Goal: Task Accomplishment & Management: Use online tool/utility

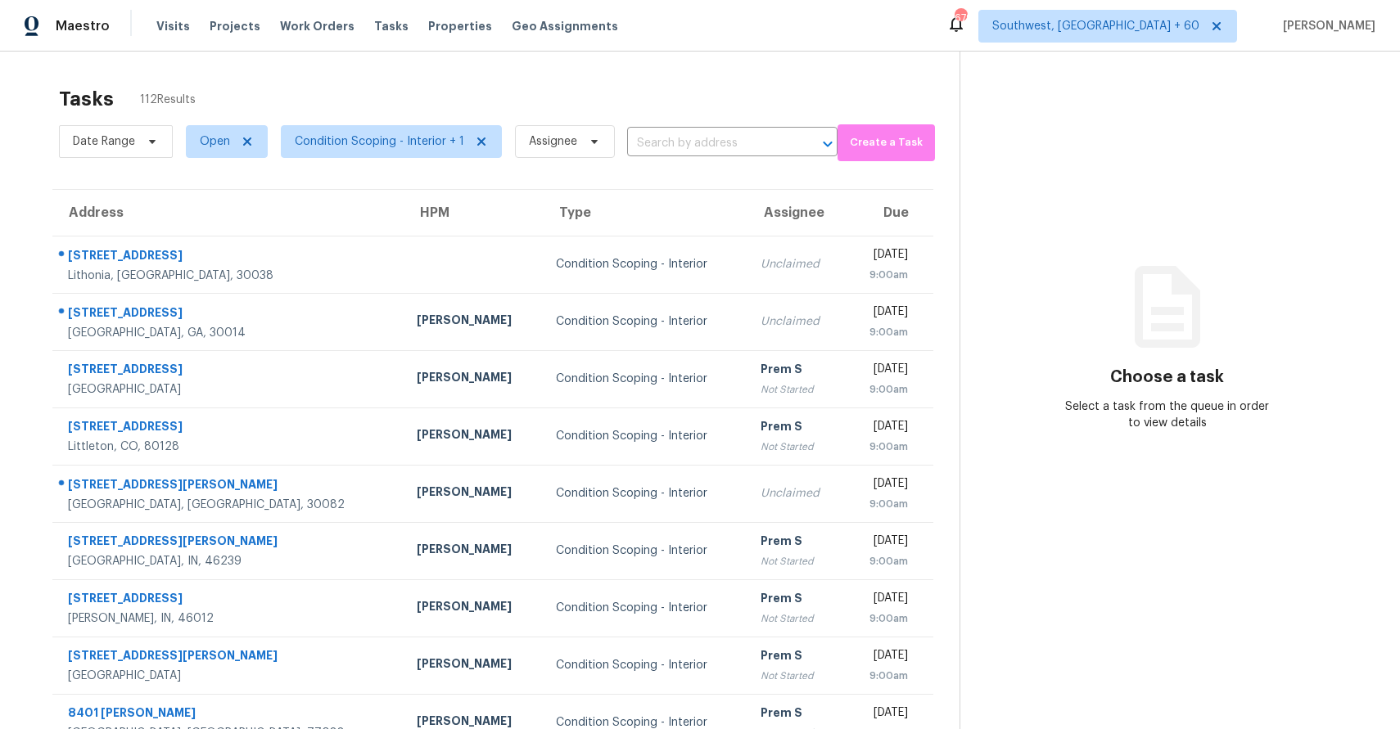
click at [695, 128] on div "Date Range Open Condition Scoping - Interior + 1 Assignee ​" at bounding box center [448, 141] width 778 height 43
click at [692, 151] on input "text" at bounding box center [709, 143] width 165 height 25
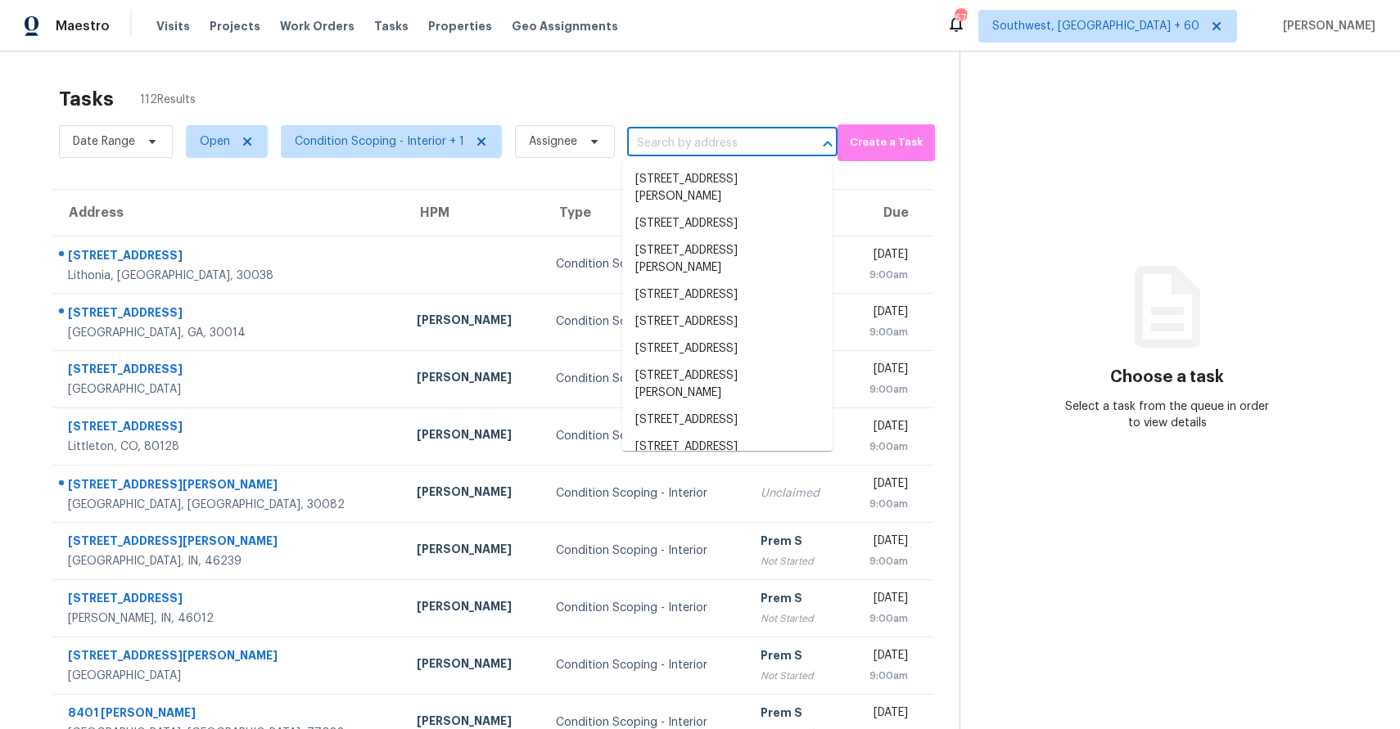
paste input "20620 W Walton Dr Buckeye, AZ, 85396"
type input "20620 W Walton Dr Buckeye, AZ, 85396"
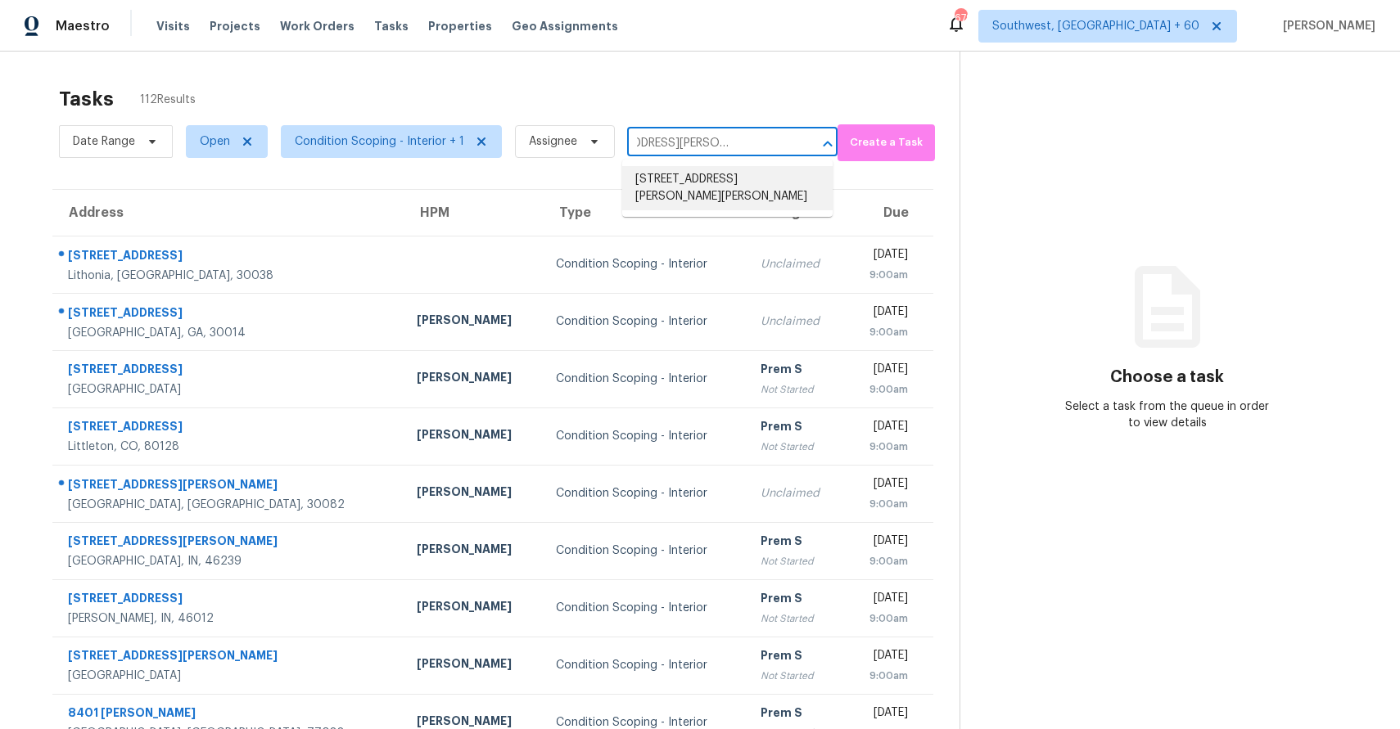
click at [687, 187] on li "20620 W Walton Dr, Buckeye, AZ 85396" at bounding box center [727, 188] width 210 height 44
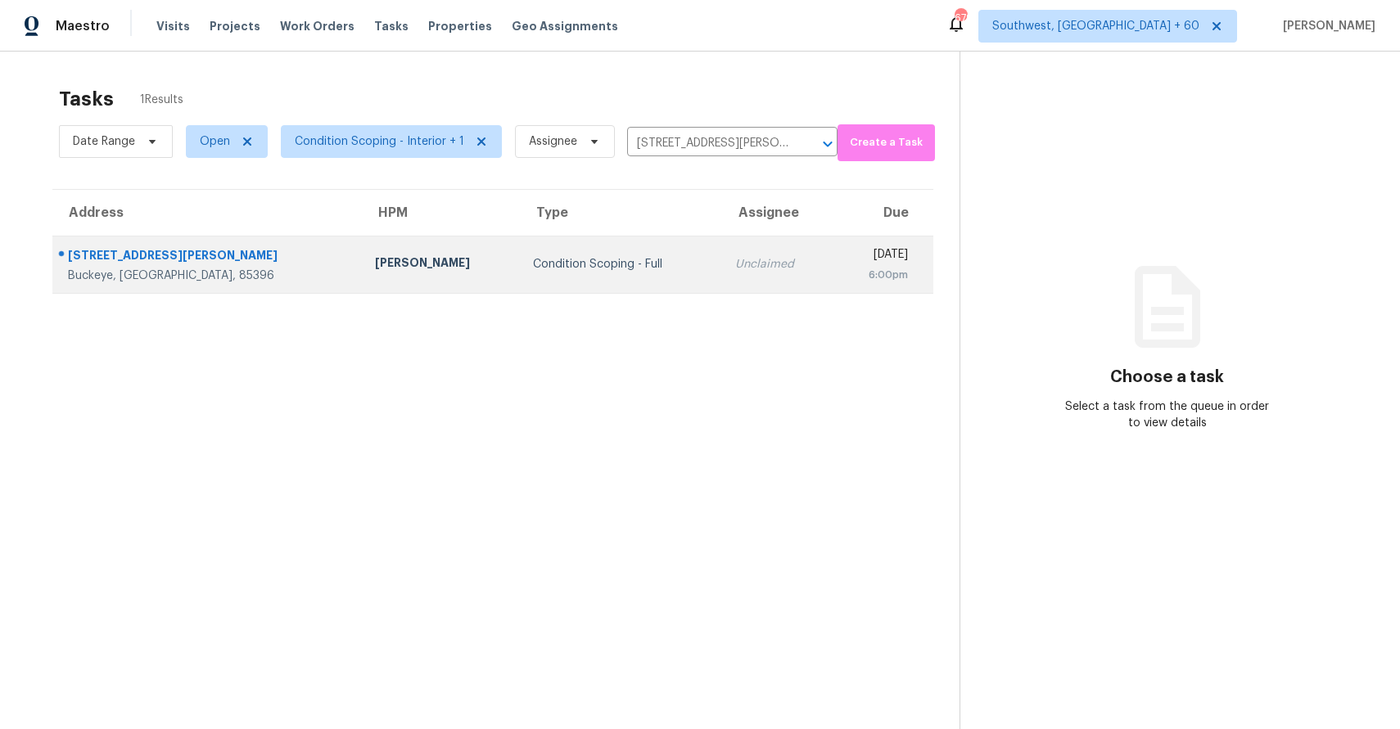
click at [722, 292] on td "Unclaimed" at bounding box center [777, 264] width 110 height 57
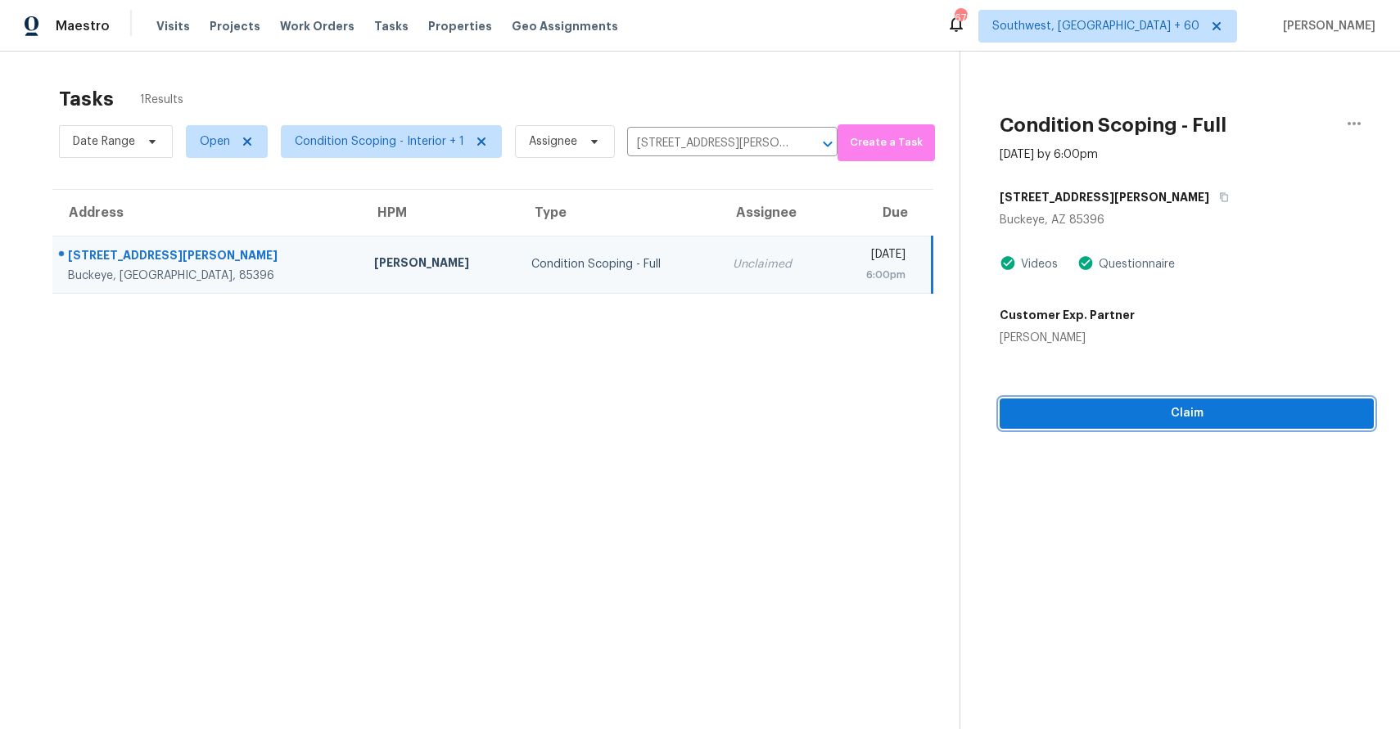
click at [1063, 412] on span "Claim" at bounding box center [1186, 413] width 348 height 20
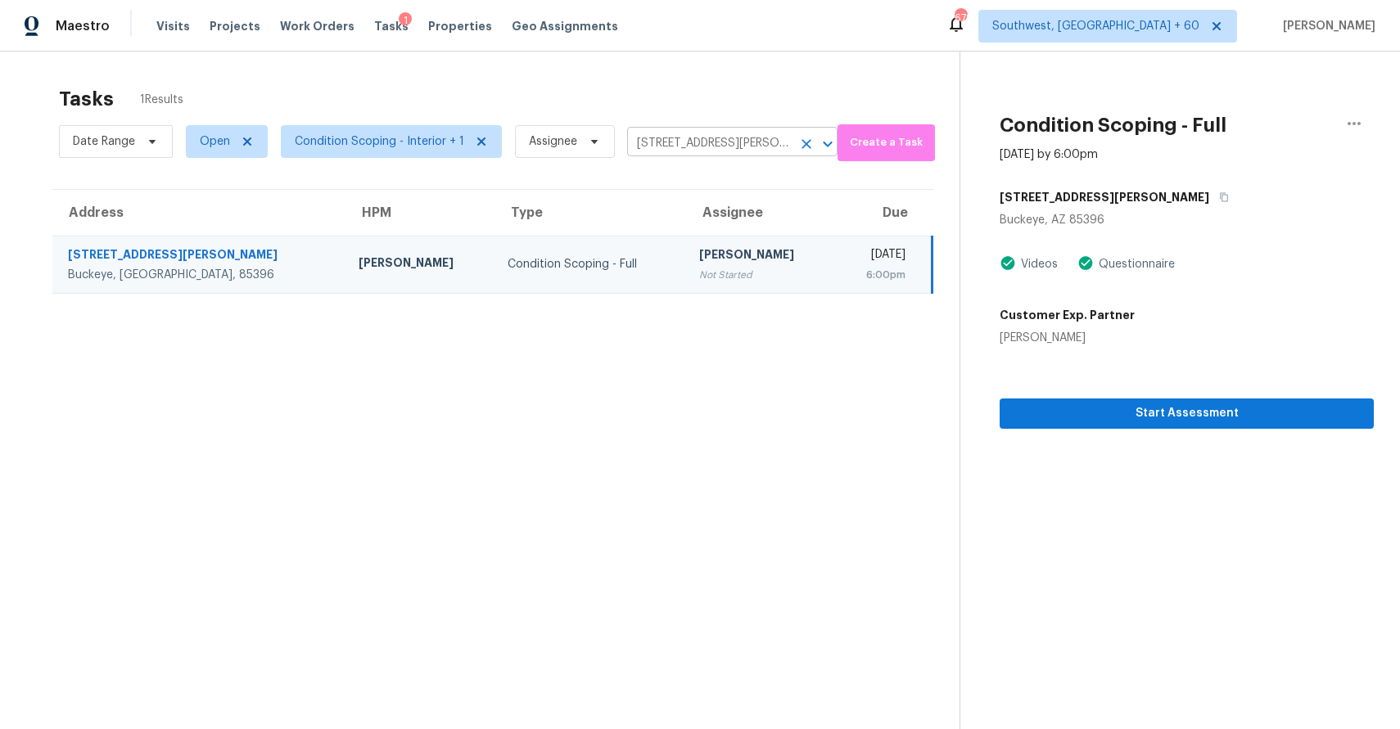
click at [742, 152] on input "20620 W Walton Dr, Buckeye, AZ 85396" at bounding box center [709, 143] width 165 height 25
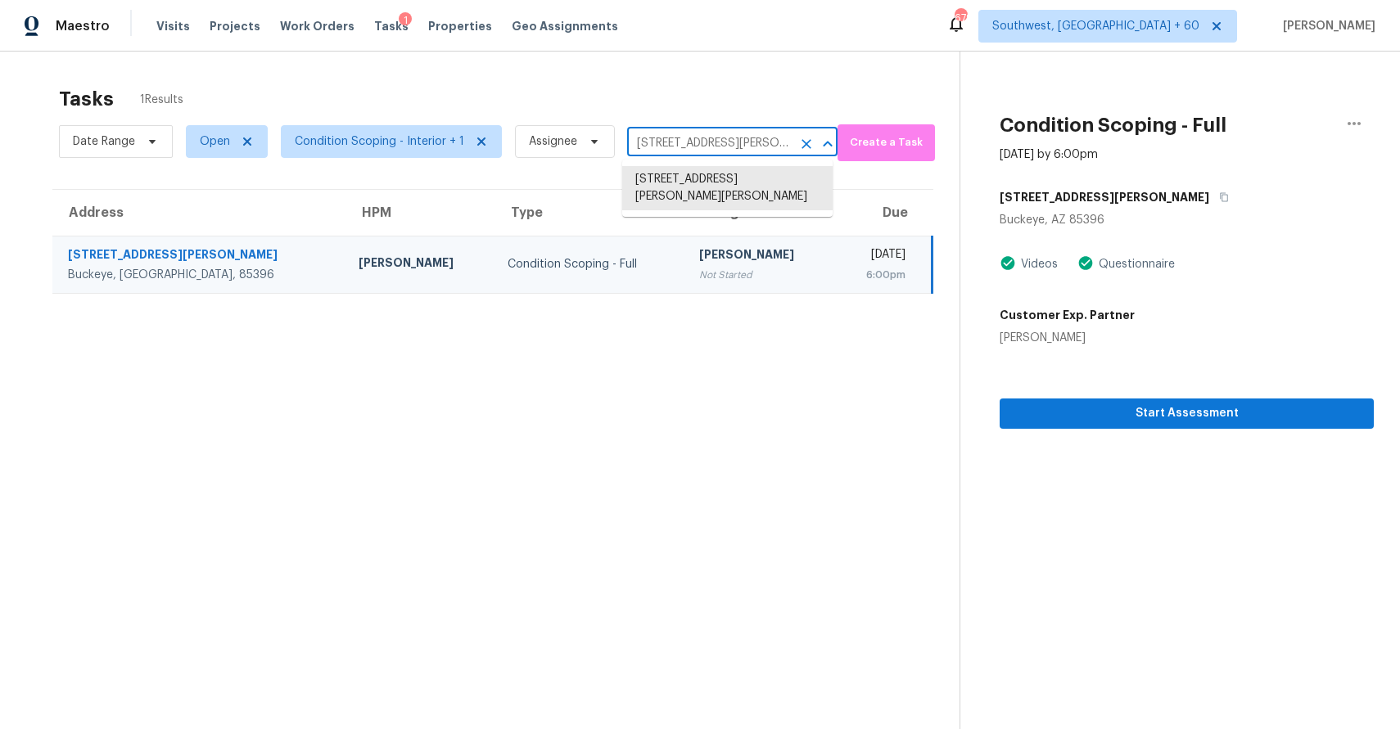
paste input "3925 Carmel Mountain Dr, McKinney, TX 75070"
click at [719, 91] on div "Tasks 1 Results" at bounding box center [509, 99] width 900 height 43
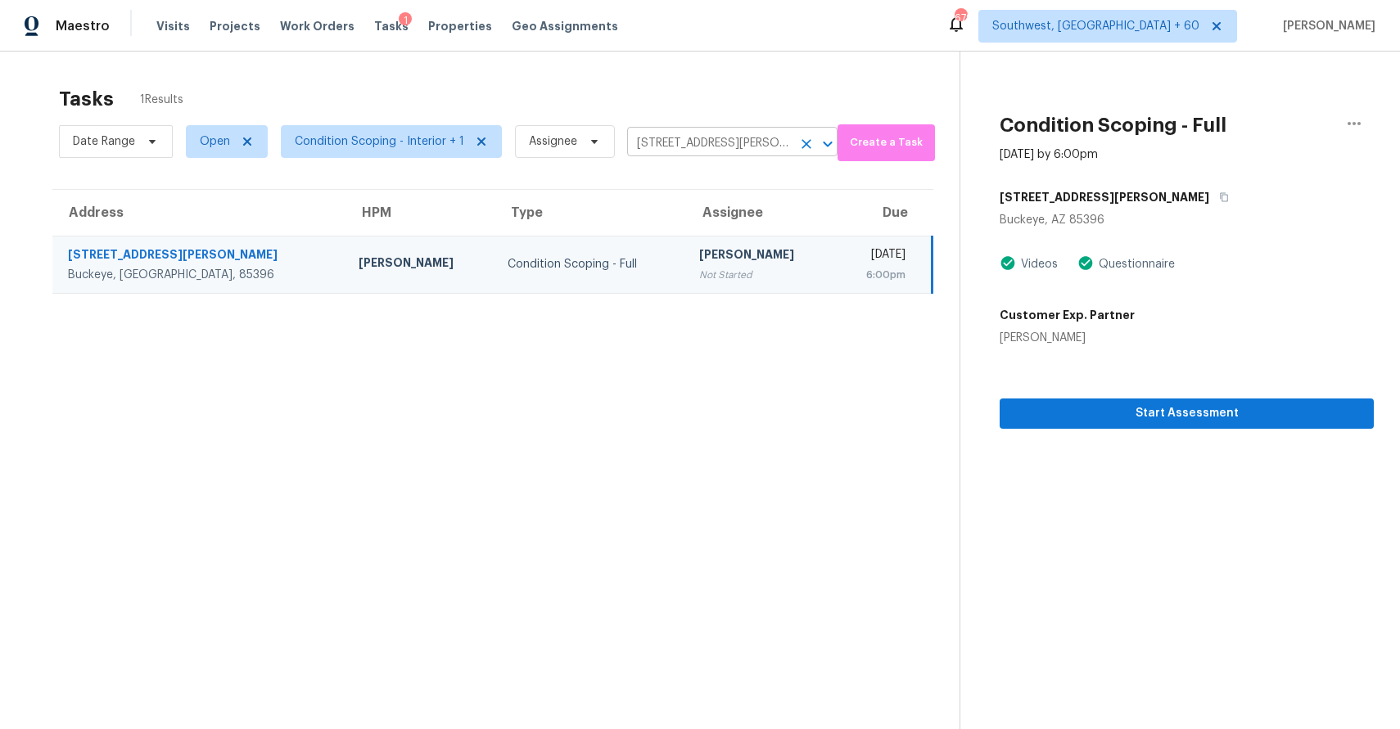
click at [678, 143] on input "20620 W Walton Dr, Buckeye, AZ 85396" at bounding box center [709, 143] width 165 height 25
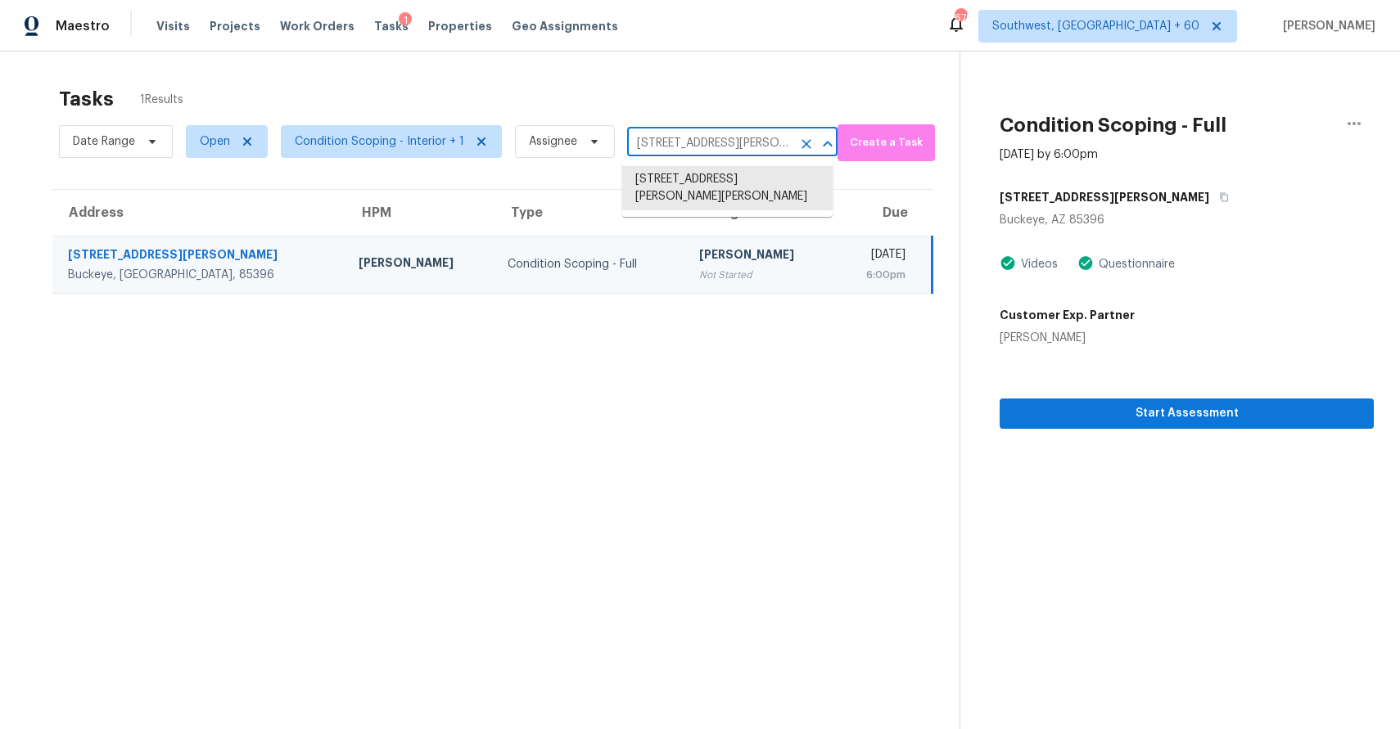
click at [678, 143] on input "20620 W Walton Dr, Buckeye, AZ 85396" at bounding box center [709, 143] width 165 height 25
paste input "3925 Carmel Mountain Dr, McKinney, TX 75070"
type input "3925 Carmel Mountain Dr, McKinney, TX 75070"
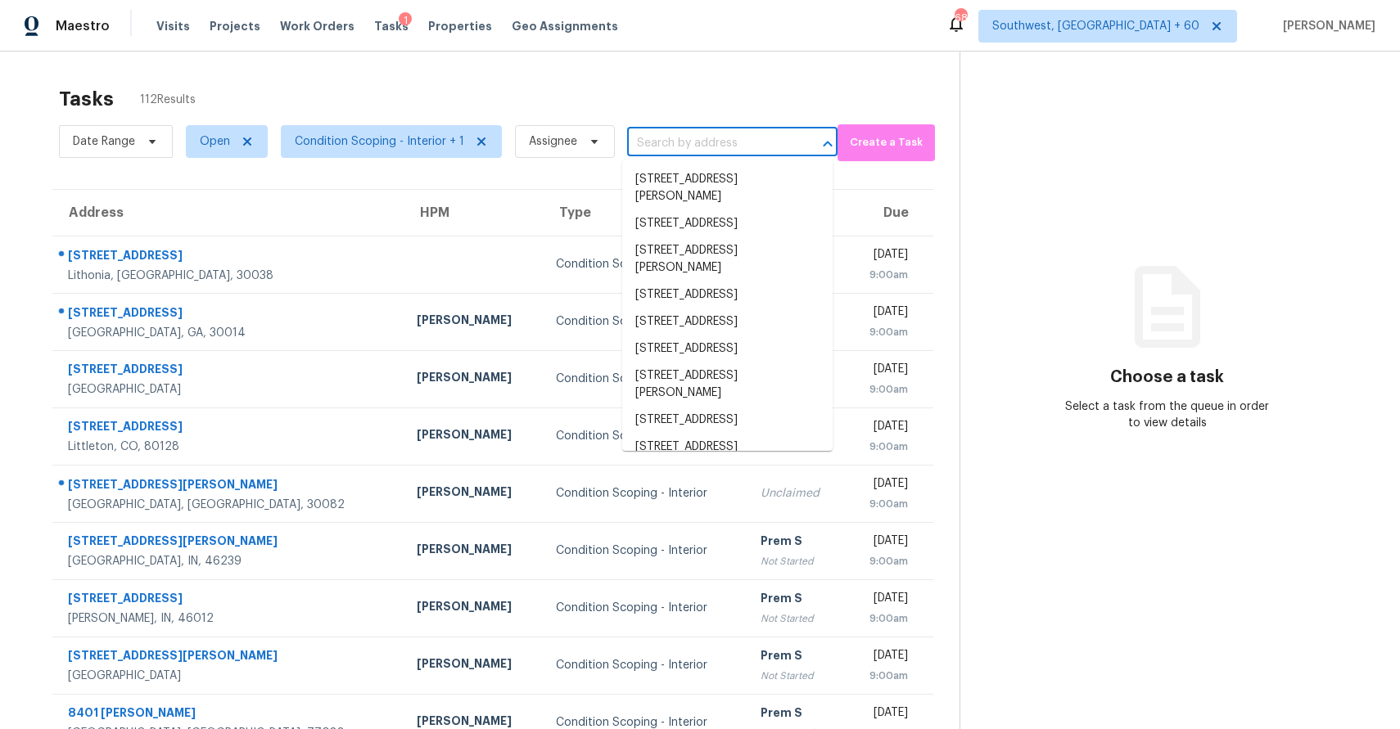
click at [665, 146] on input "text" at bounding box center [709, 143] width 165 height 25
paste input "3925 Carmel Mountain Dr, McKinney, TX 75070"
type input "3925 Carmel Mountain Dr, McKinney, TX 75070"
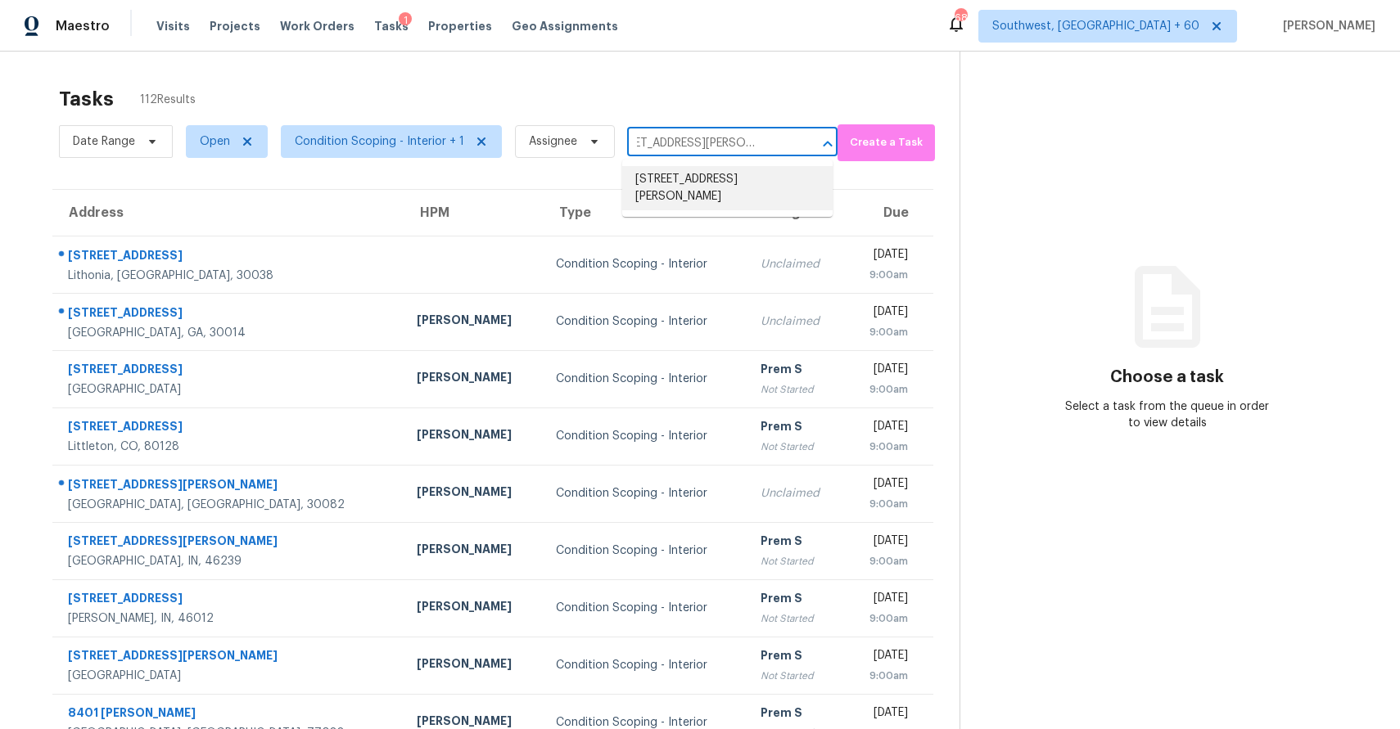
click at [701, 192] on li "3925 Carmel Mountain Dr, McKinney, TX 75070" at bounding box center [727, 188] width 210 height 44
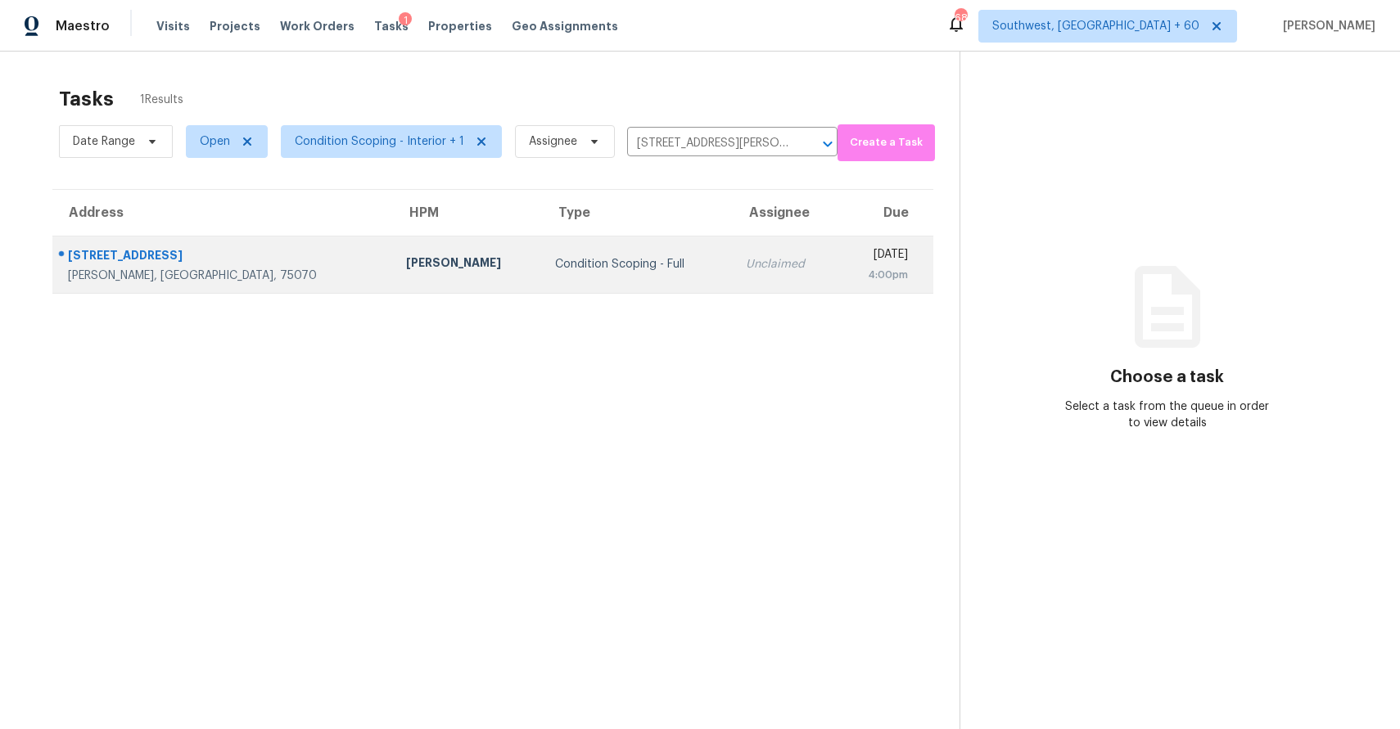
click at [616, 254] on td "Condition Scoping - Full" at bounding box center [637, 264] width 191 height 57
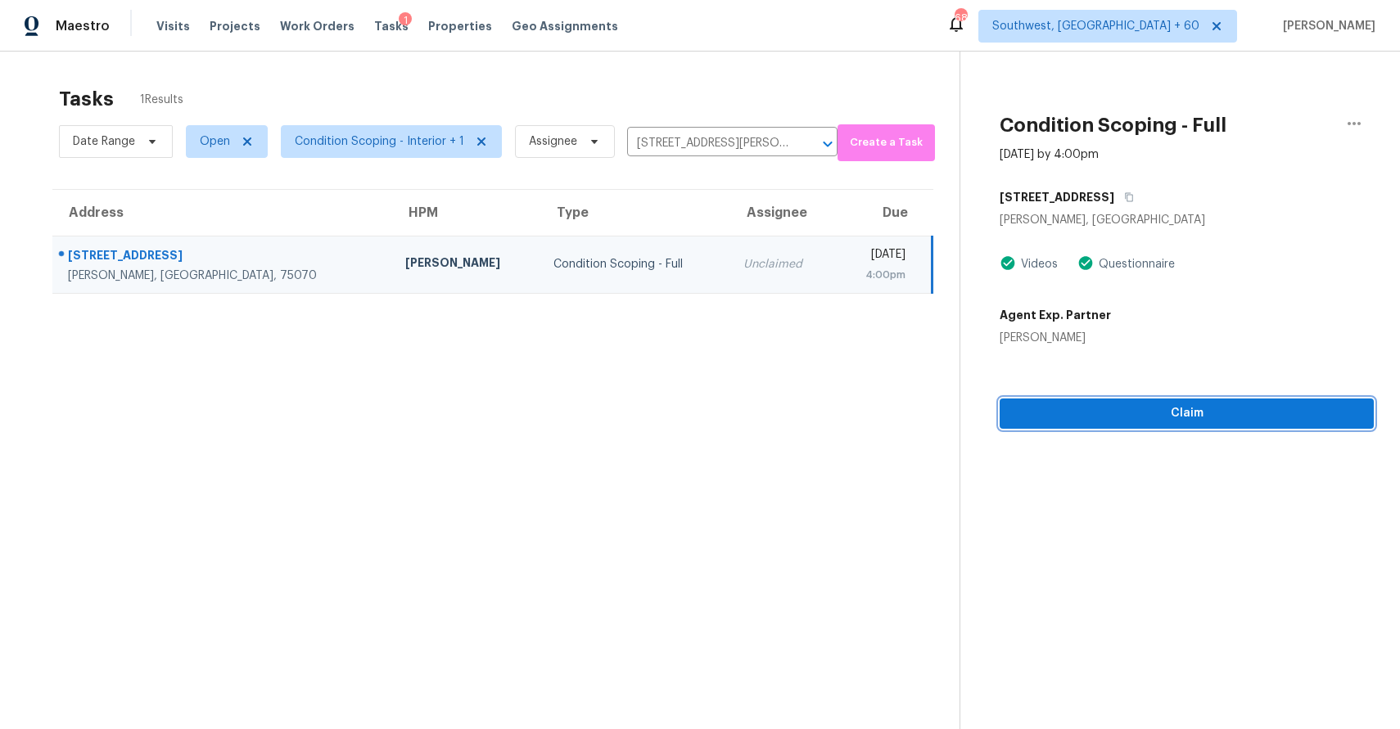
click at [1156, 412] on span "Claim" at bounding box center [1186, 413] width 348 height 20
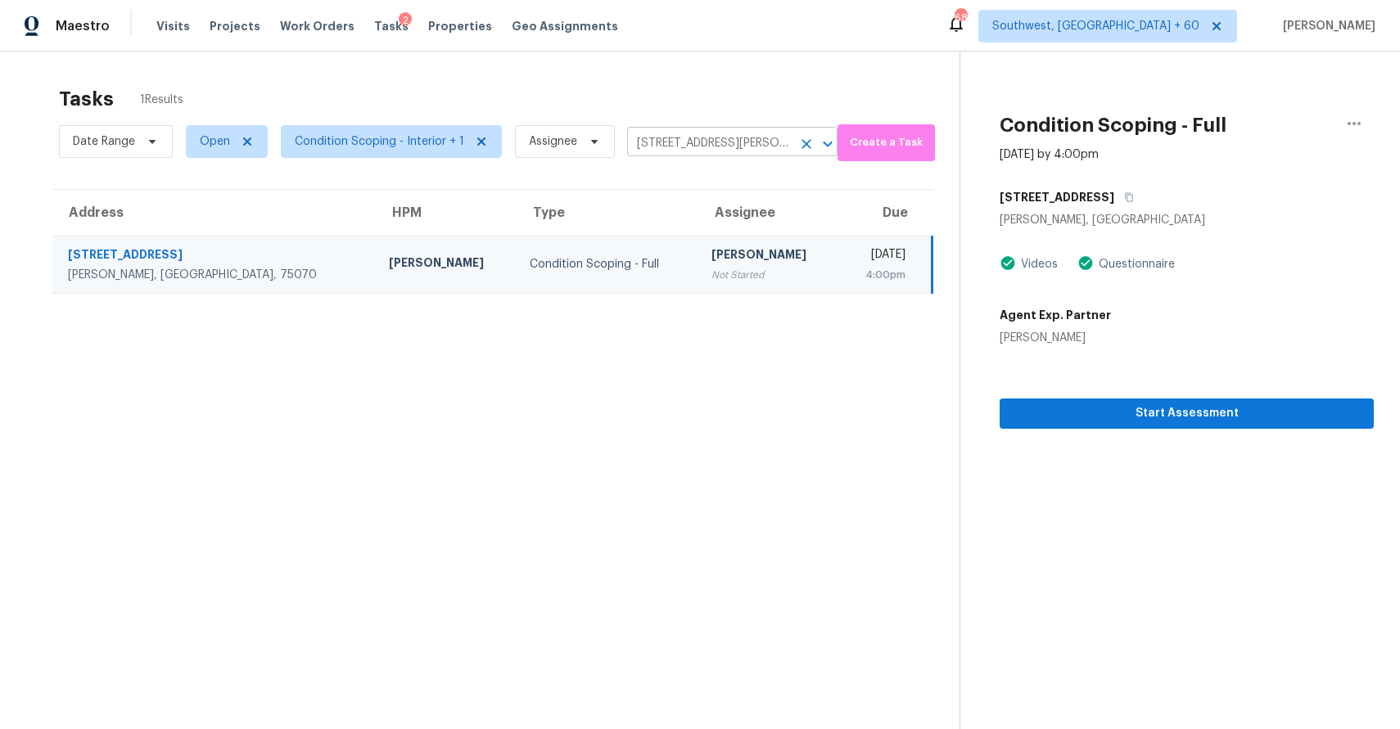
click at [694, 147] on input "3925 Carmel Mountain Dr, McKinney, TX 75070" at bounding box center [709, 143] width 165 height 25
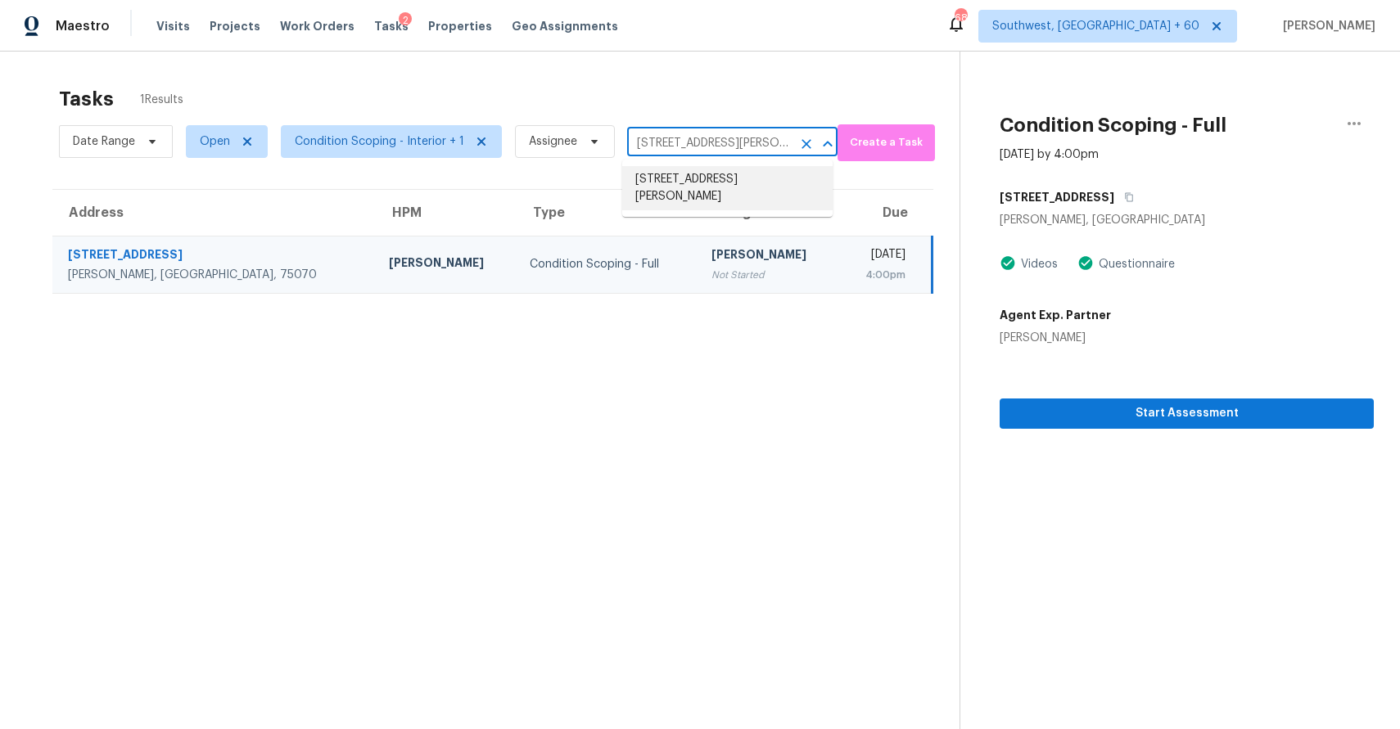
paste input "548 Buckeye Ln, Clarksville, TN 37042"
click at [706, 145] on input "3925 Carmel Mountain Dr, McKinney, TX 75070" at bounding box center [709, 143] width 165 height 25
paste input "548 Buckeye Ln, Clarksville, TN 37042"
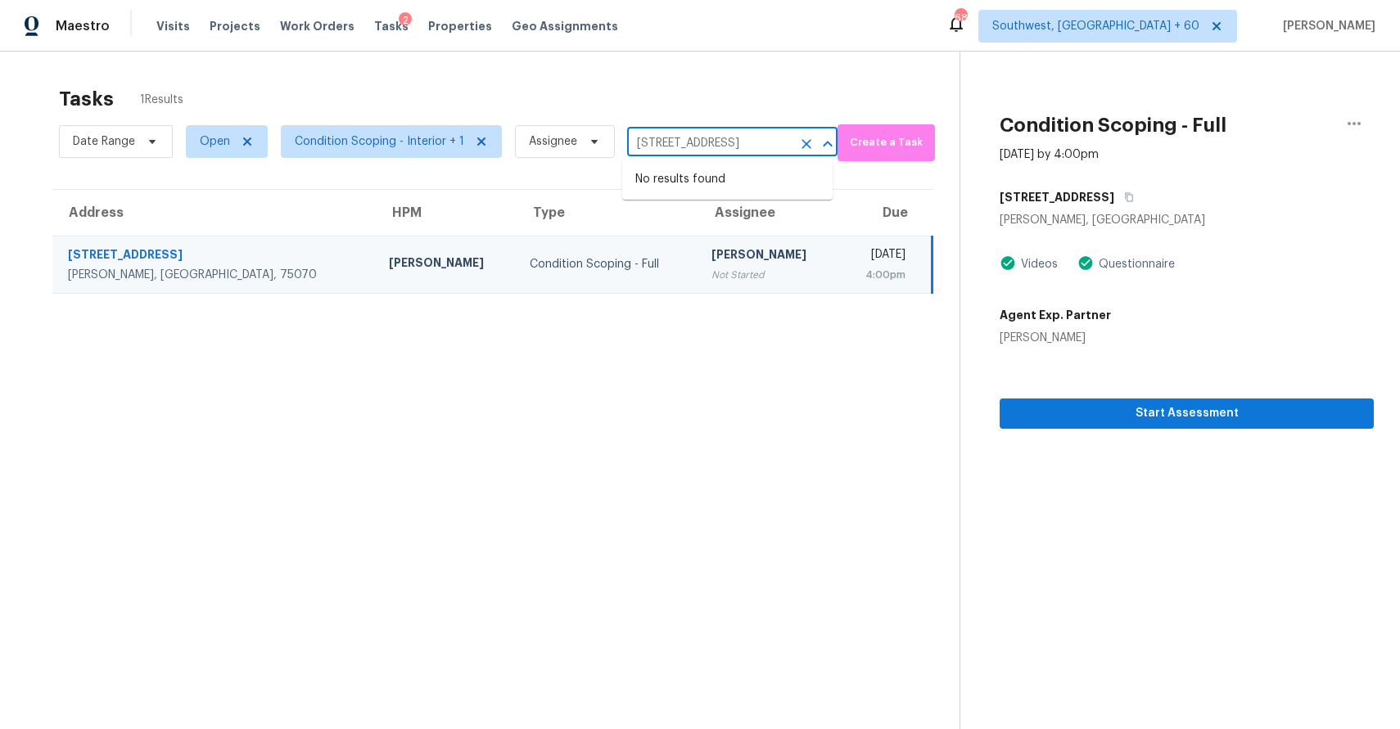
type input "548 Buckeye Ln, Clarksville, TN 37042"
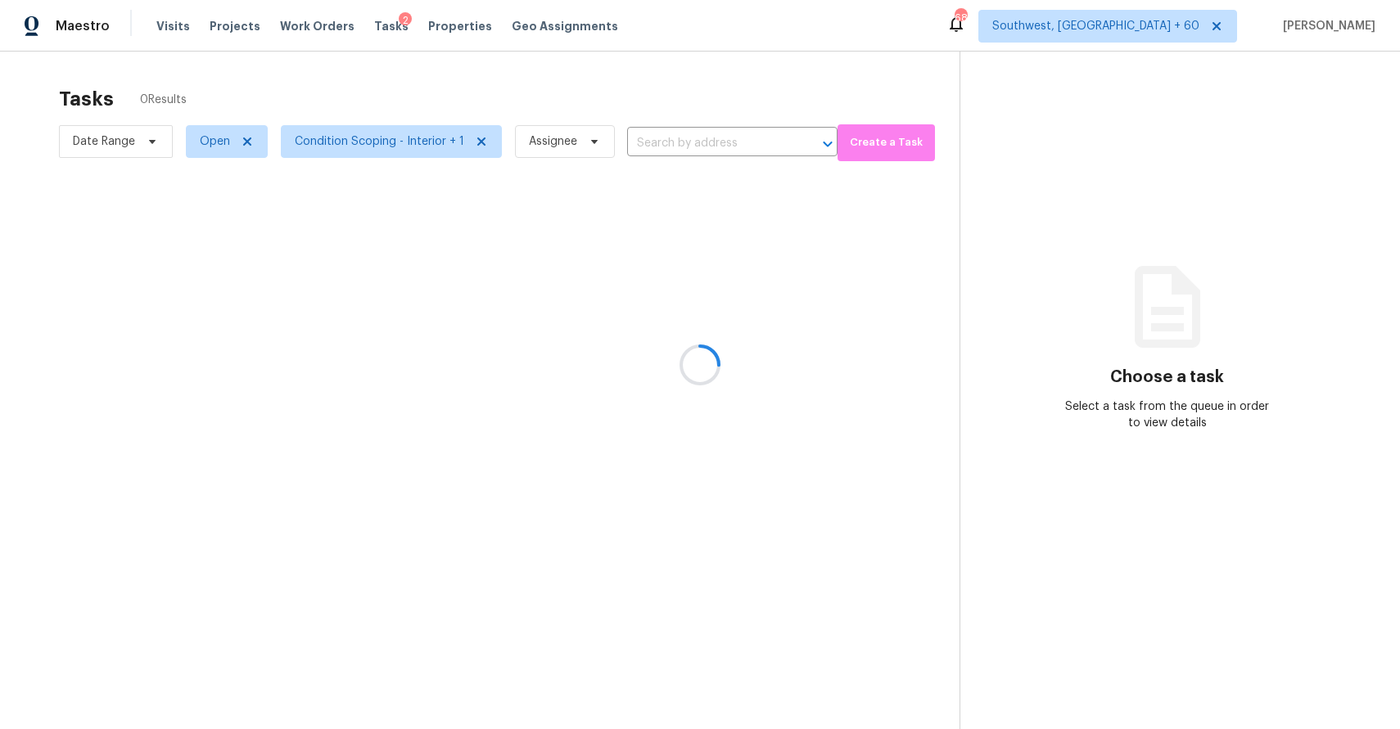
click at [640, 149] on div at bounding box center [700, 364] width 1400 height 729
click at [661, 139] on div at bounding box center [700, 364] width 1400 height 729
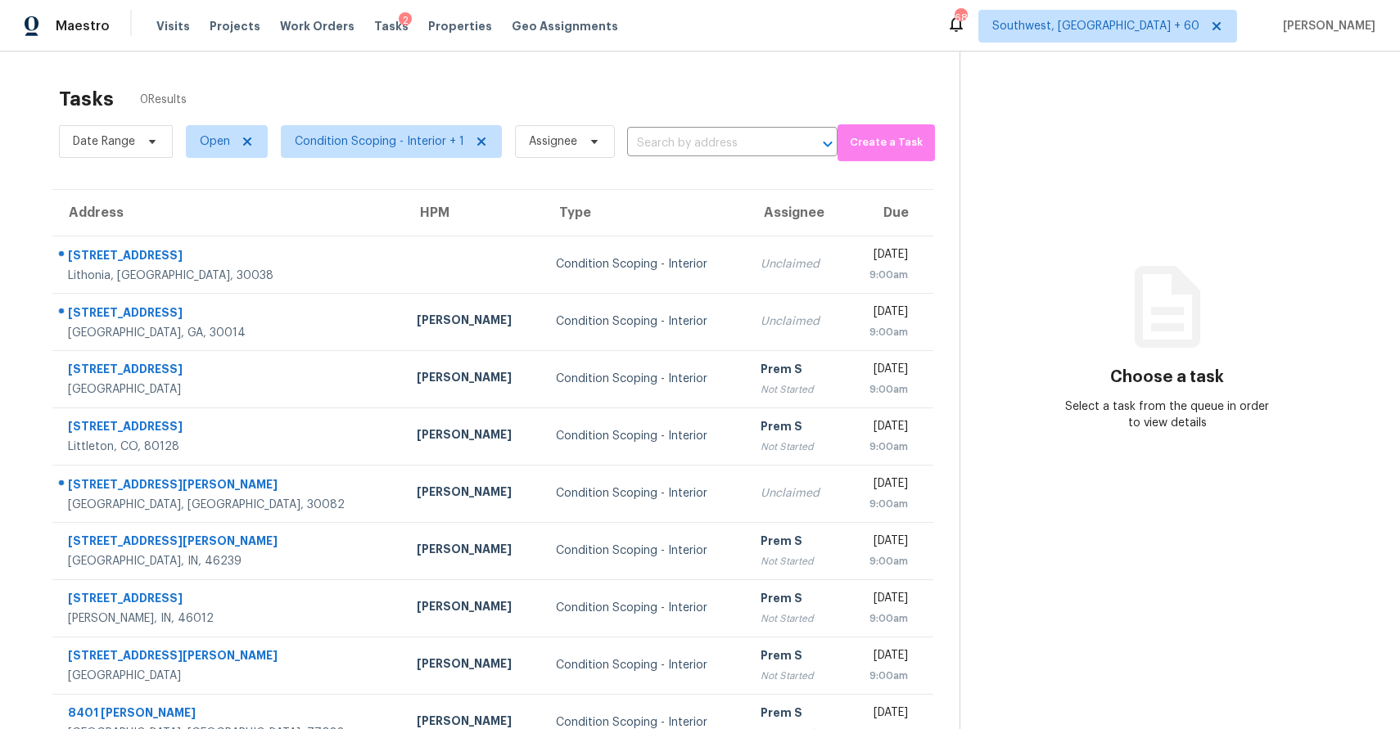
click at [661, 139] on input "text" at bounding box center [709, 143] width 165 height 25
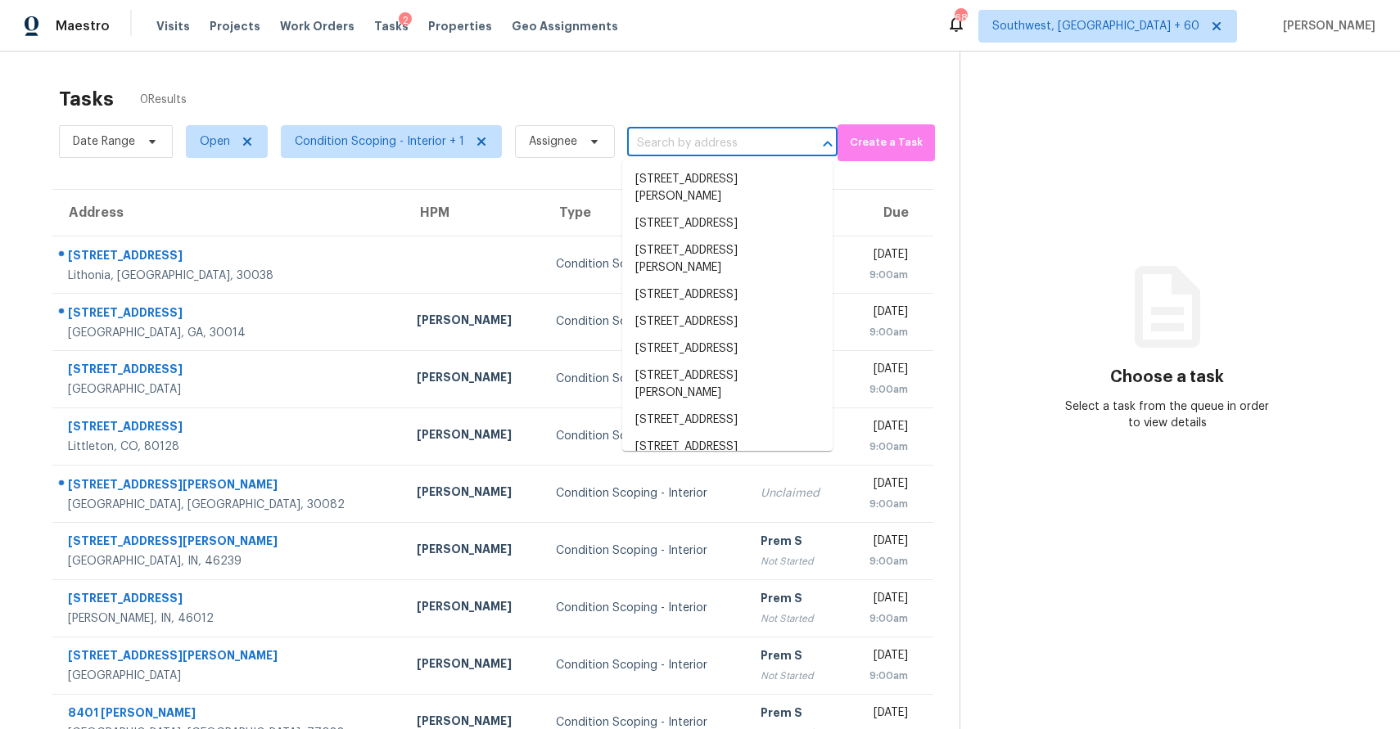
paste input "548 Buckeye Ln, Clarksville, TN 37042"
type input "548 Buckeye Ln, Clarksville, TN 37042"
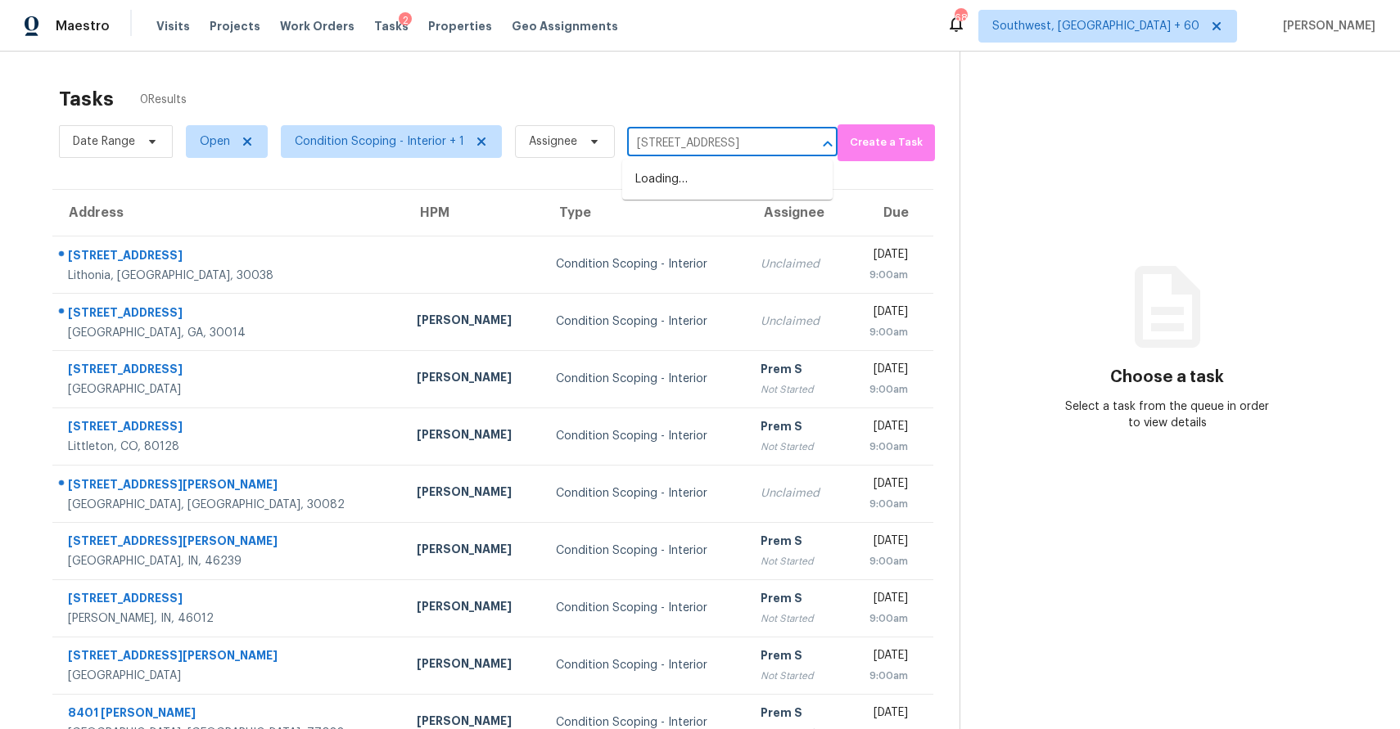
scroll to position [0, 48]
click at [701, 182] on li "548 Buckeye Ln, Clarksville, TN 37042" at bounding box center [727, 179] width 210 height 27
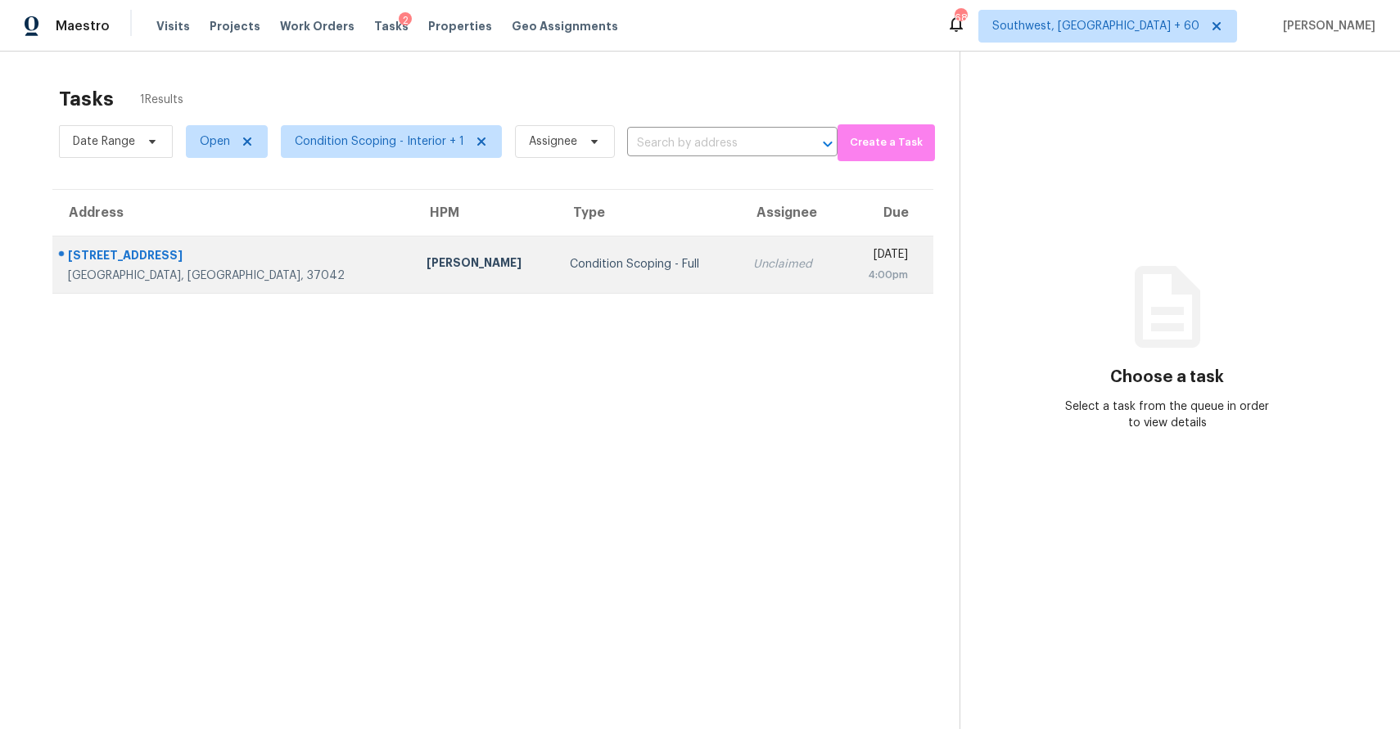
click at [753, 259] on div "Unclaimed" at bounding box center [790, 264] width 74 height 16
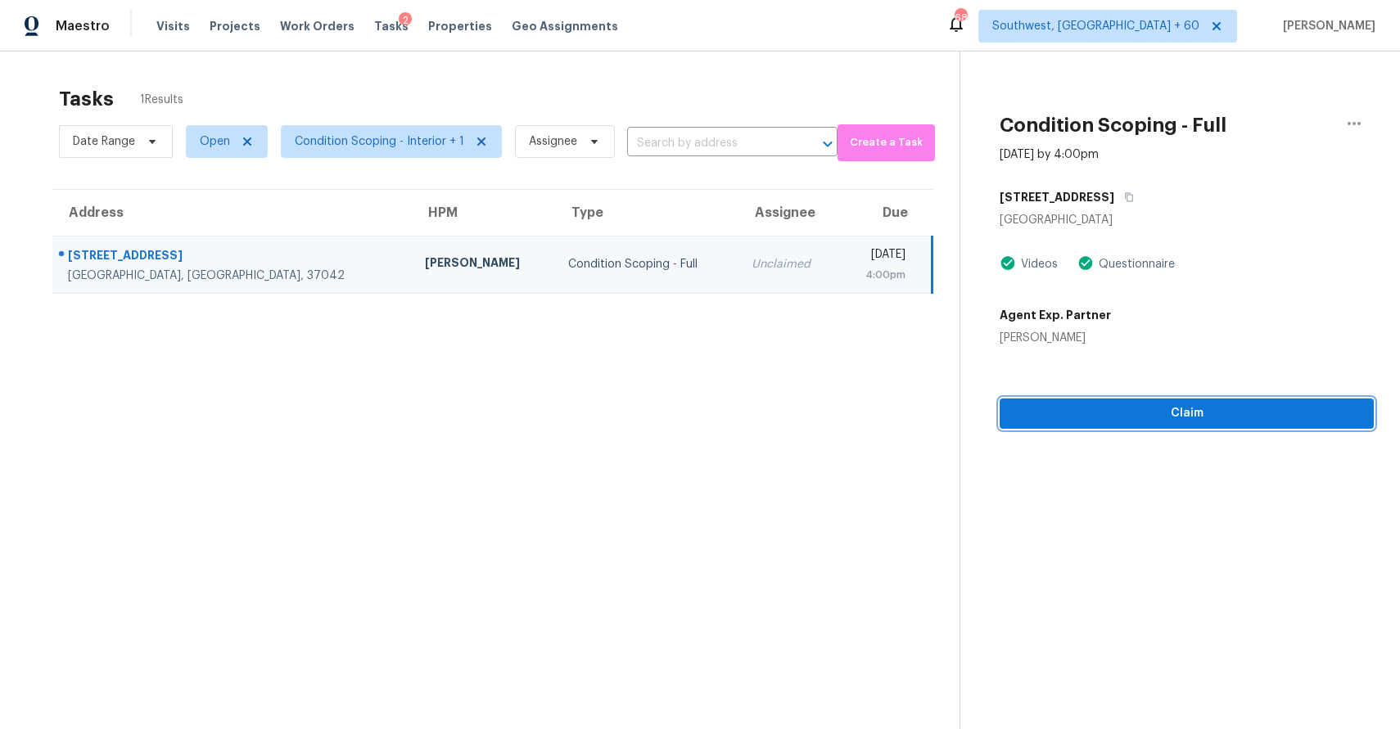
click at [1197, 415] on span "Claim" at bounding box center [1186, 413] width 348 height 20
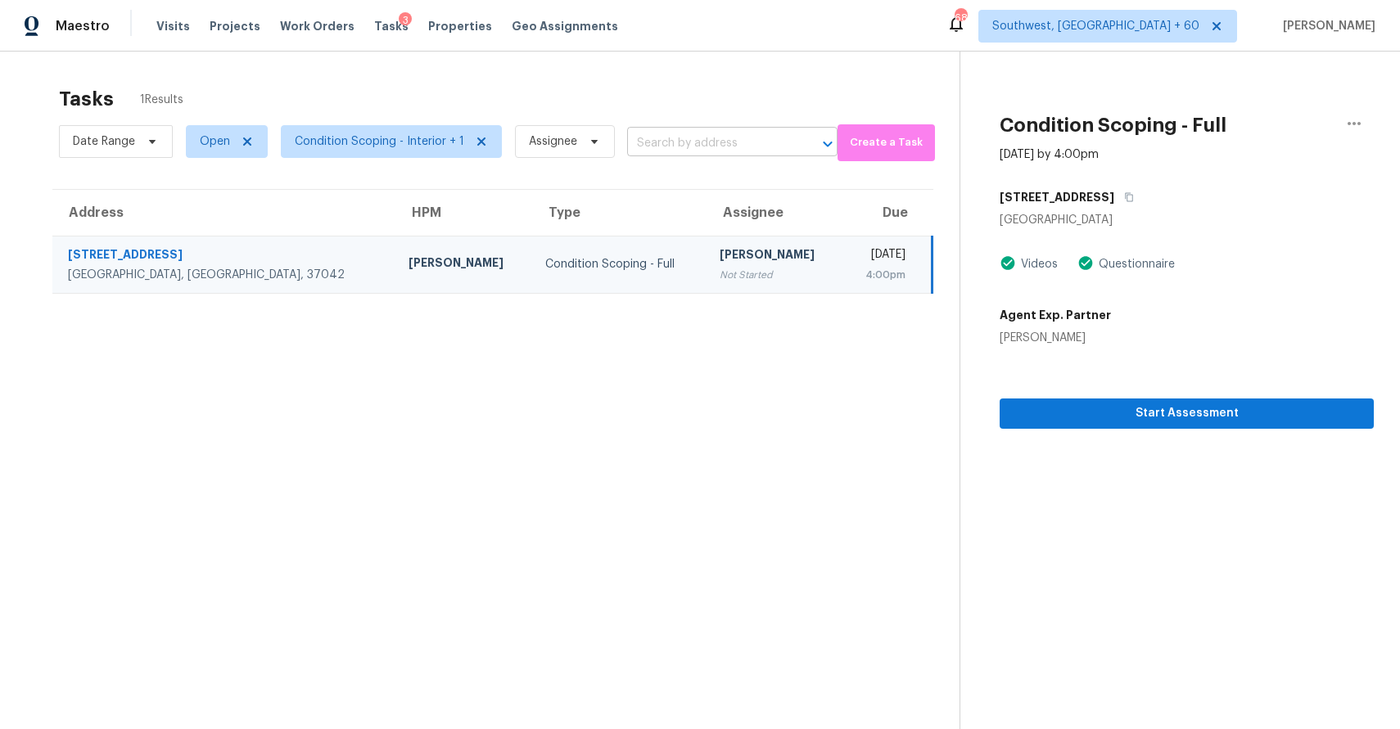
click at [670, 146] on input "text" at bounding box center [709, 143] width 165 height 25
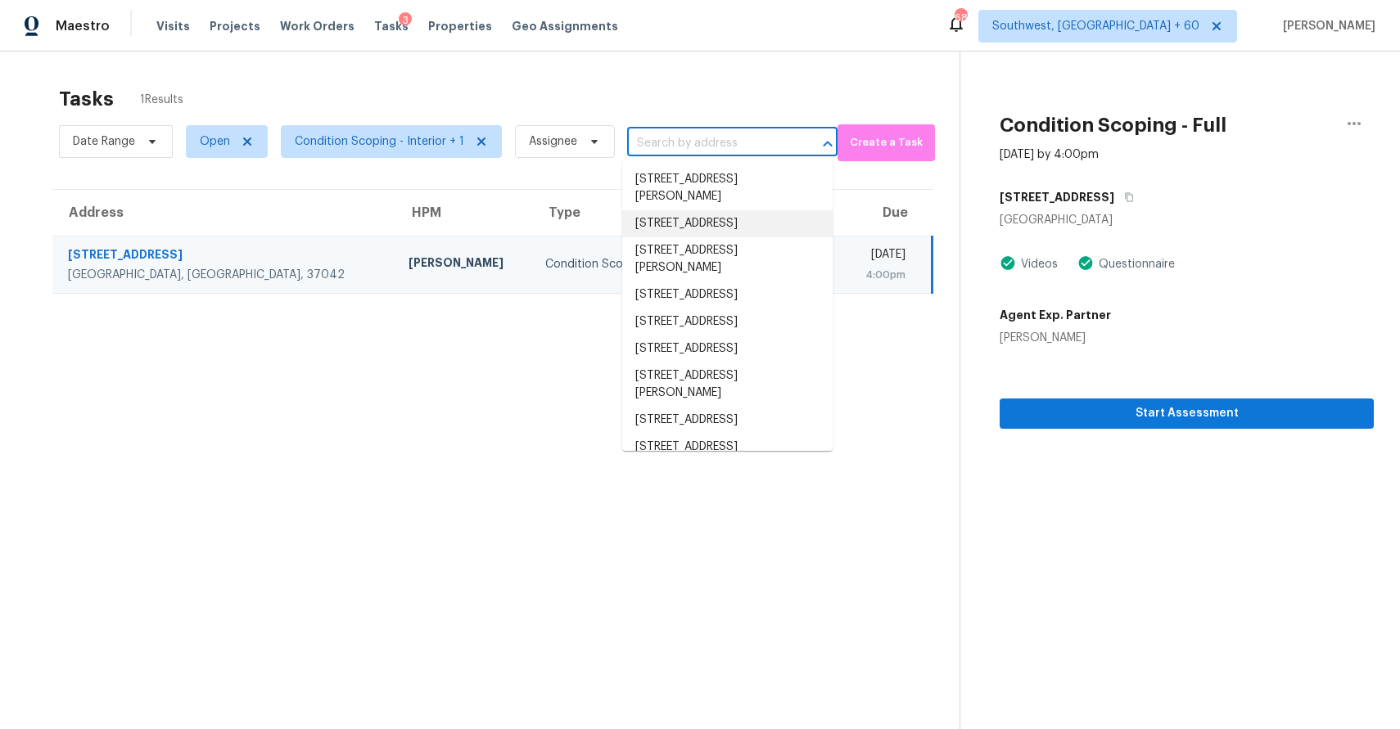
paste input "5341 E Carol Ave, Mesa, AZ, 85206"
type input "5341 E Carol Ave, Mesa, AZ, 85206"
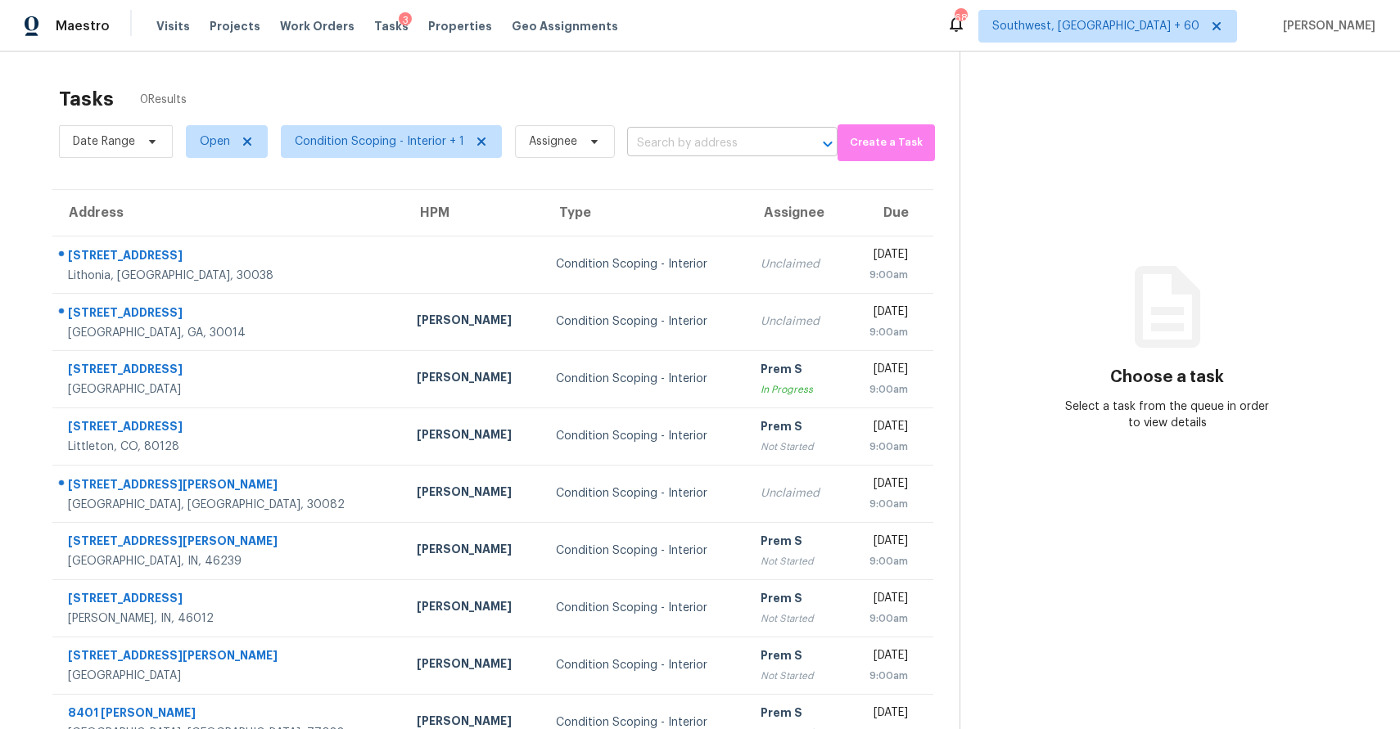
click at [684, 147] on input "text" at bounding box center [709, 143] width 165 height 25
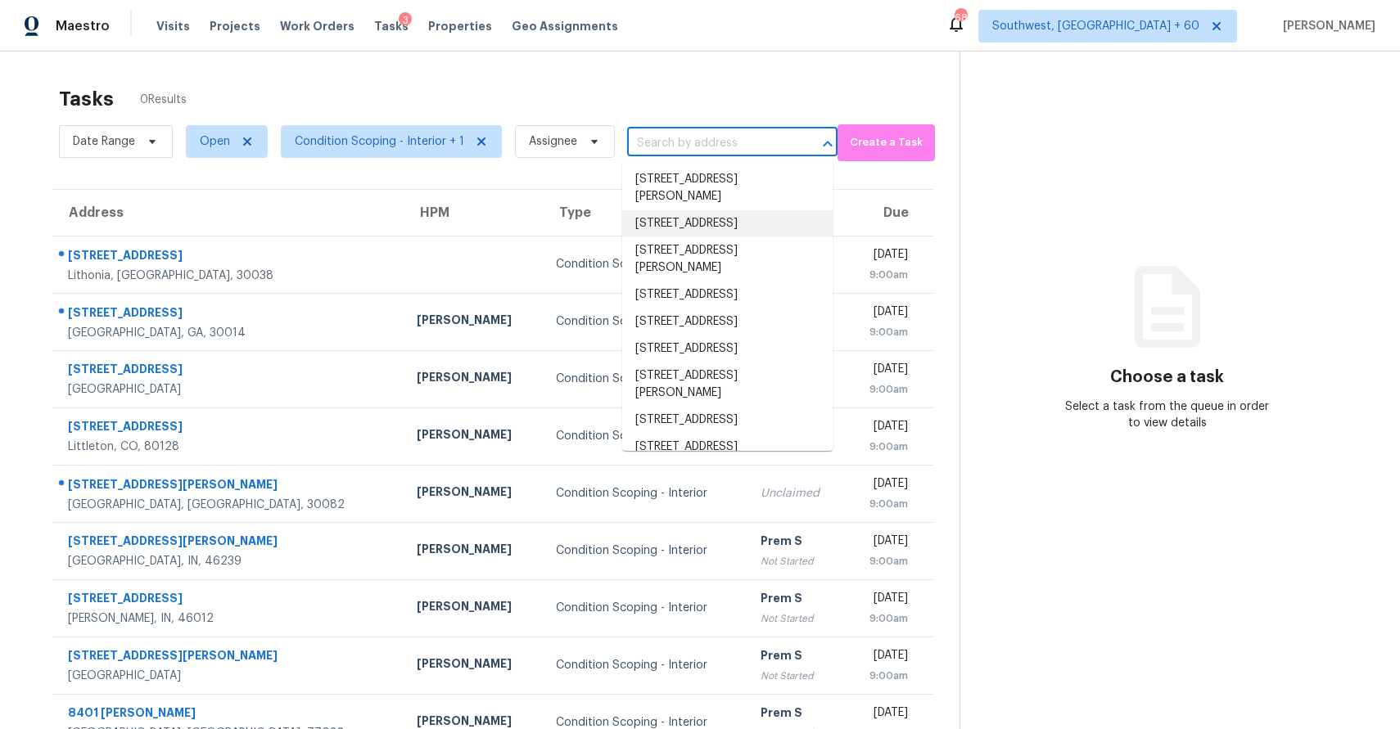
paste input "[STREET_ADDRESS][PERSON_NAME]"
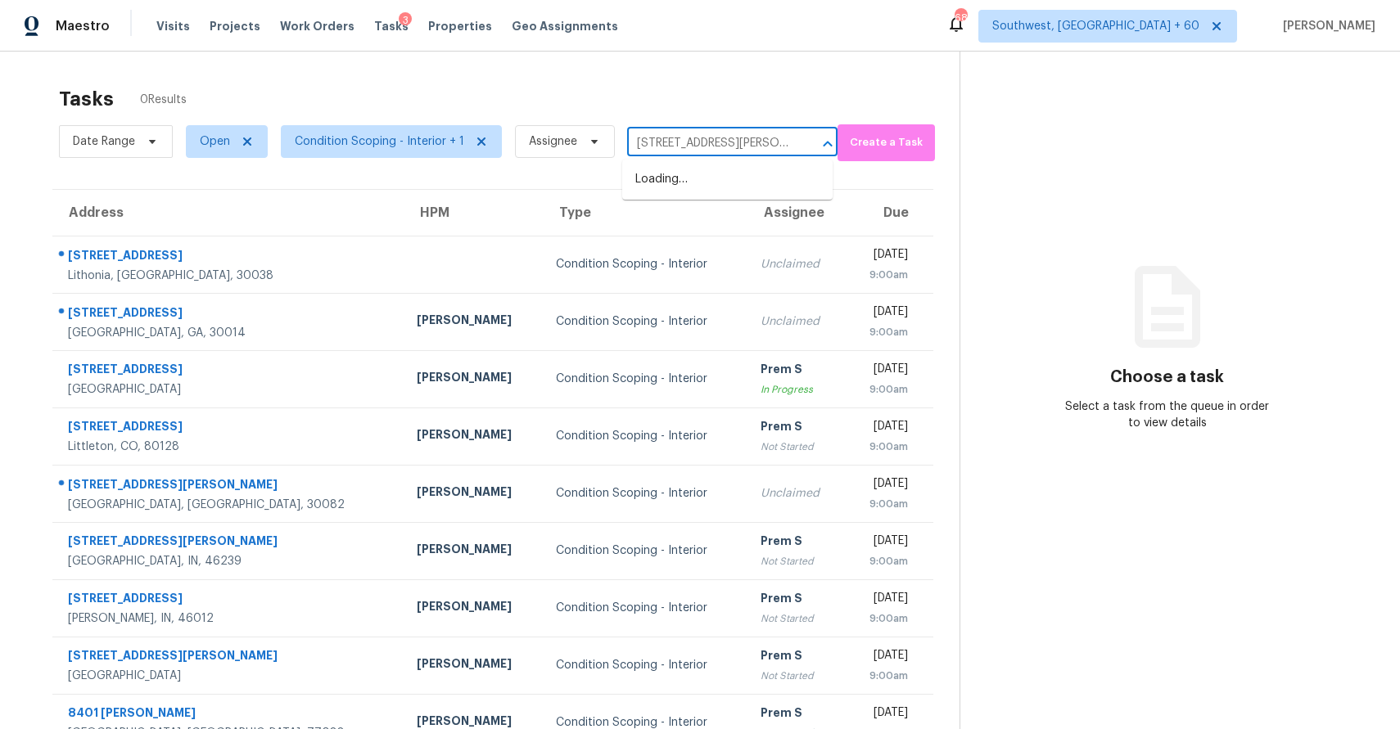
scroll to position [0, 31]
type input "[STREET_ADDRESS][PERSON_NAME]"
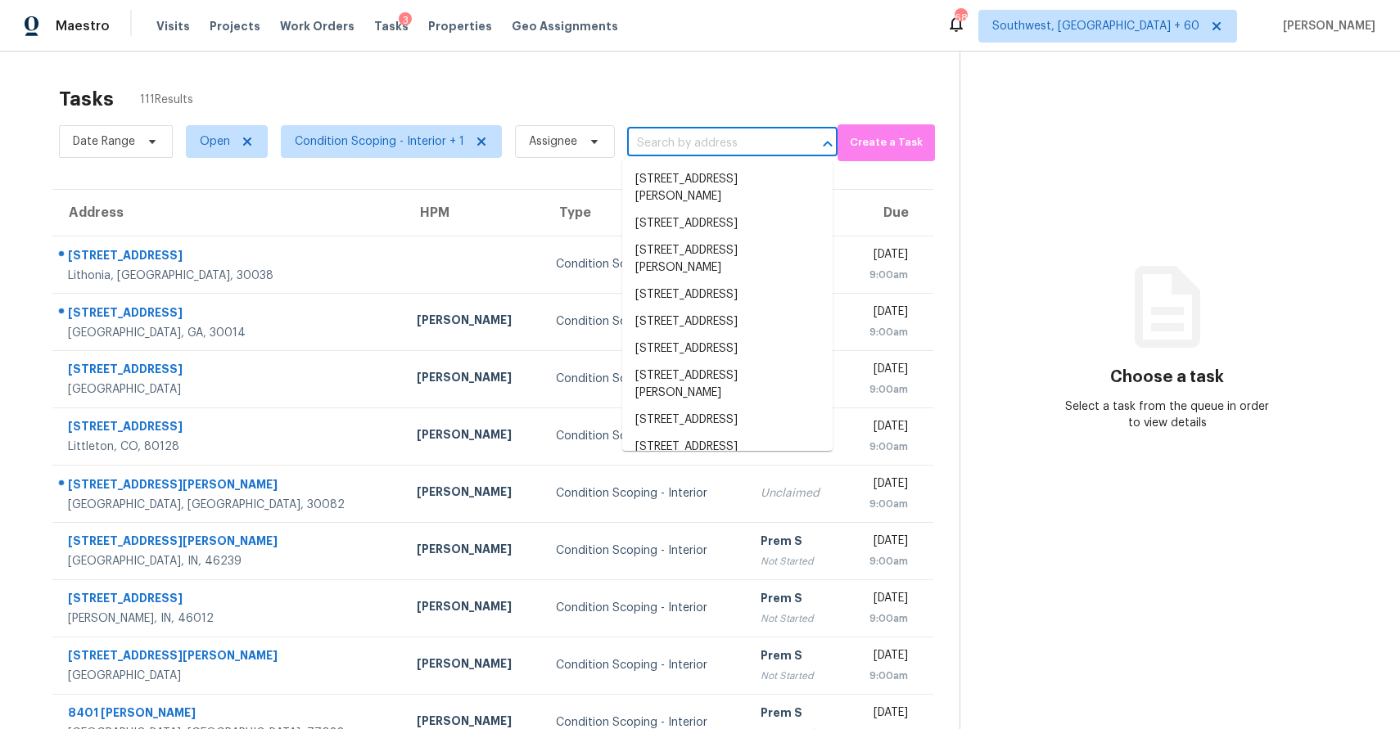
scroll to position [0, 0]
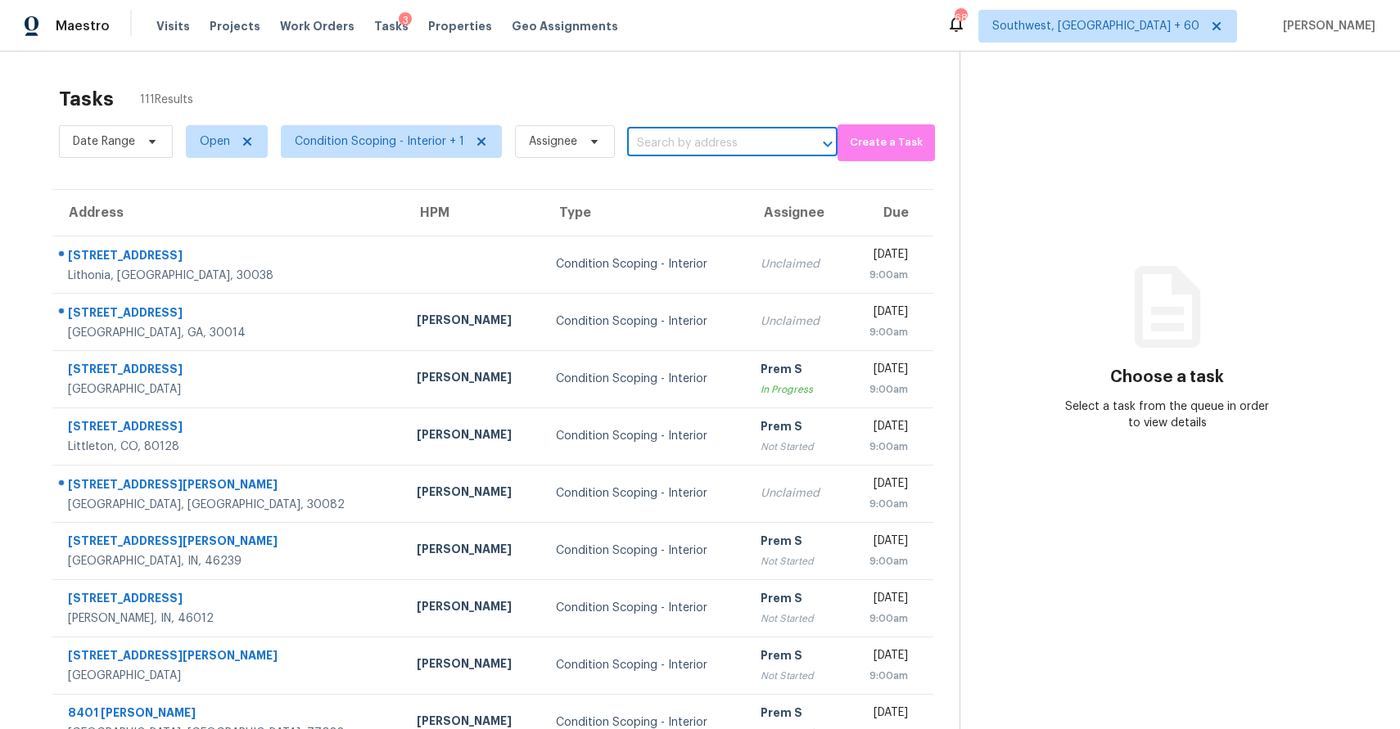
click at [681, 142] on input "text" at bounding box center [709, 143] width 165 height 25
paste input "5341 E Carol Ave, Mesa, AZ, 85206"
type input "5341 E Carol Ave, Mesa, AZ, 85206"
click at [725, 144] on input "5341 E Carol Ave, Mesa, AZ, 85206" at bounding box center [709, 143] width 165 height 25
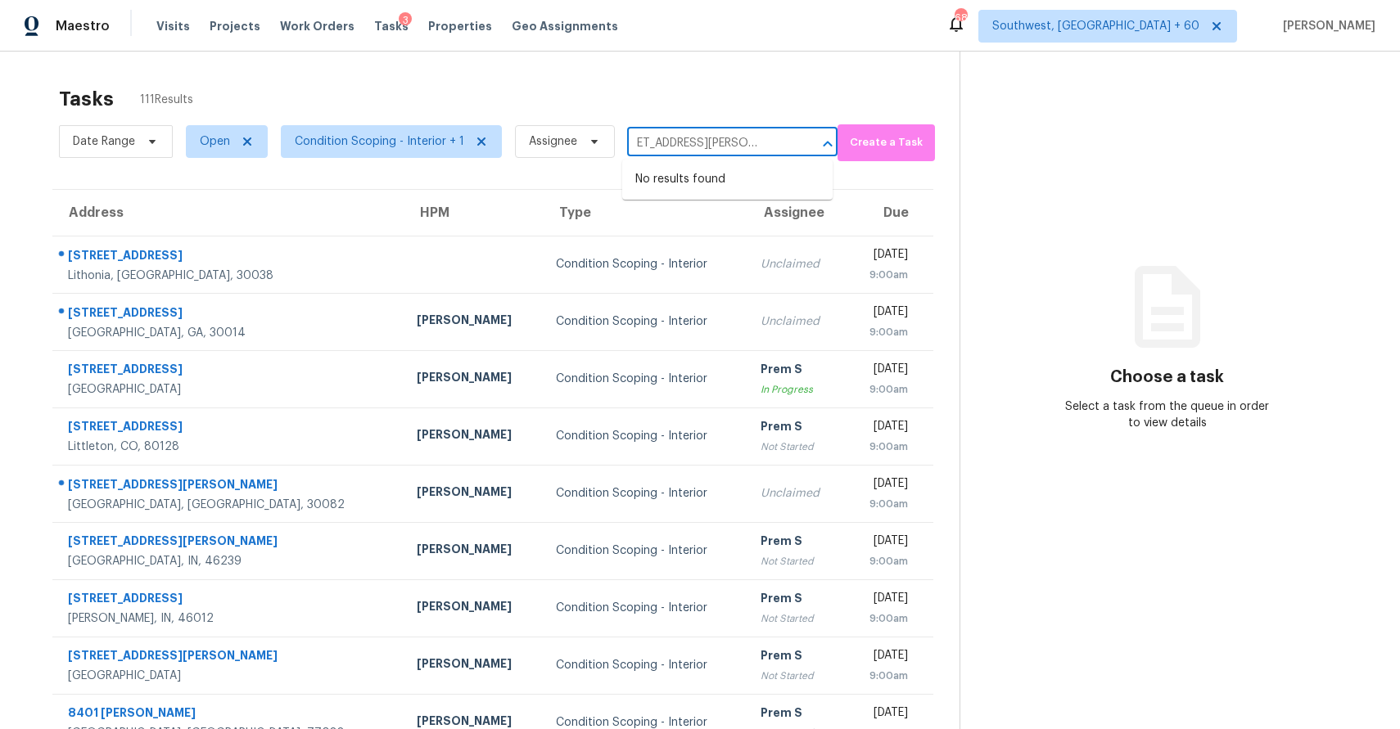
click at [725, 144] on input "5341 E Carol Ave, Mesa, AZ, 85206" at bounding box center [709, 143] width 165 height 25
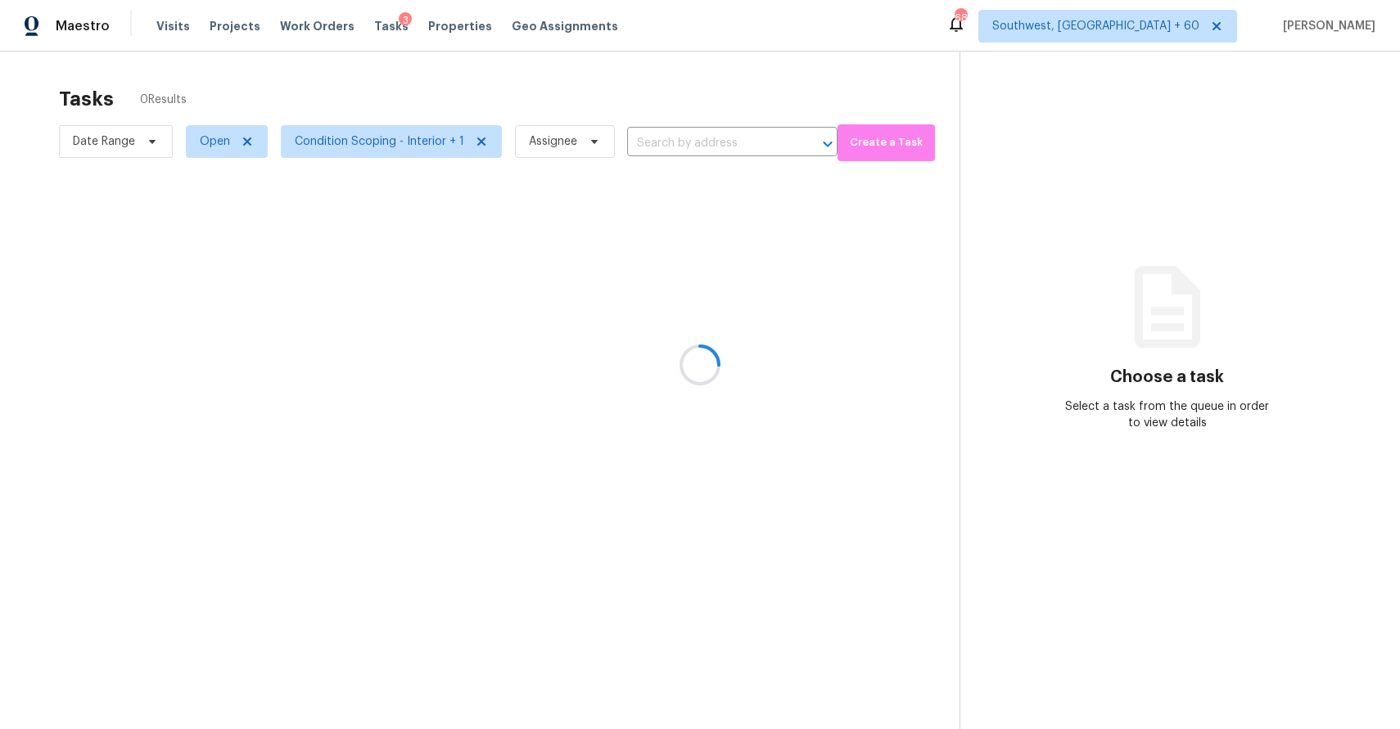
click at [659, 143] on div at bounding box center [700, 364] width 1400 height 729
click at [661, 133] on div at bounding box center [700, 364] width 1400 height 729
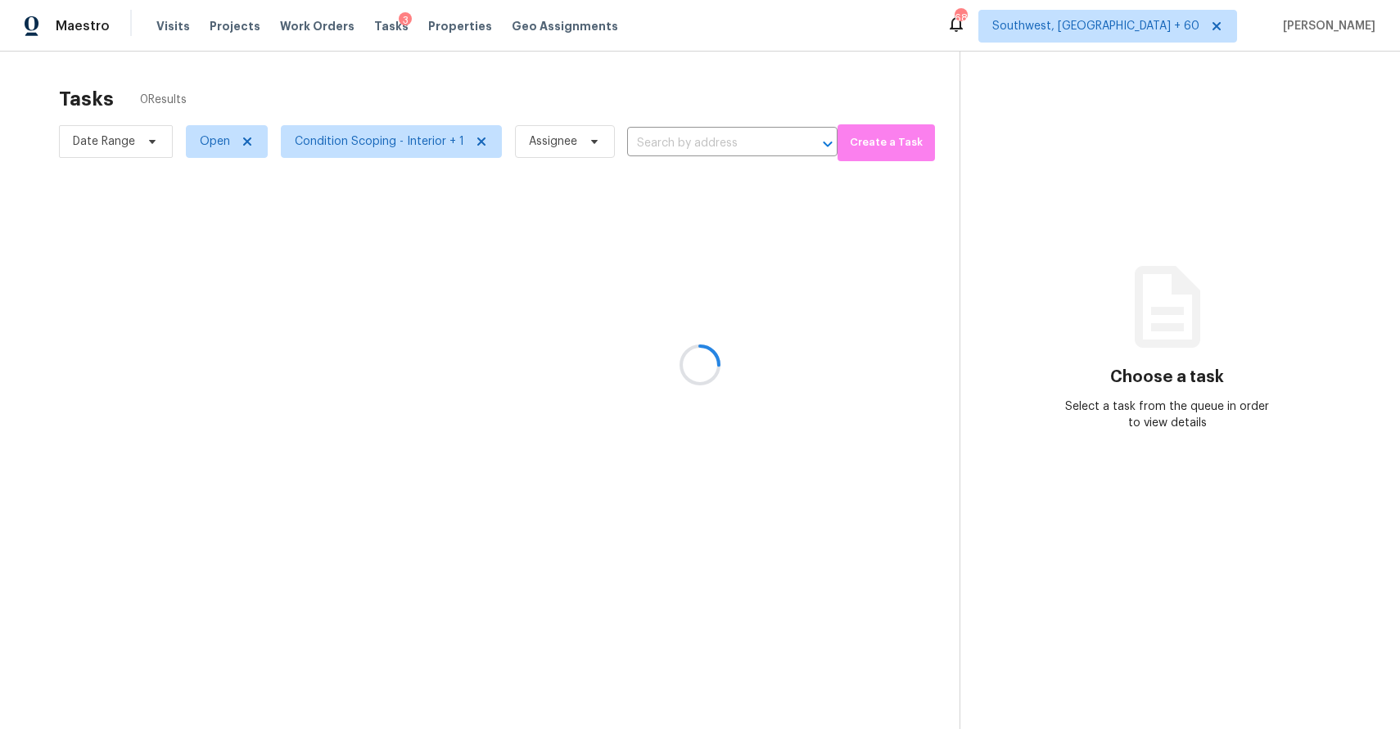
click at [661, 133] on div at bounding box center [700, 364] width 1400 height 729
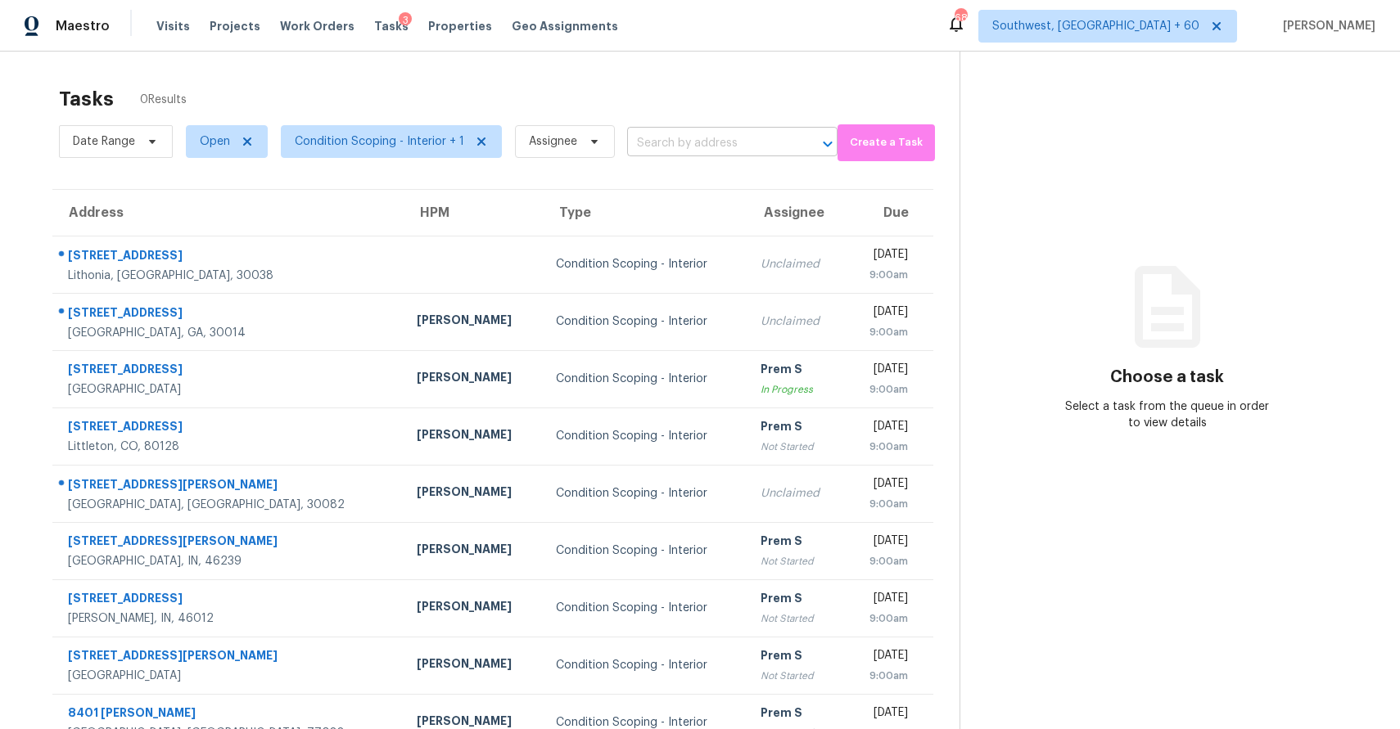
click at [665, 139] on input "text" at bounding box center [709, 143] width 165 height 25
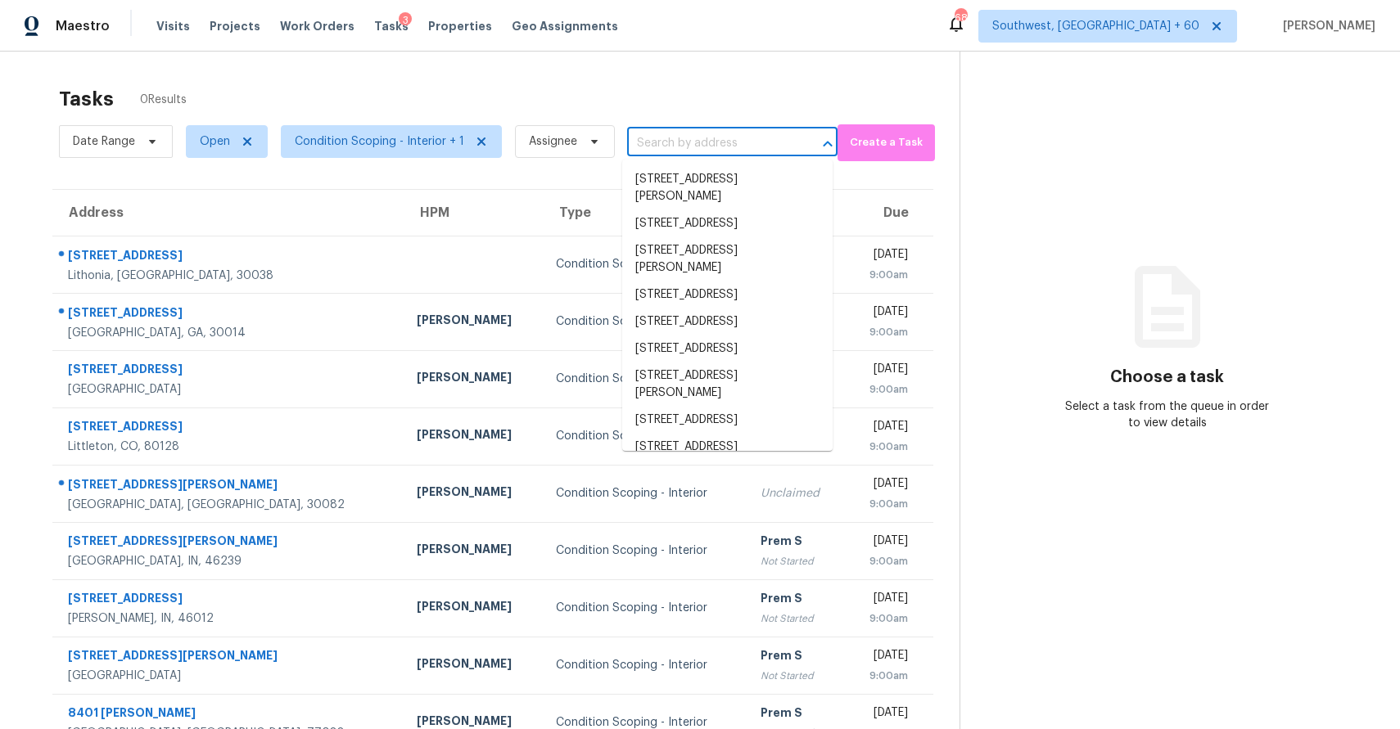
paste input "[STREET_ADDRESS][PERSON_NAME]"
type input "[STREET_ADDRESS][PERSON_NAME]"
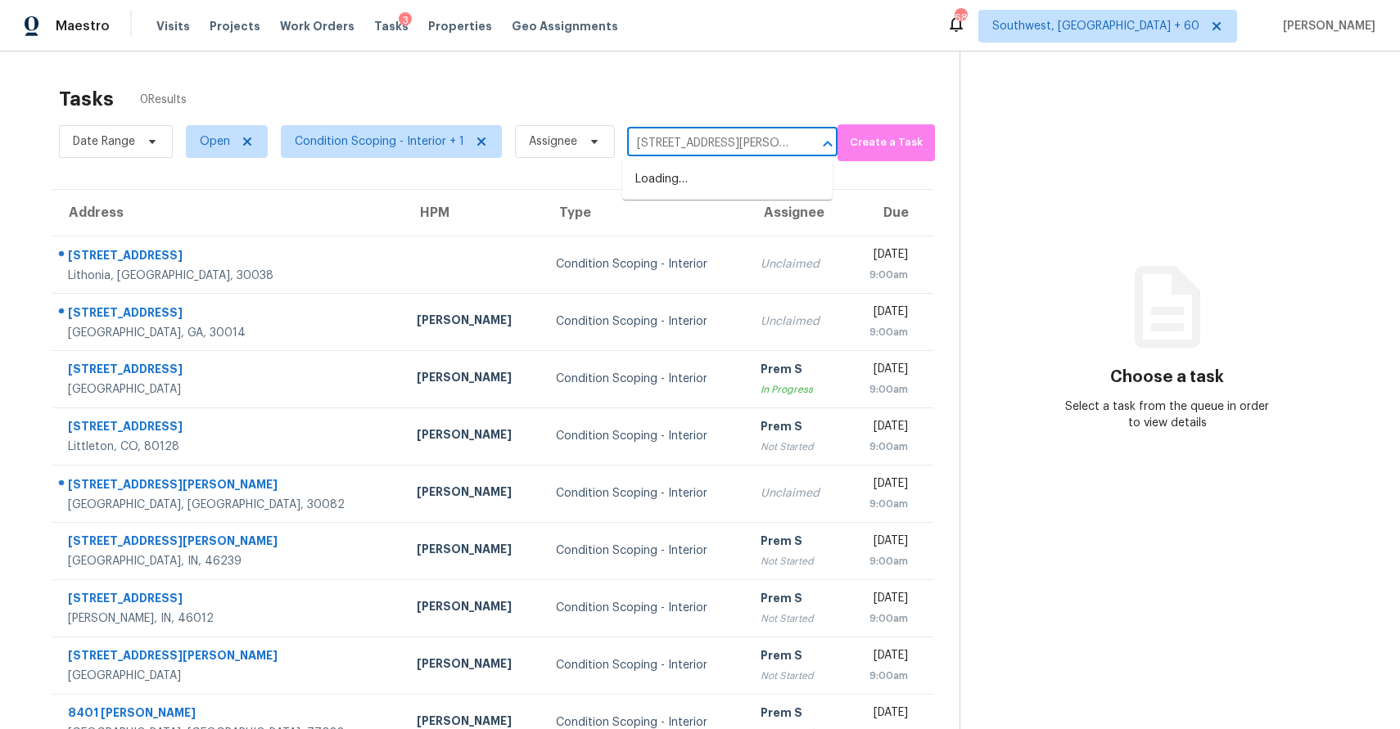
scroll to position [0, 31]
click at [678, 171] on li "[STREET_ADDRESS][PERSON_NAME]" at bounding box center [727, 188] width 210 height 44
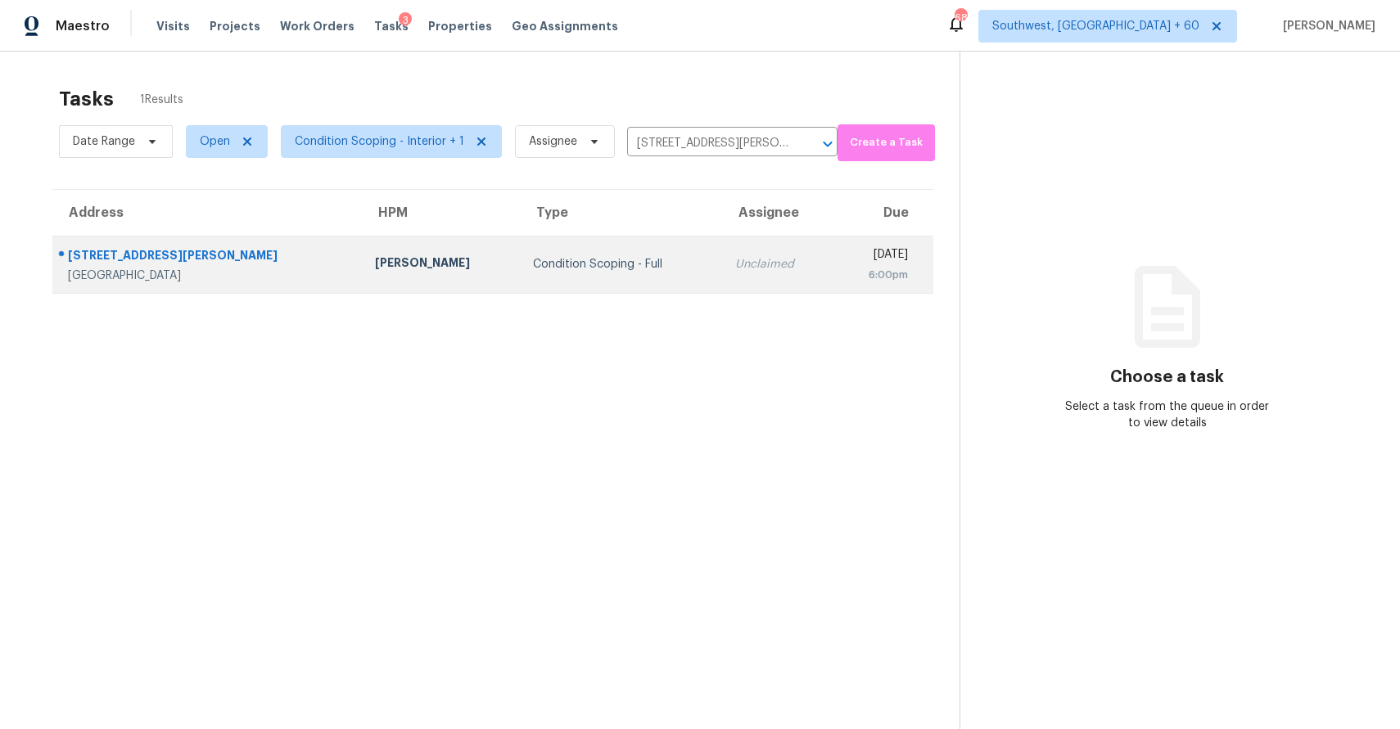
click at [722, 247] on td "Unclaimed" at bounding box center [777, 264] width 110 height 57
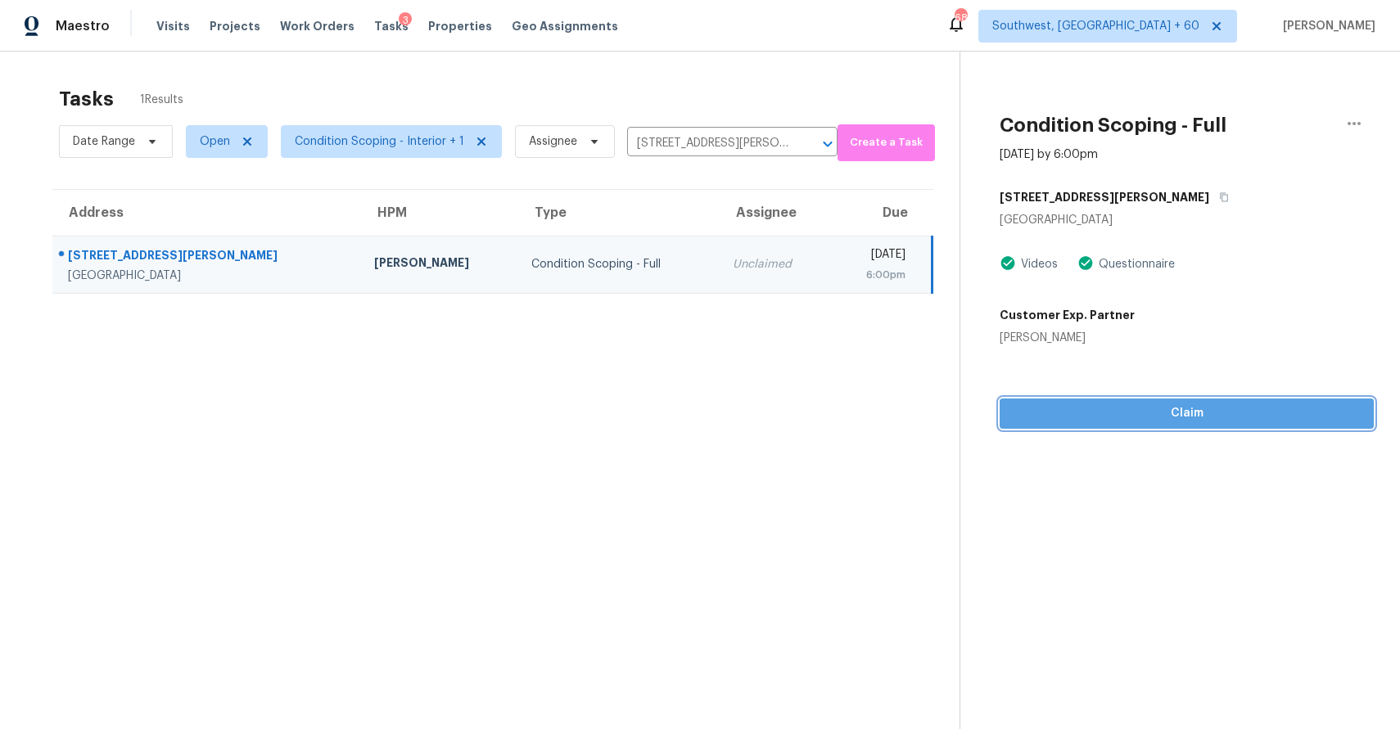
click at [1229, 403] on span "Claim" at bounding box center [1186, 413] width 348 height 20
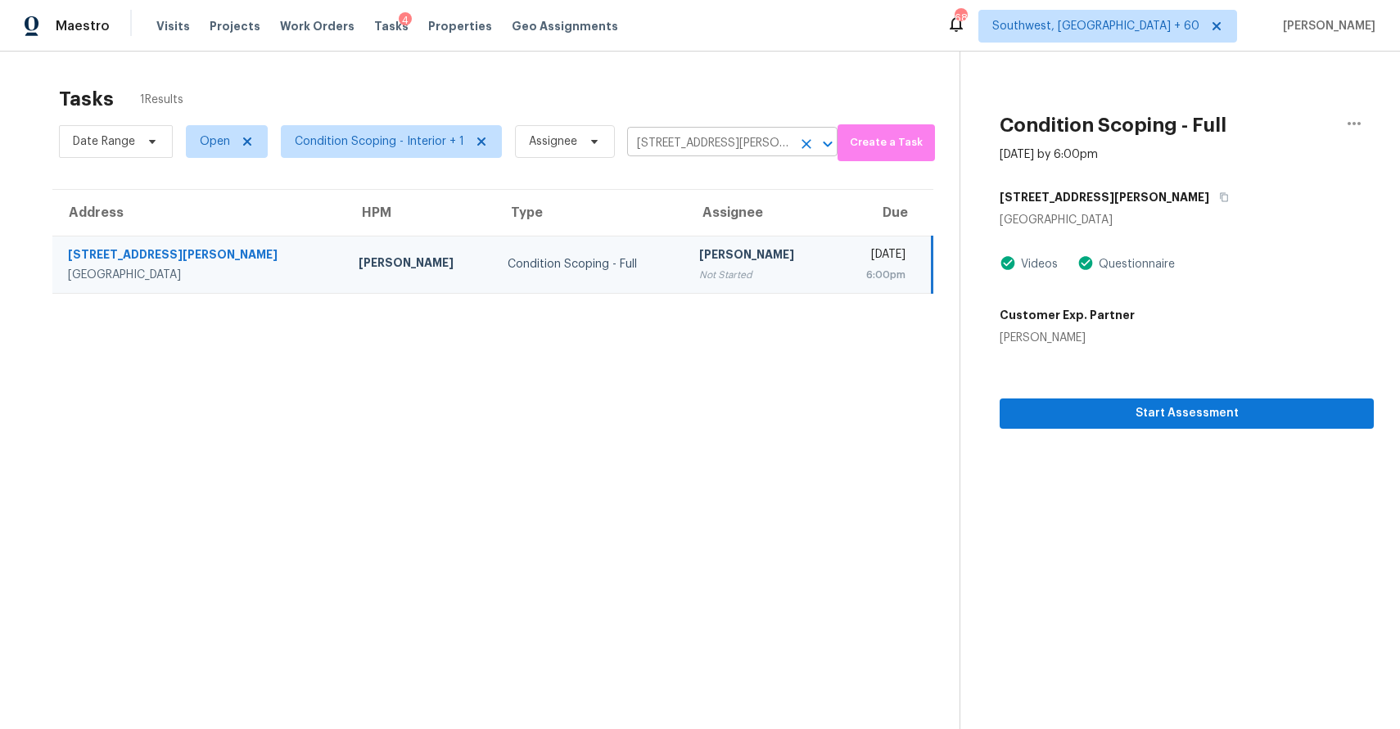
click at [740, 140] on input "[STREET_ADDRESS][PERSON_NAME]" at bounding box center [709, 143] width 165 height 25
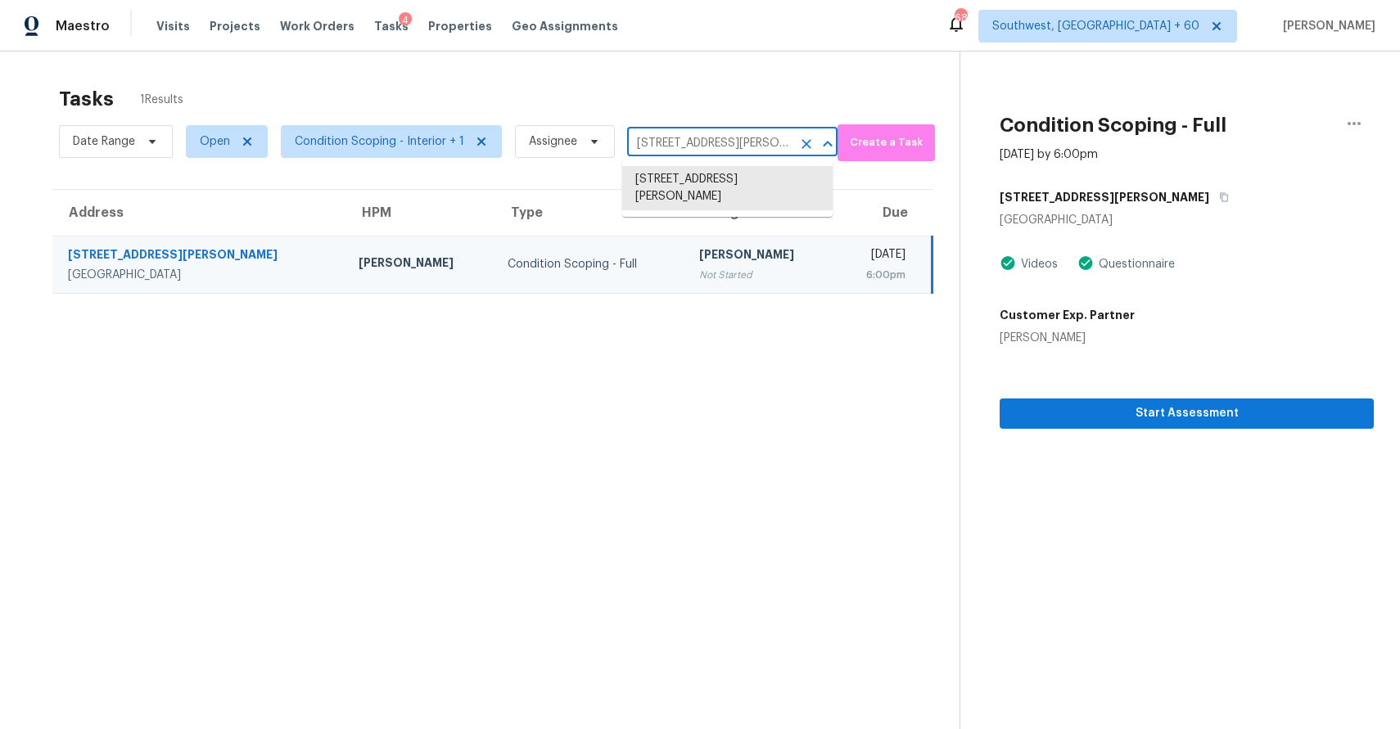
paste input "[STREET_ADDRESS][PERSON_NAME]"
type input "[STREET_ADDRESS][PERSON_NAME]"
click at [706, 179] on li "3925 Carmel Mountain Dr, McKinney, TX 75070" at bounding box center [727, 188] width 210 height 44
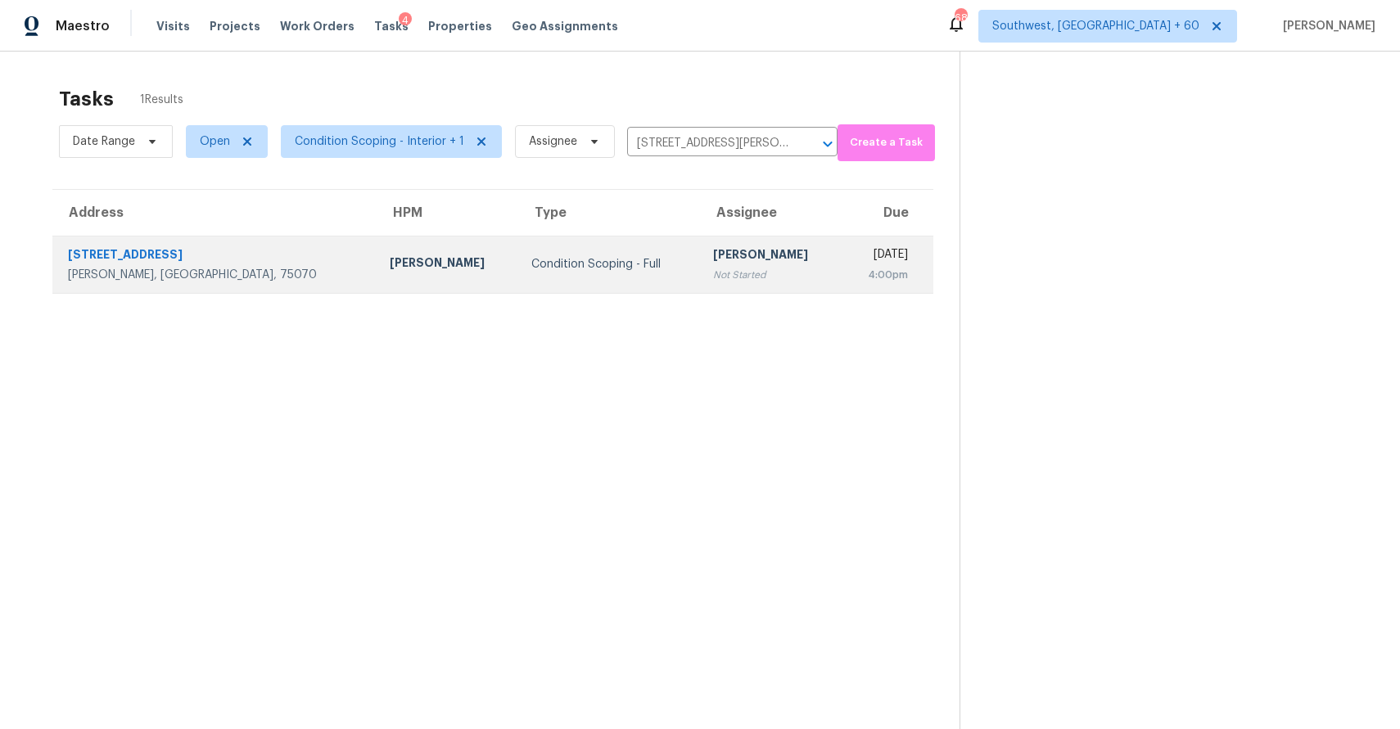
click at [591, 256] on td "Condition Scoping - Full" at bounding box center [609, 264] width 182 height 57
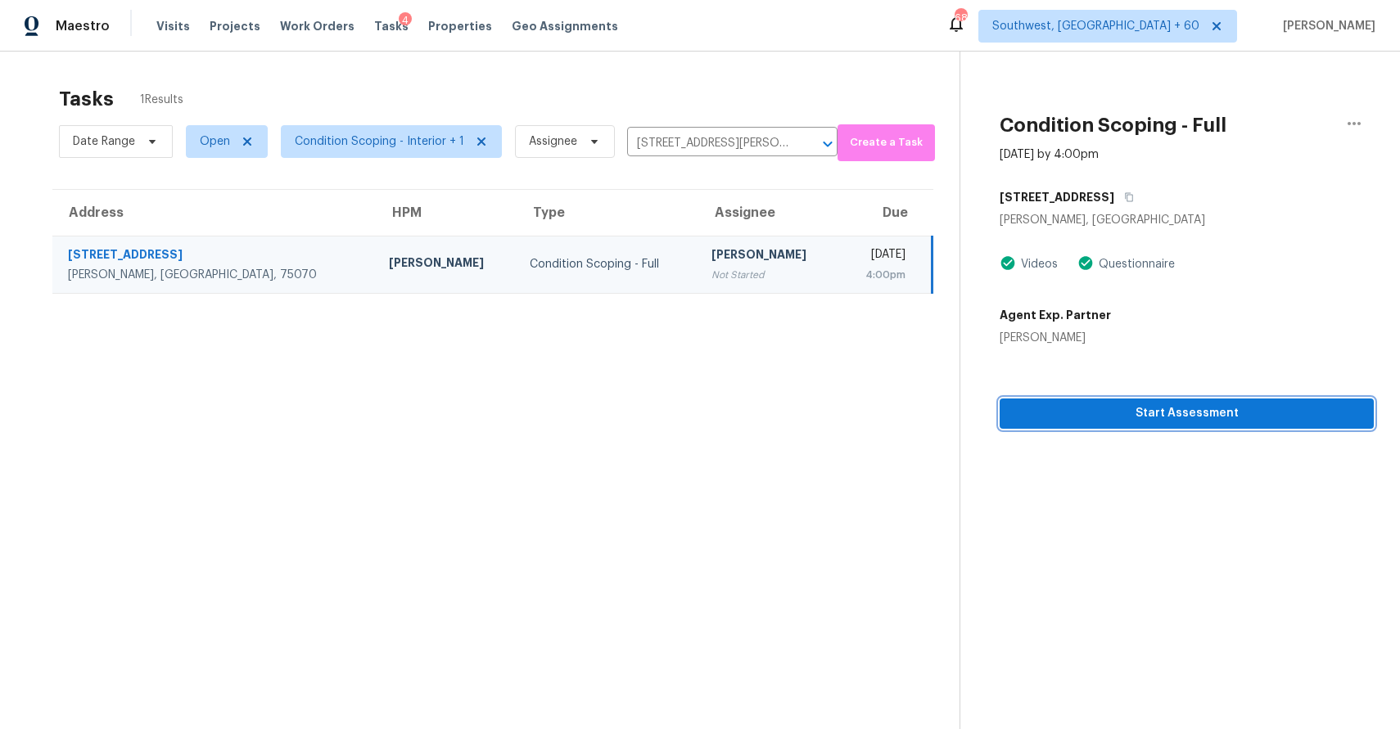
click at [1201, 409] on span "Start Assessment" at bounding box center [1186, 413] width 348 height 20
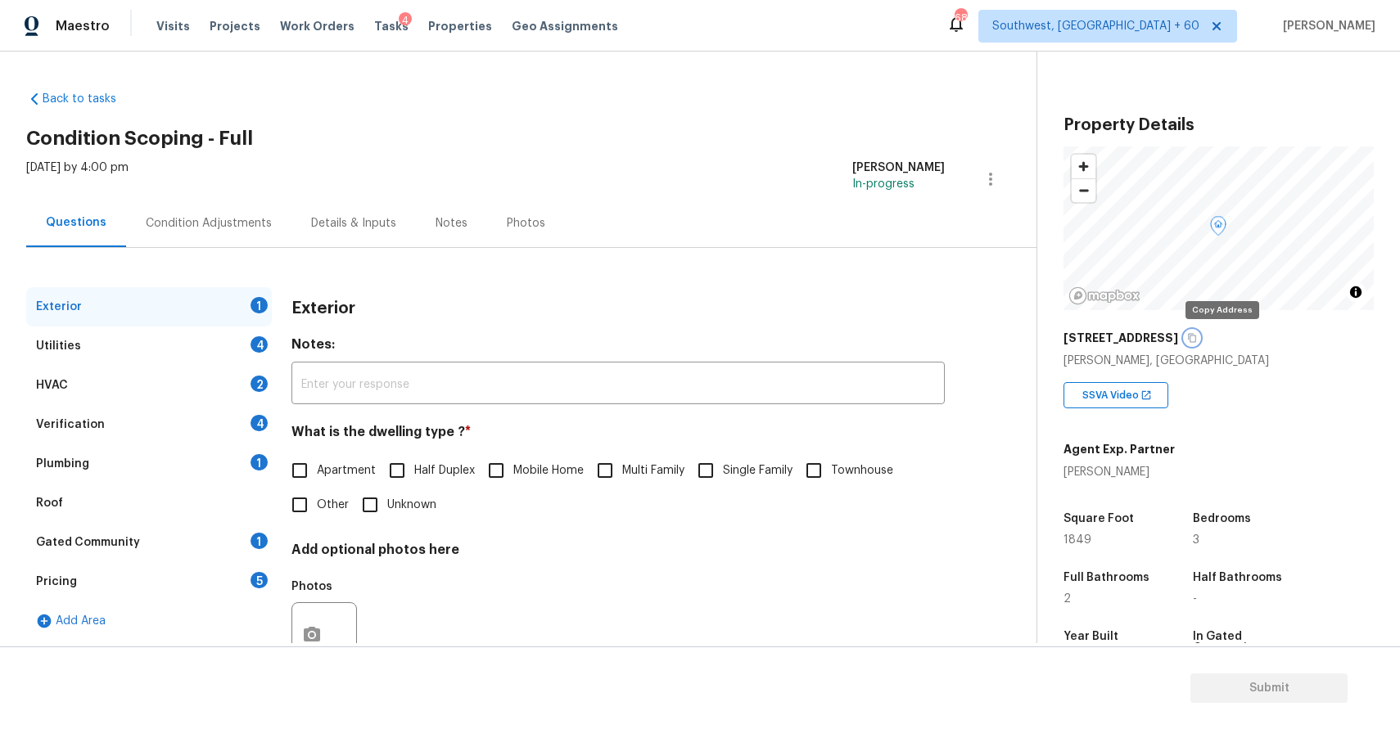
click at [1197, 340] on icon "button" at bounding box center [1192, 338] width 8 height 9
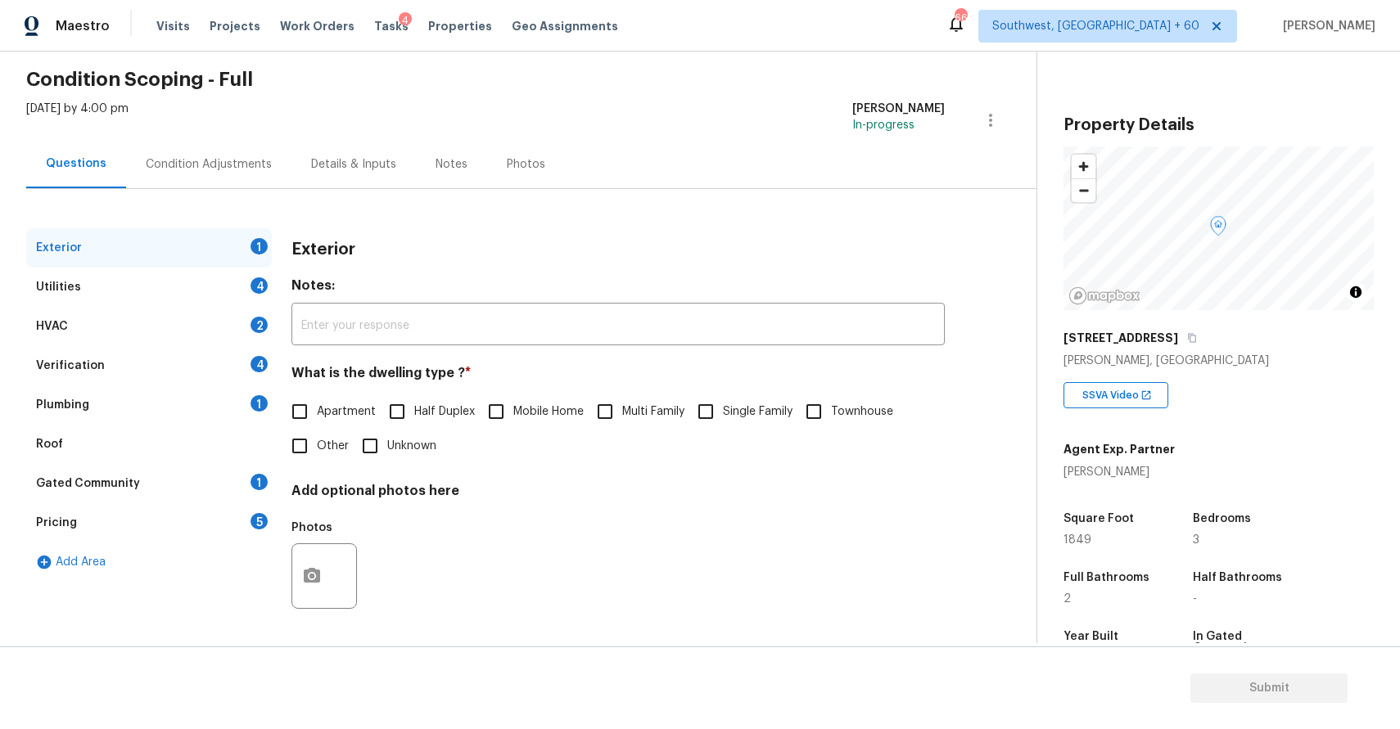
click at [723, 406] on input "Single Family" at bounding box center [705, 411] width 34 height 34
checkbox input "true"
click at [190, 288] on div "Utilities 4" at bounding box center [149, 287] width 246 height 39
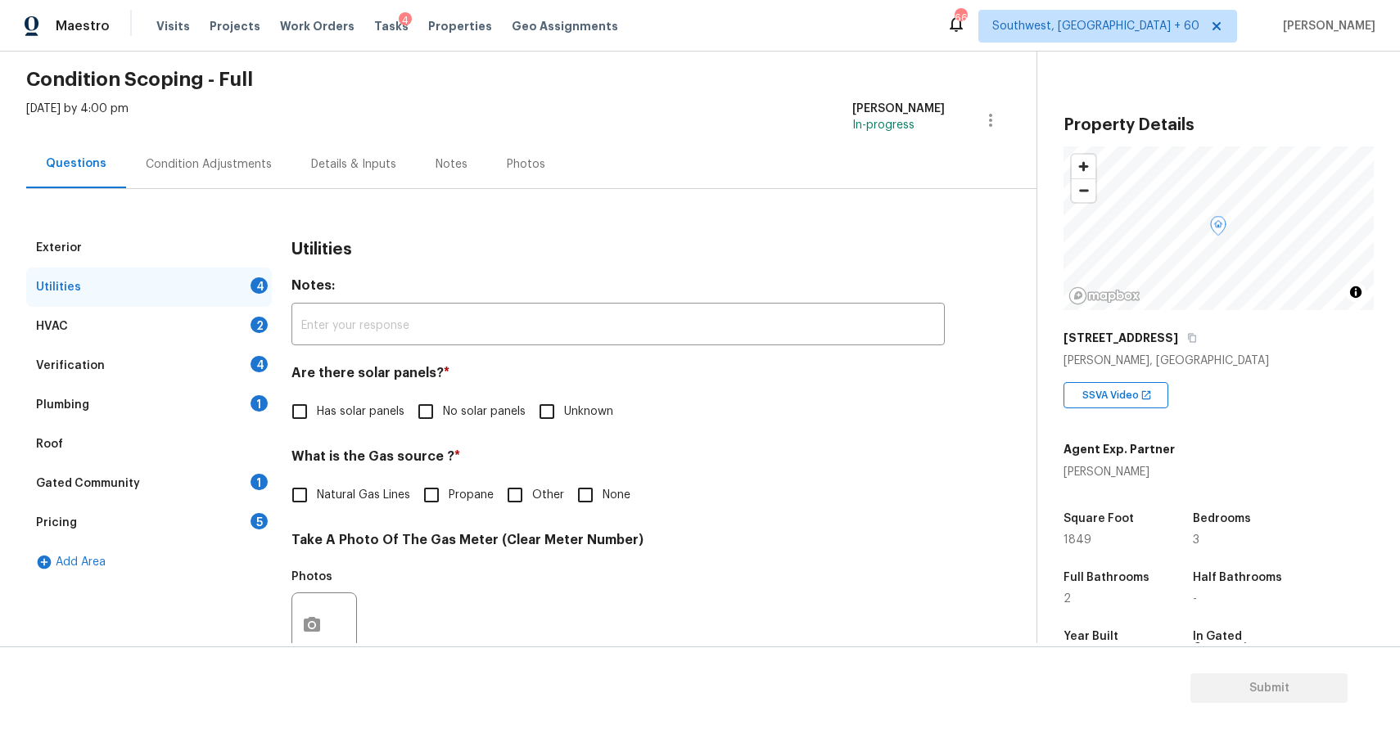
click at [443, 403] on span "No solar panels" at bounding box center [484, 411] width 83 height 17
click at [442, 403] on input "No solar panels" at bounding box center [425, 411] width 34 height 34
checkbox input "true"
click at [557, 507] on label "Other" at bounding box center [531, 495] width 66 height 34
click at [532, 507] on input "Other" at bounding box center [515, 495] width 34 height 34
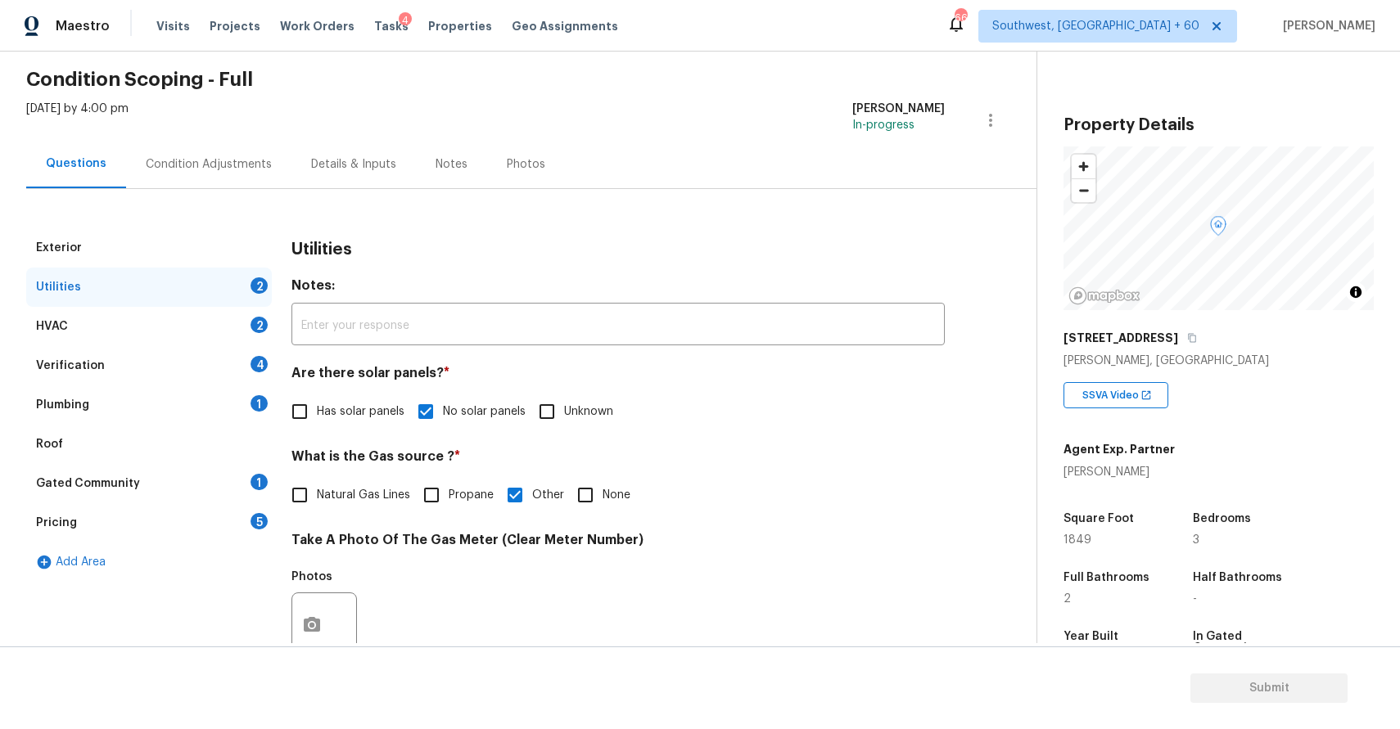
click at [530, 504] on input "Other" at bounding box center [515, 495] width 34 height 34
checkbox input "false"
click at [329, 620] on button "button" at bounding box center [311, 625] width 39 height 64
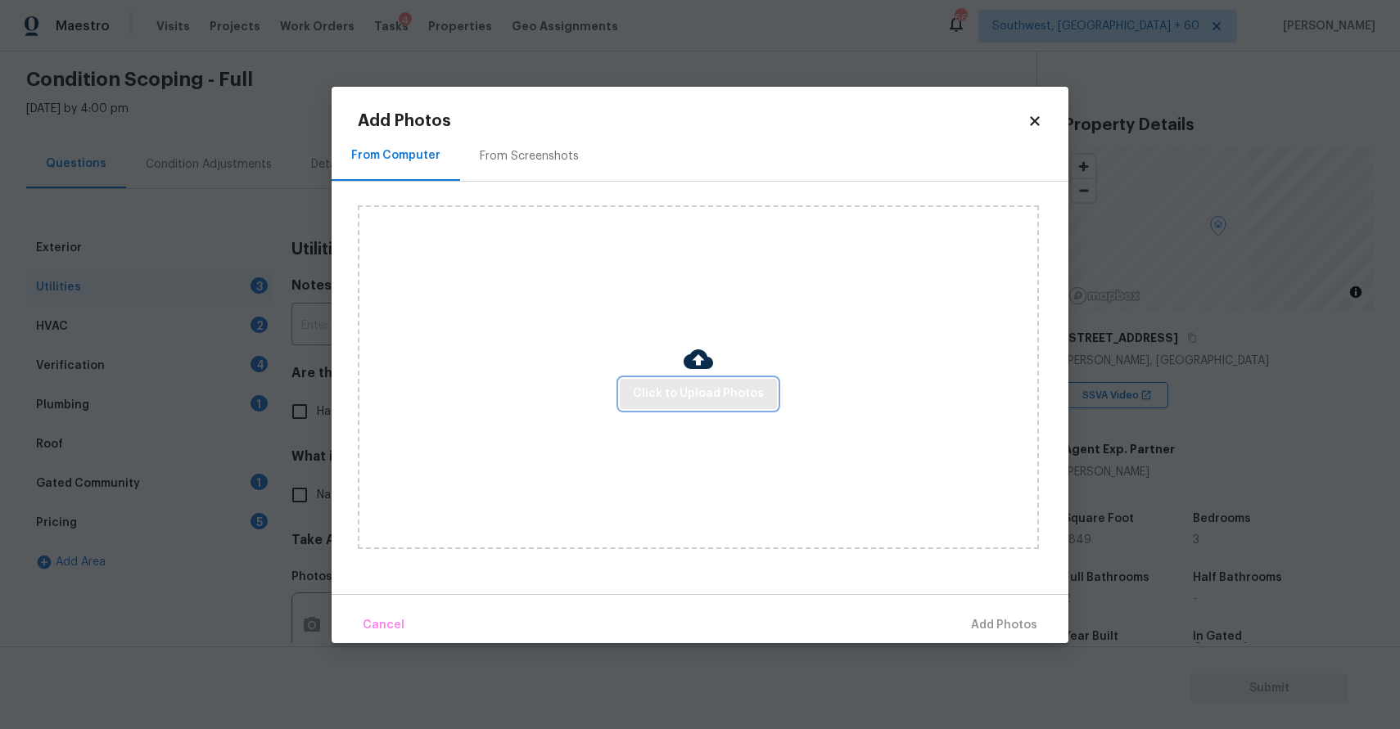
click at [687, 389] on span "Click to Upload Photos" at bounding box center [698, 394] width 131 height 20
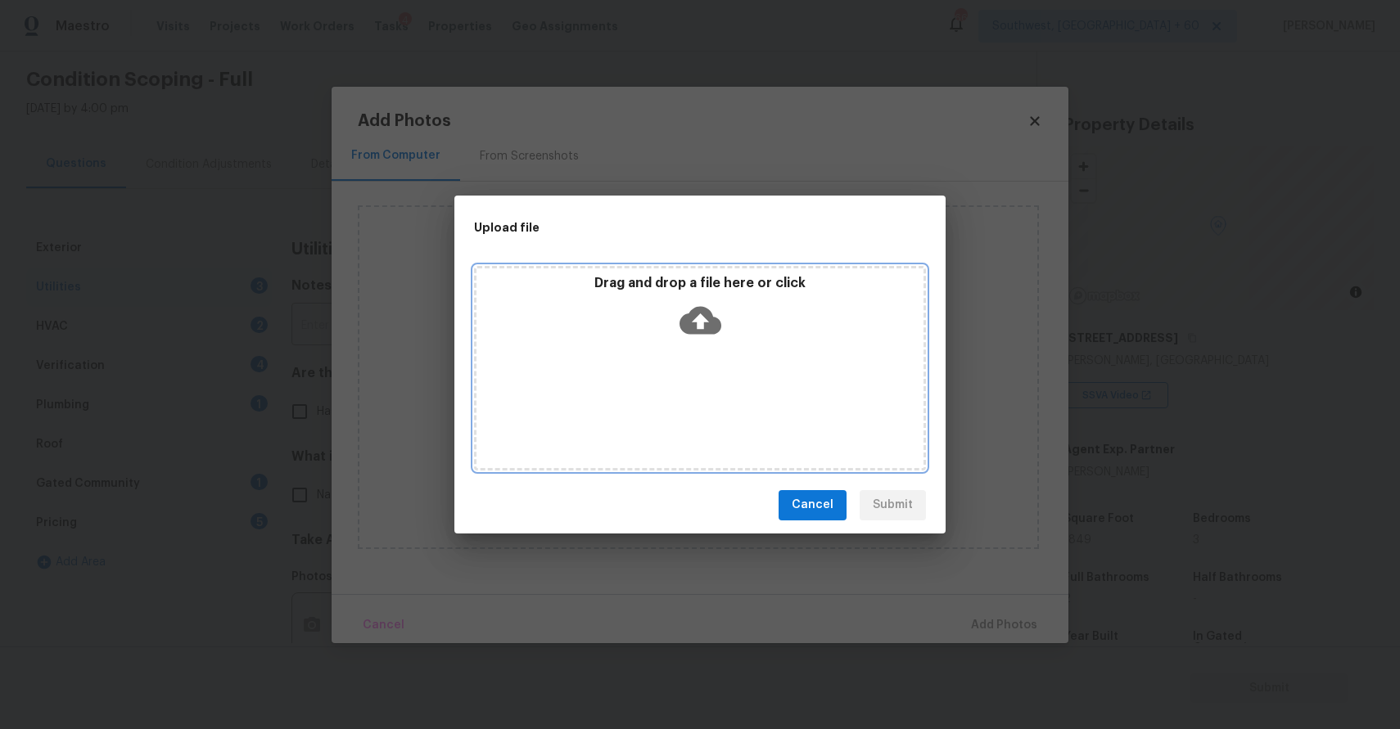
click at [687, 389] on div "Drag and drop a file here or click" at bounding box center [700, 368] width 452 height 205
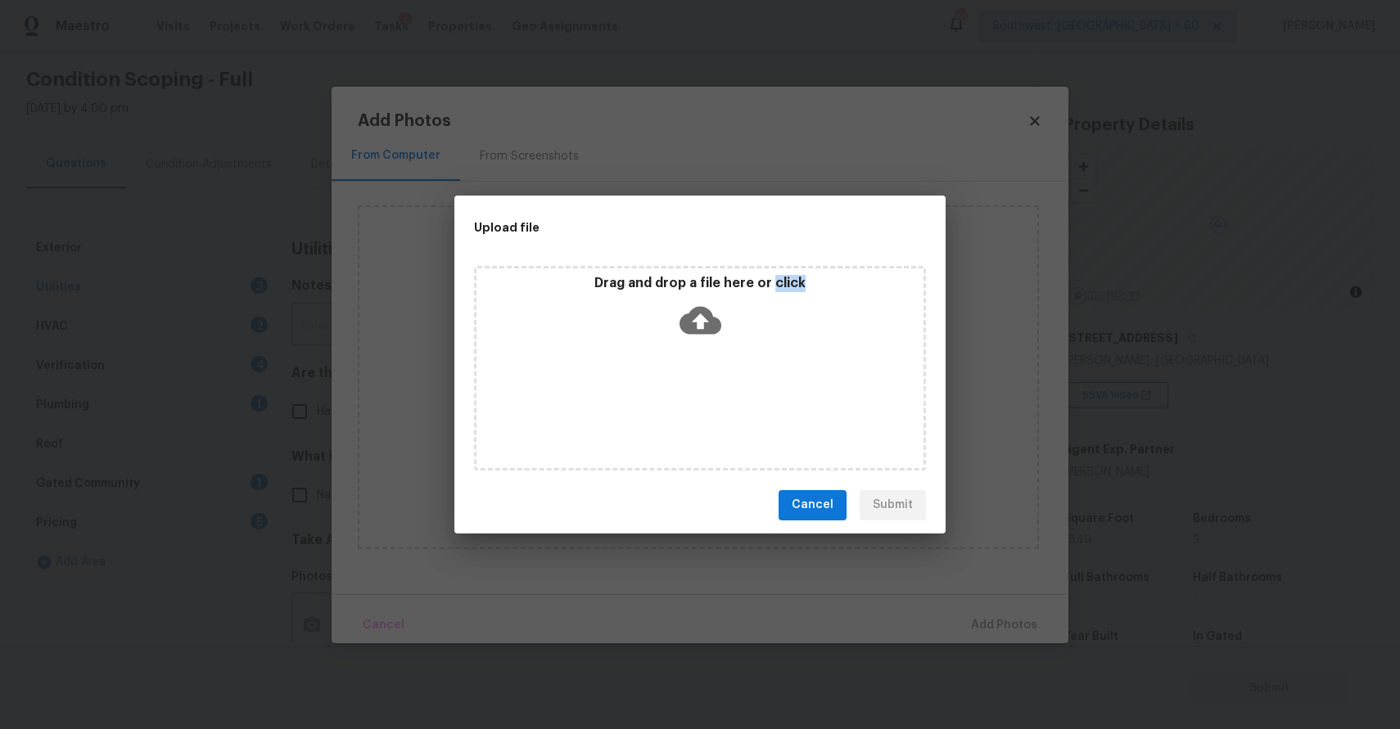
click at [695, 332] on icon at bounding box center [700, 320] width 42 height 28
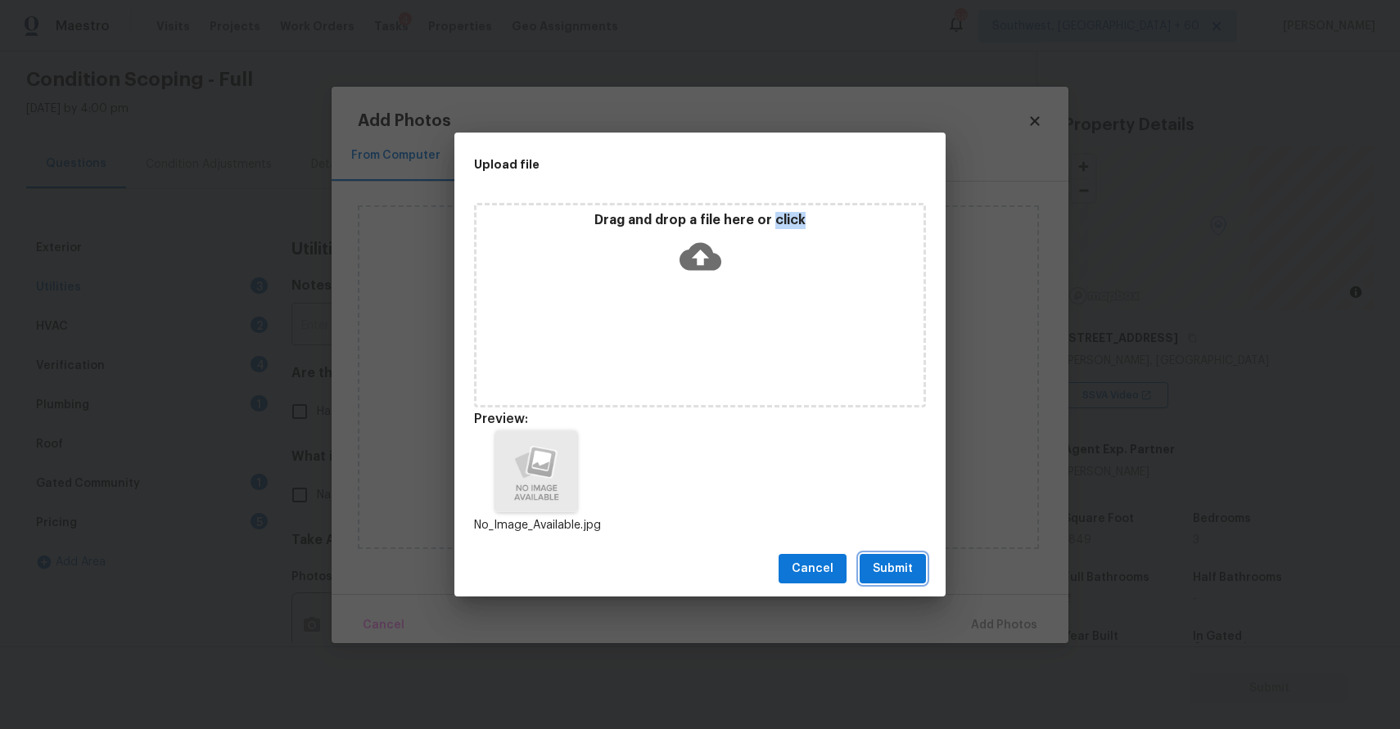
click at [890, 569] on span "Submit" at bounding box center [892, 569] width 40 height 20
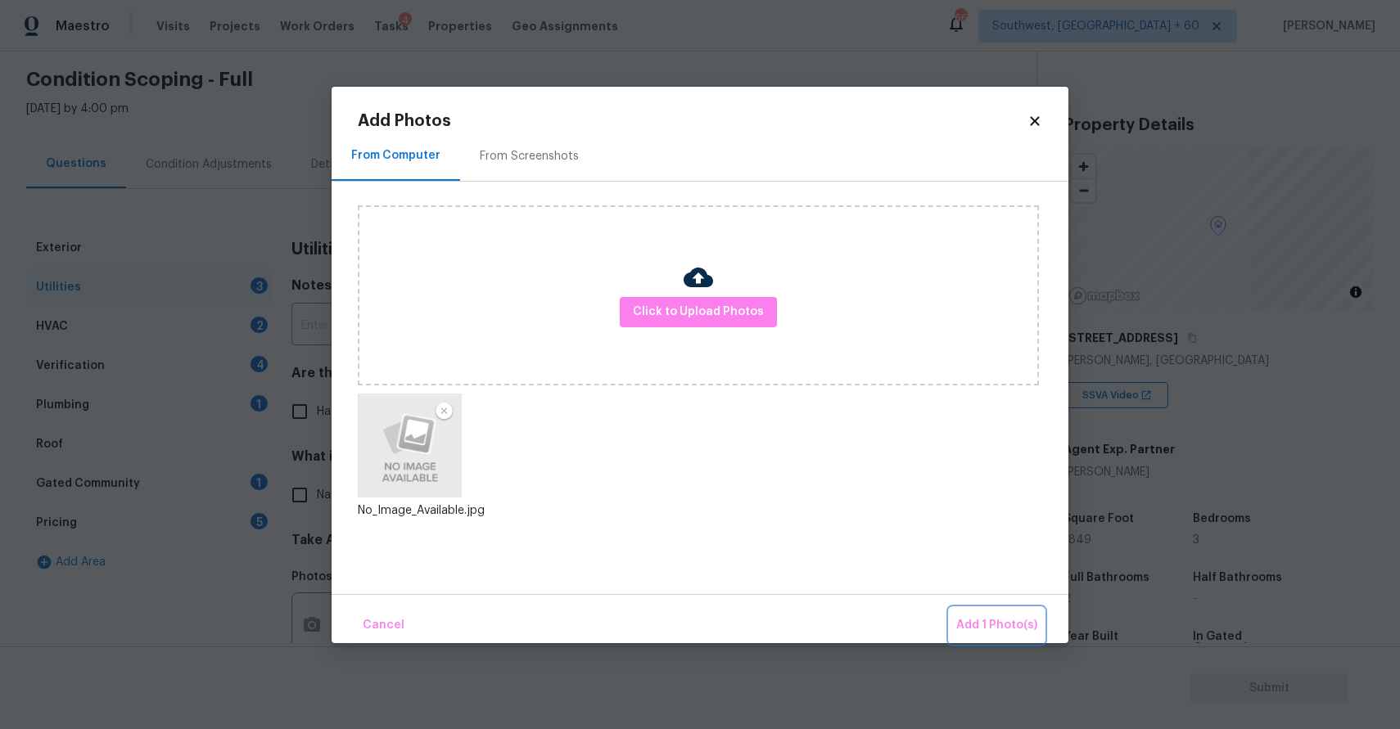
click at [972, 623] on span "Add 1 Photo(s)" at bounding box center [996, 625] width 81 height 20
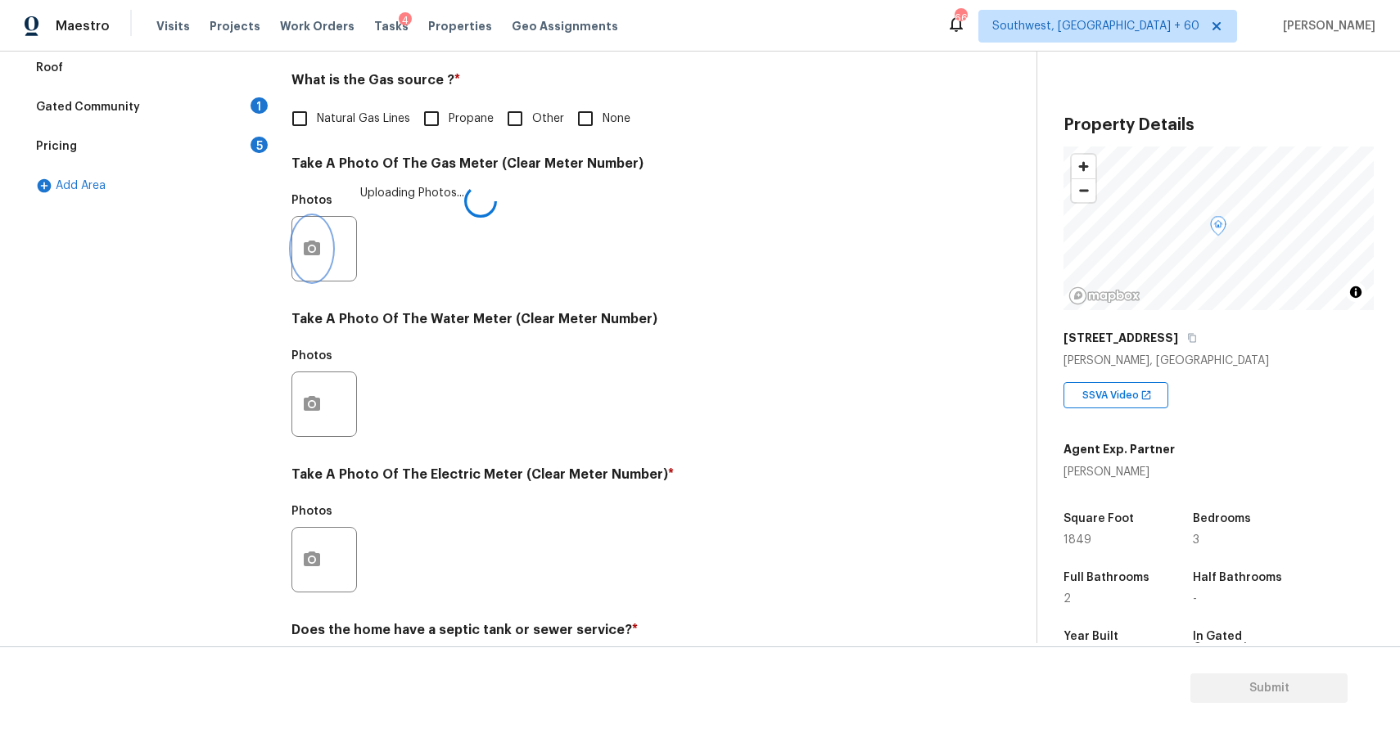
scroll to position [469, 0]
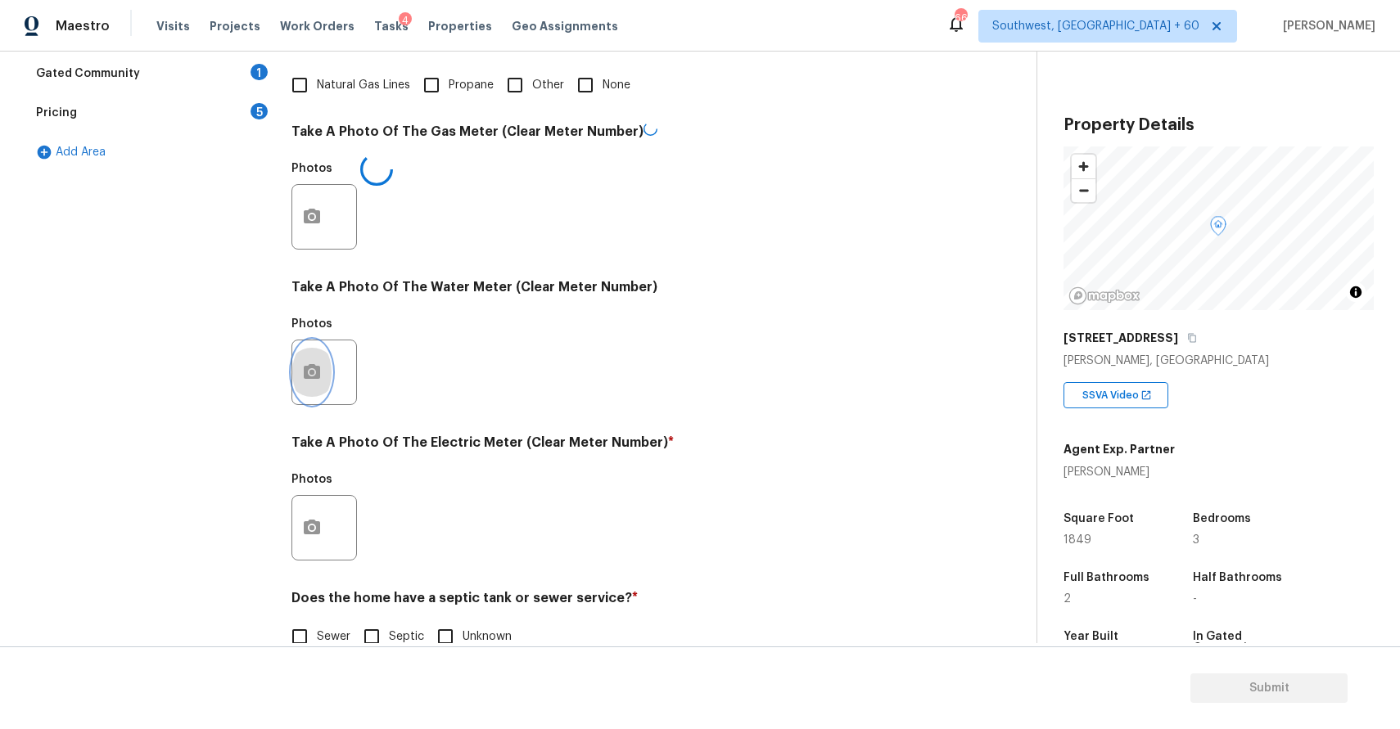
click at [306, 366] on icon "button" at bounding box center [312, 371] width 16 height 15
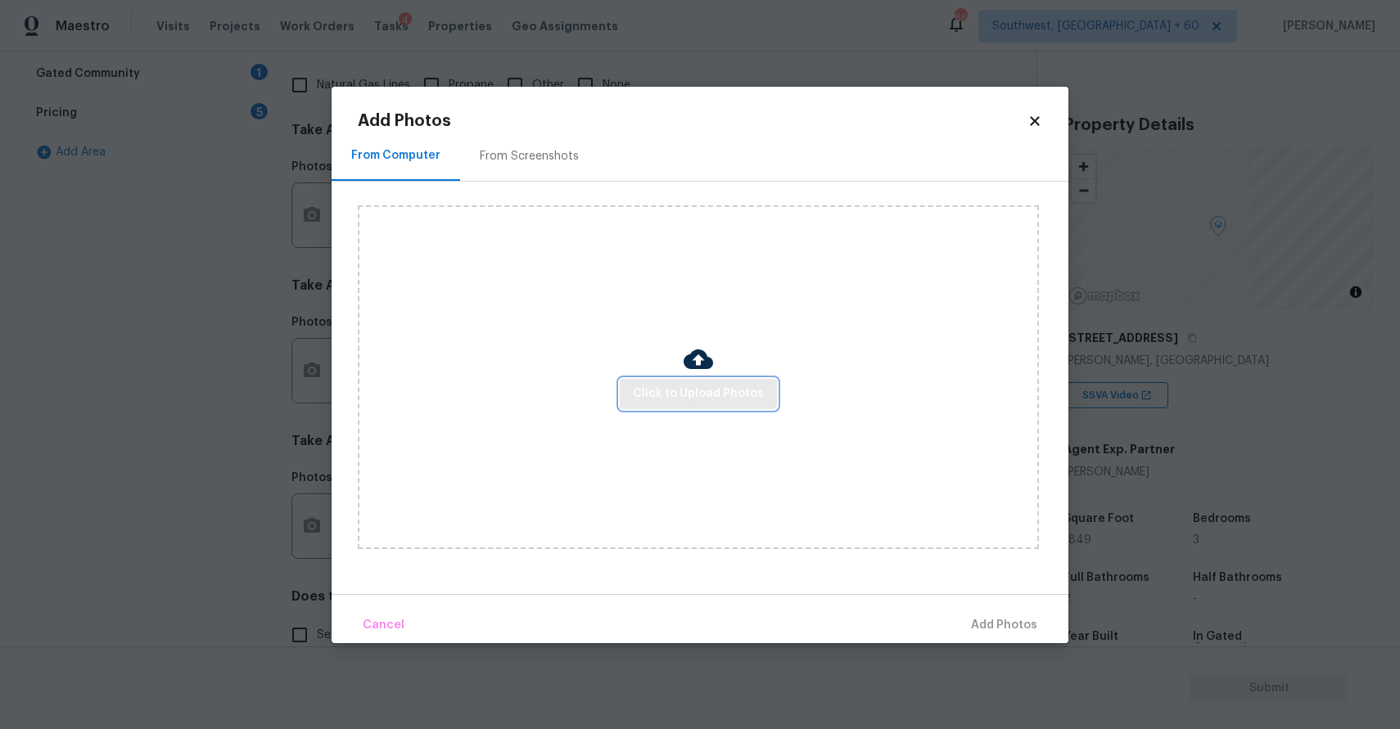
click at [657, 393] on span "Click to Upload Photos" at bounding box center [698, 394] width 131 height 20
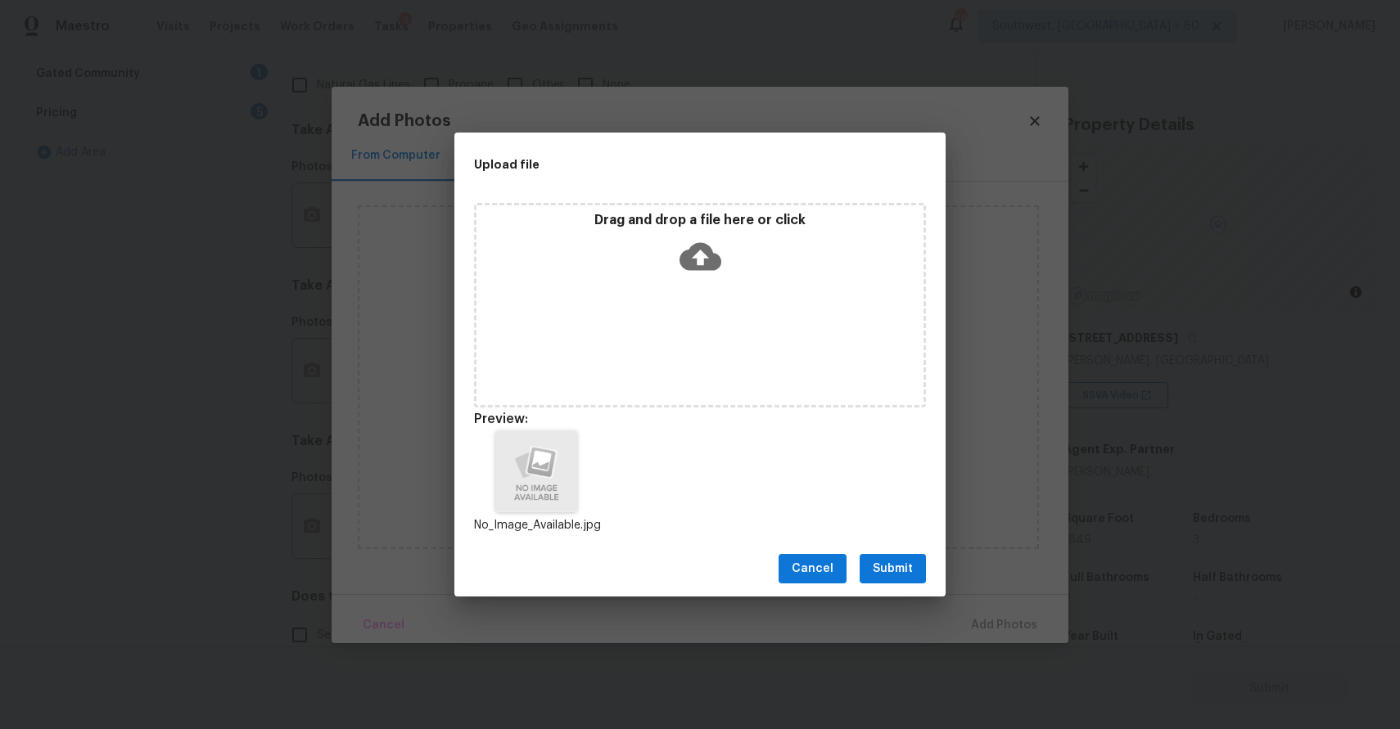
click at [894, 564] on span "Submit" at bounding box center [892, 569] width 40 height 20
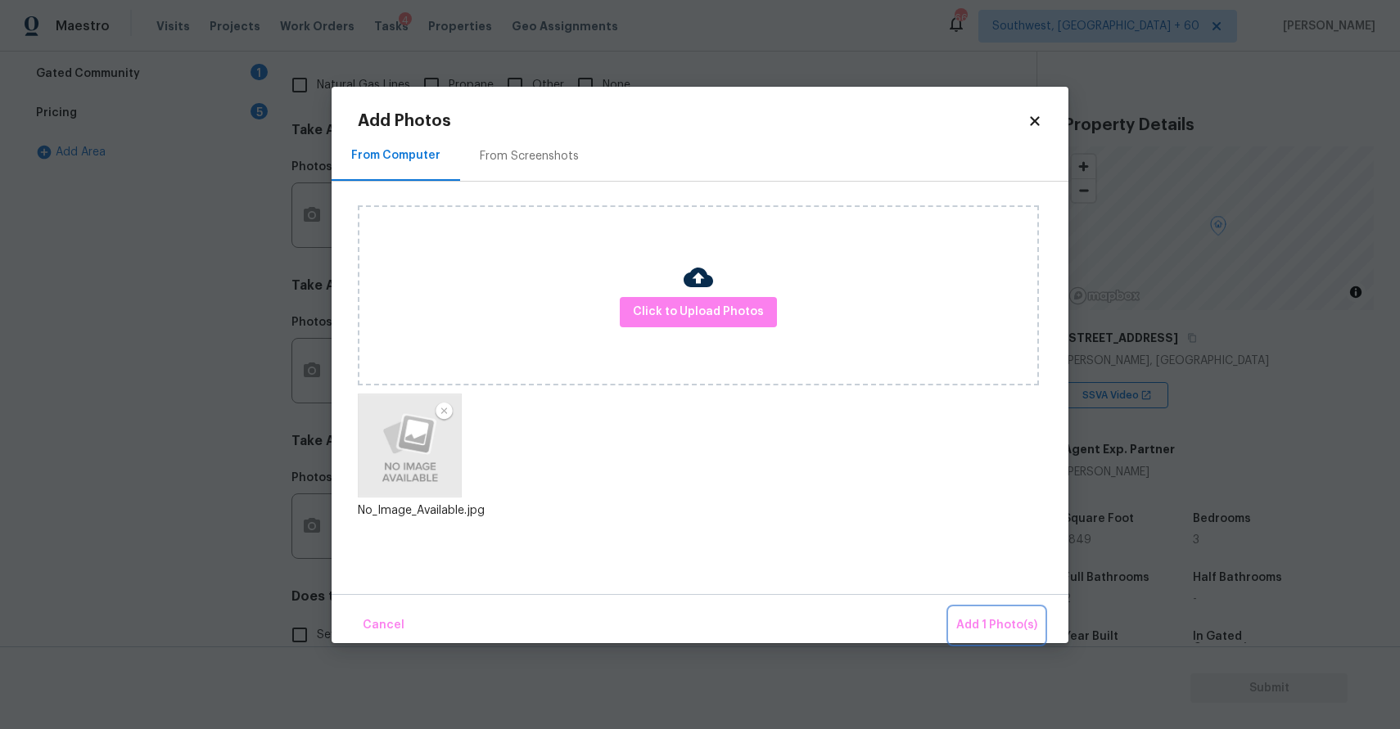
click at [1003, 618] on span "Add 1 Photo(s)" at bounding box center [996, 625] width 81 height 20
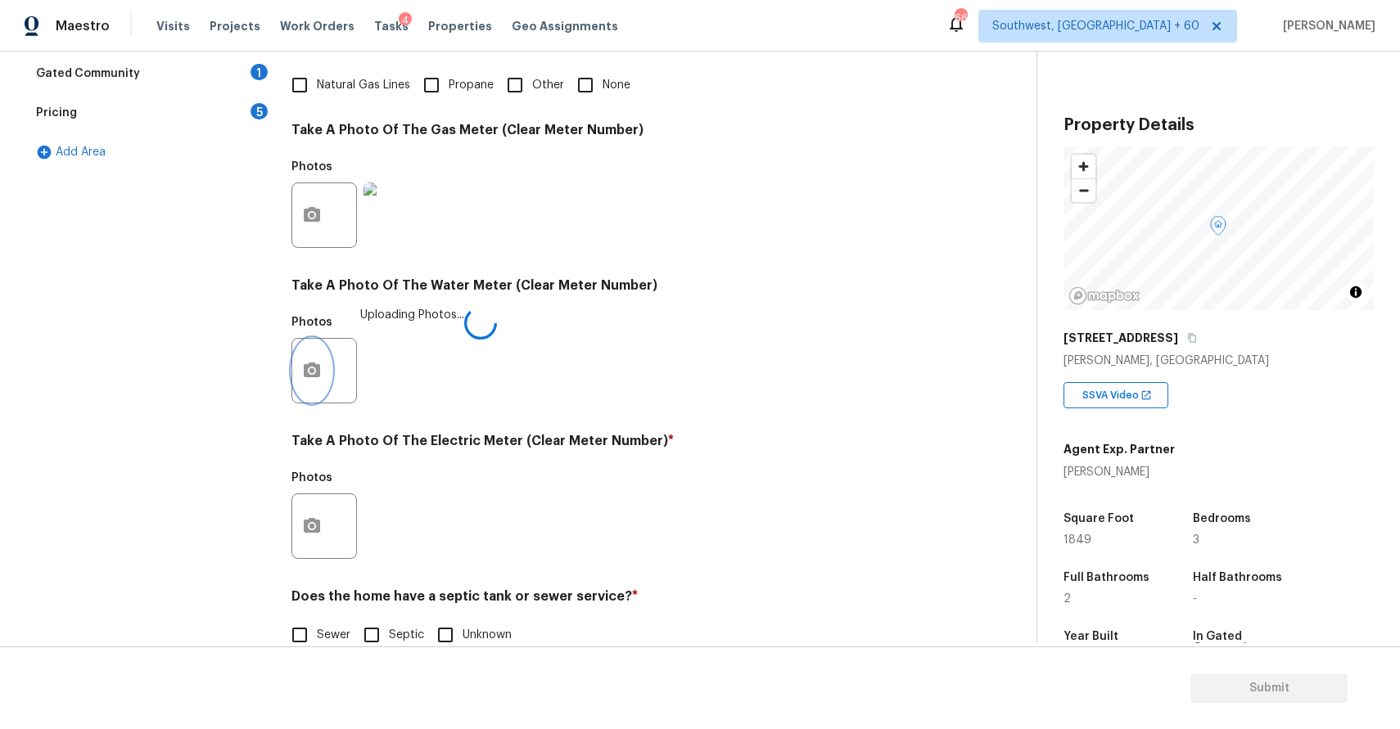
scroll to position [503, 0]
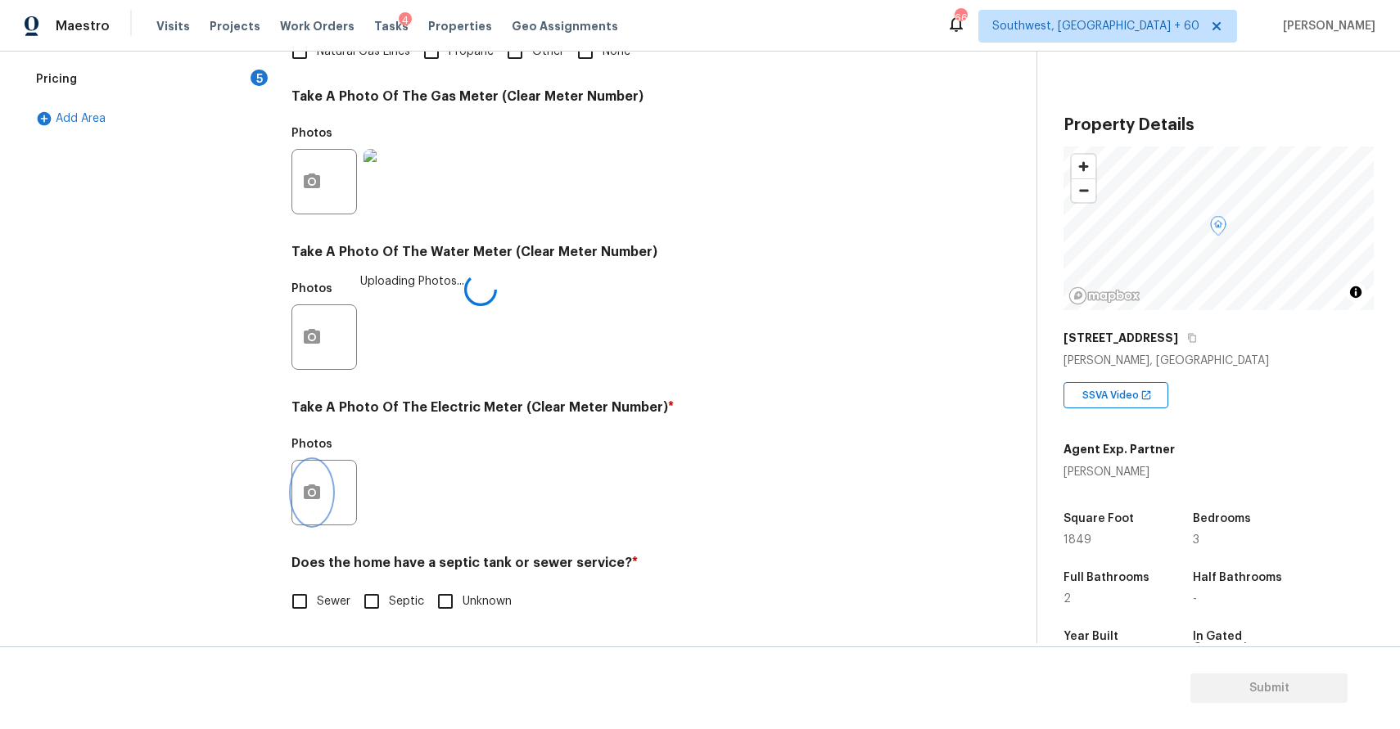
click at [305, 489] on icon "button" at bounding box center [312, 492] width 16 height 15
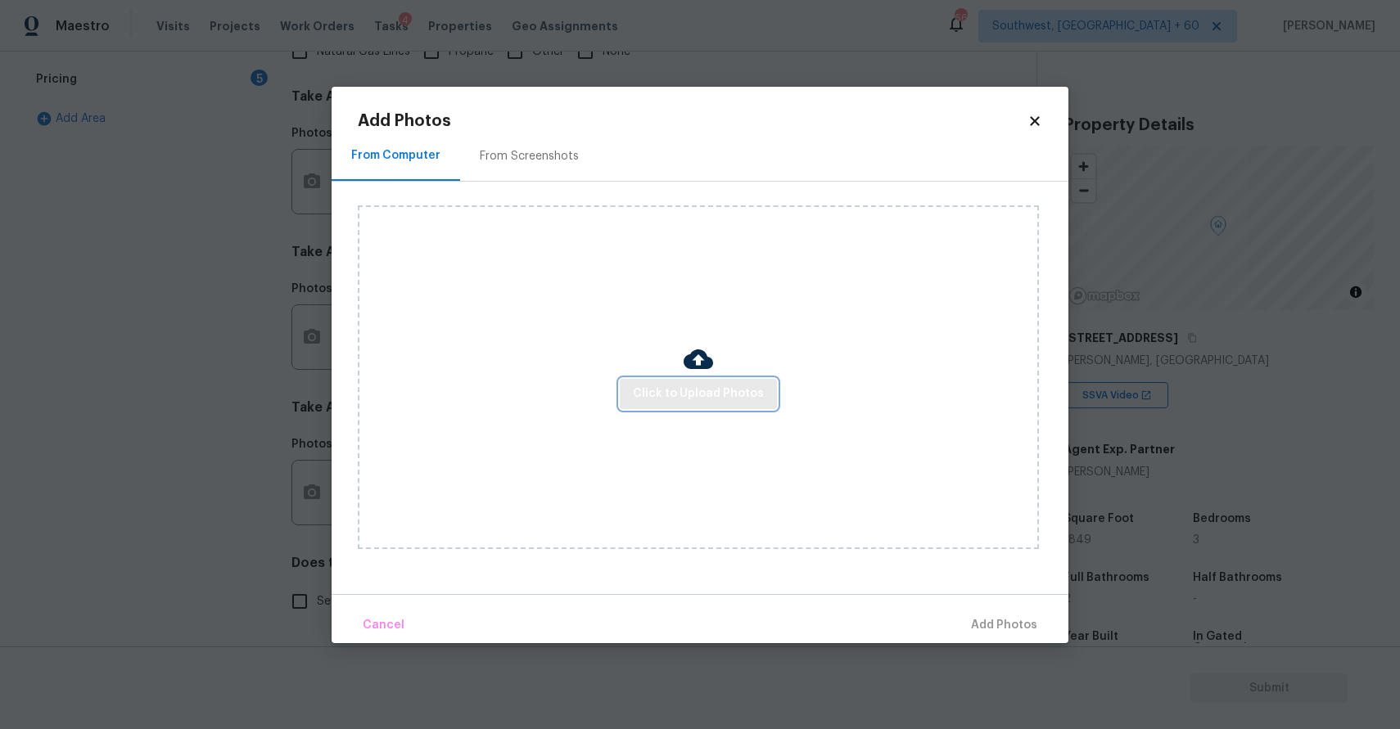
click at [638, 396] on span "Click to Upload Photos" at bounding box center [698, 394] width 131 height 20
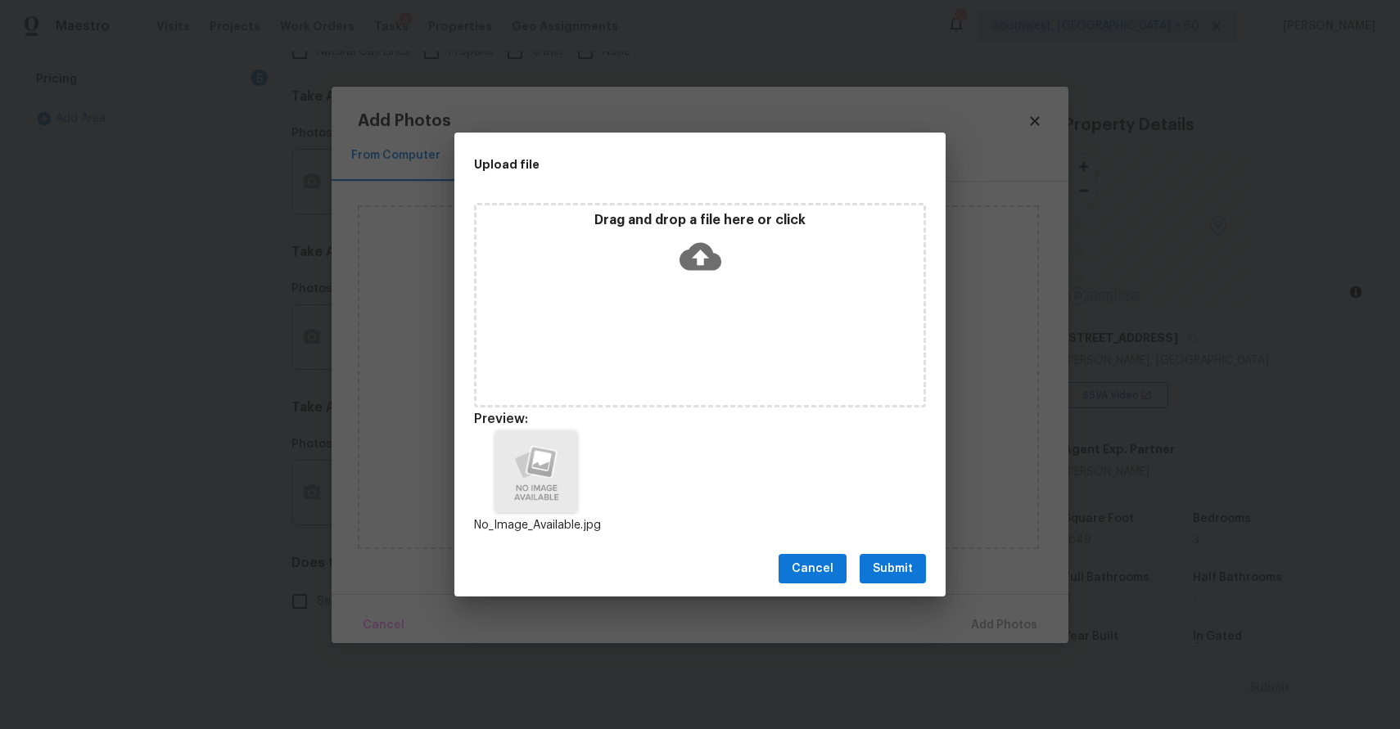
click at [882, 563] on span "Submit" at bounding box center [892, 569] width 40 height 20
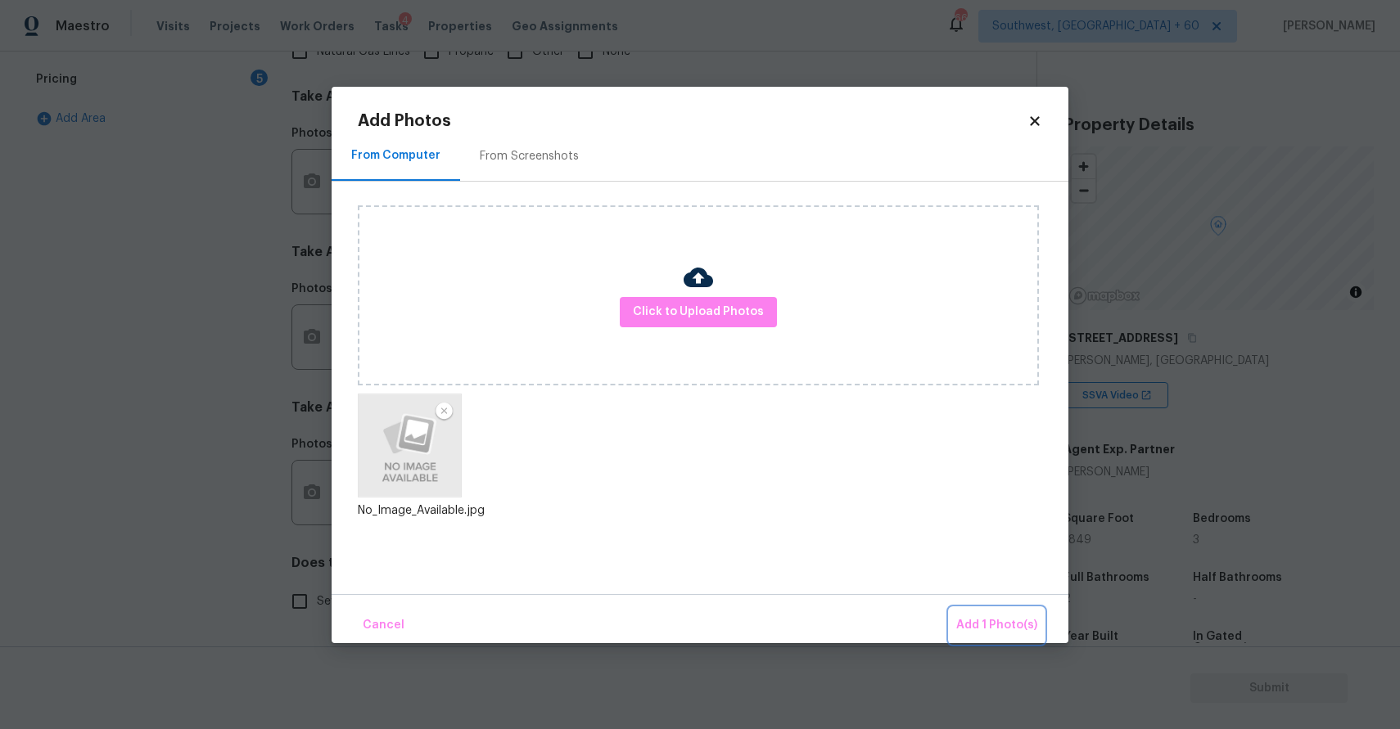
click at [975, 610] on button "Add 1 Photo(s)" at bounding box center [996, 625] width 94 height 35
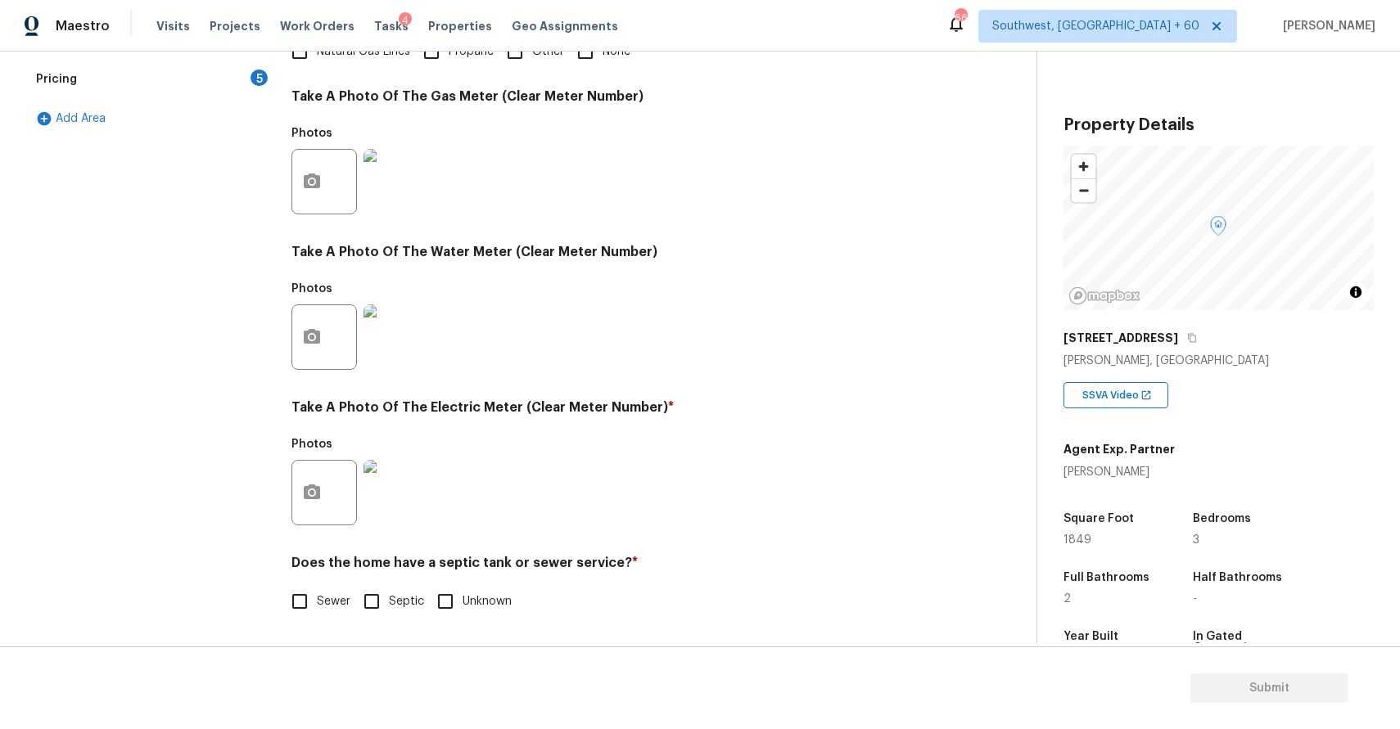
click at [322, 588] on label "Sewer" at bounding box center [316, 601] width 68 height 34
click at [317, 588] on input "Sewer" at bounding box center [299, 601] width 34 height 34
checkbox input "true"
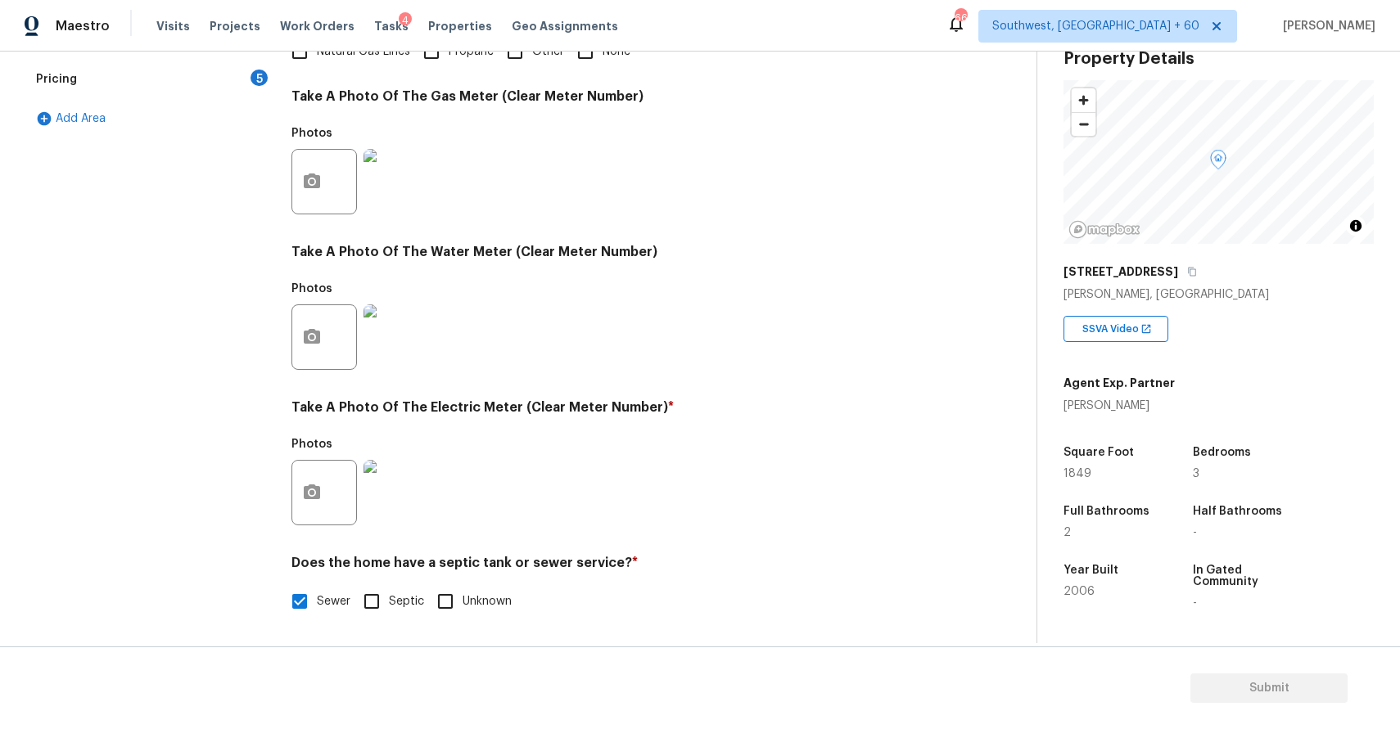
scroll to position [37, 0]
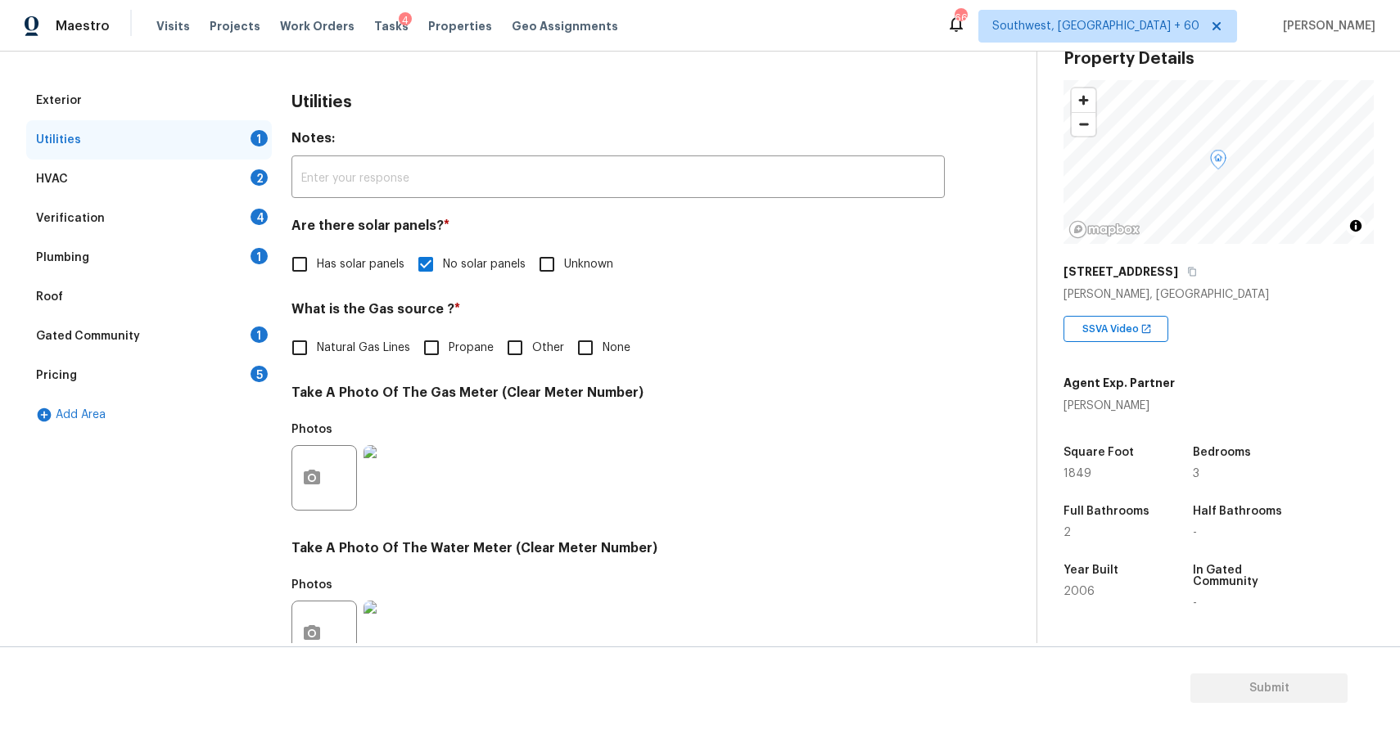
click at [238, 165] on div "HVAC 2" at bounding box center [149, 179] width 246 height 39
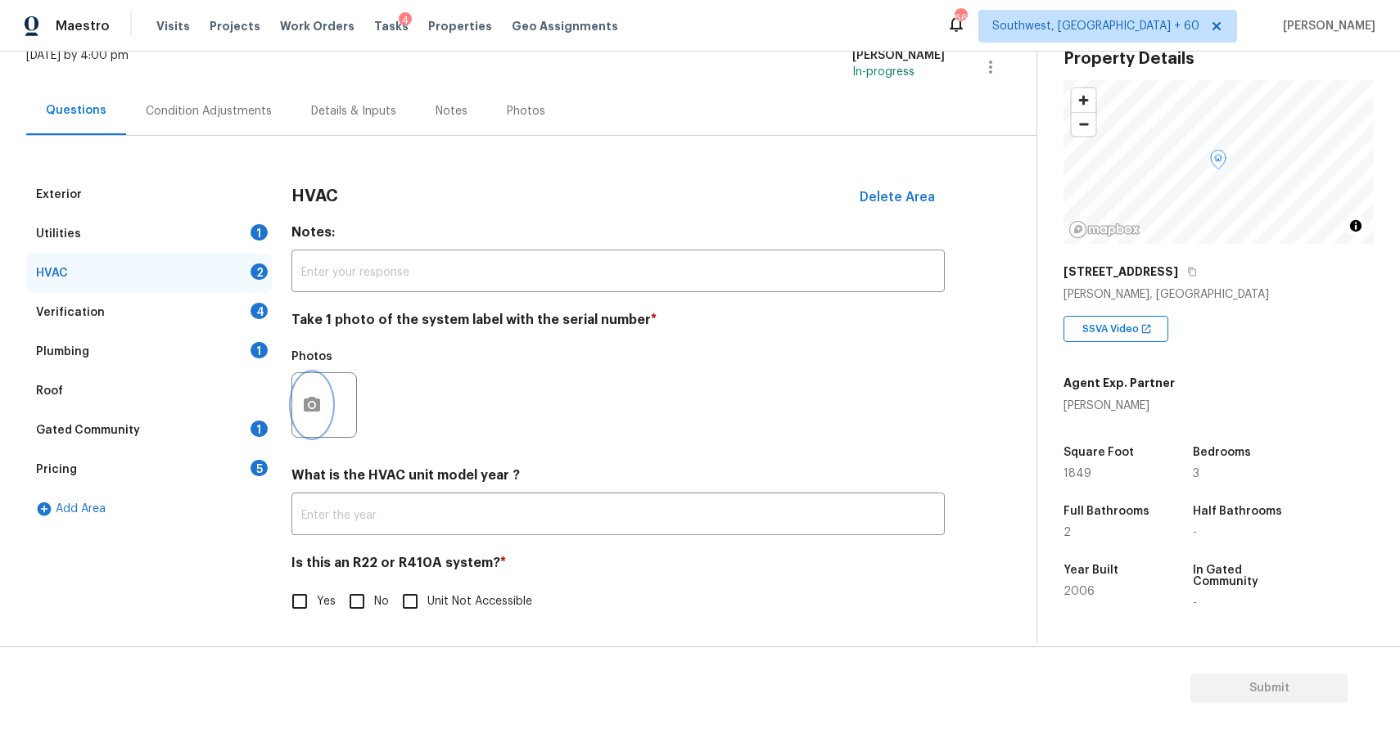
click at [318, 400] on icon "button" at bounding box center [312, 404] width 16 height 15
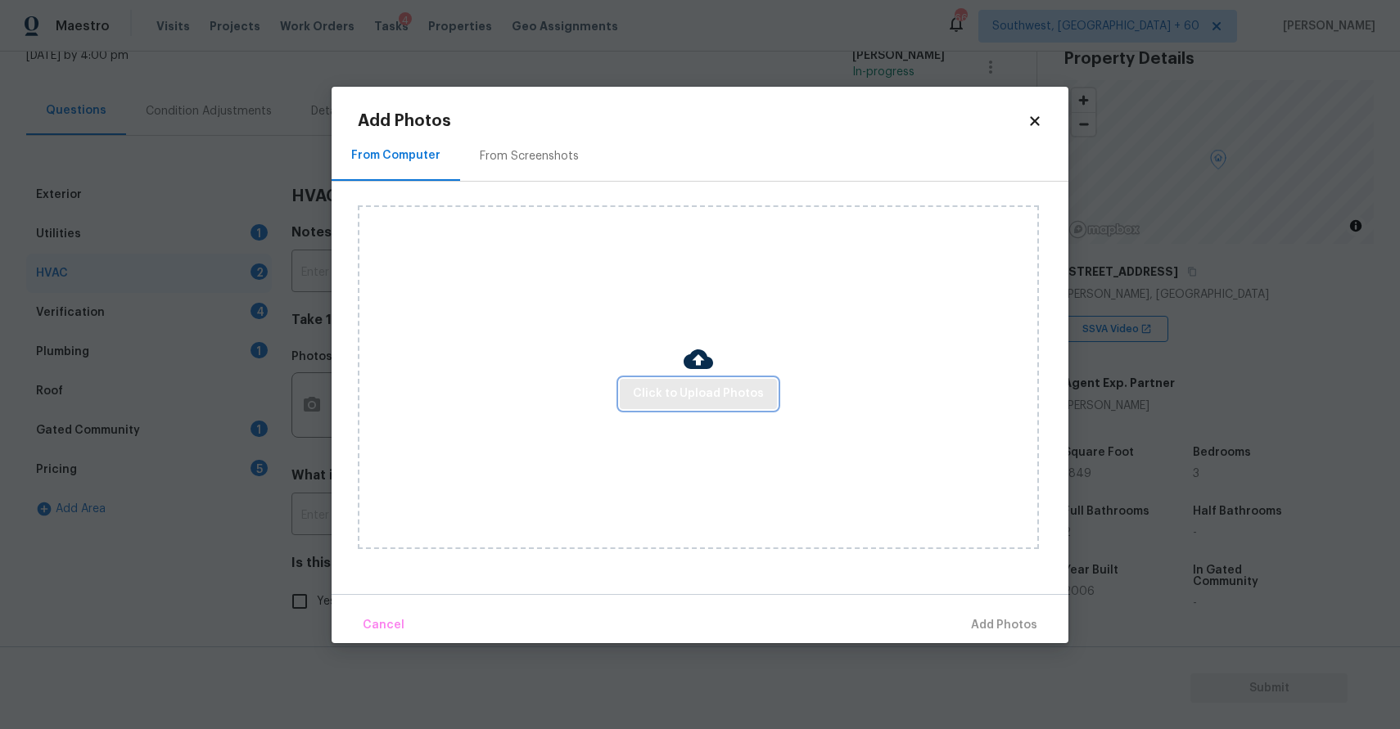
click at [724, 394] on span "Click to Upload Photos" at bounding box center [698, 394] width 131 height 20
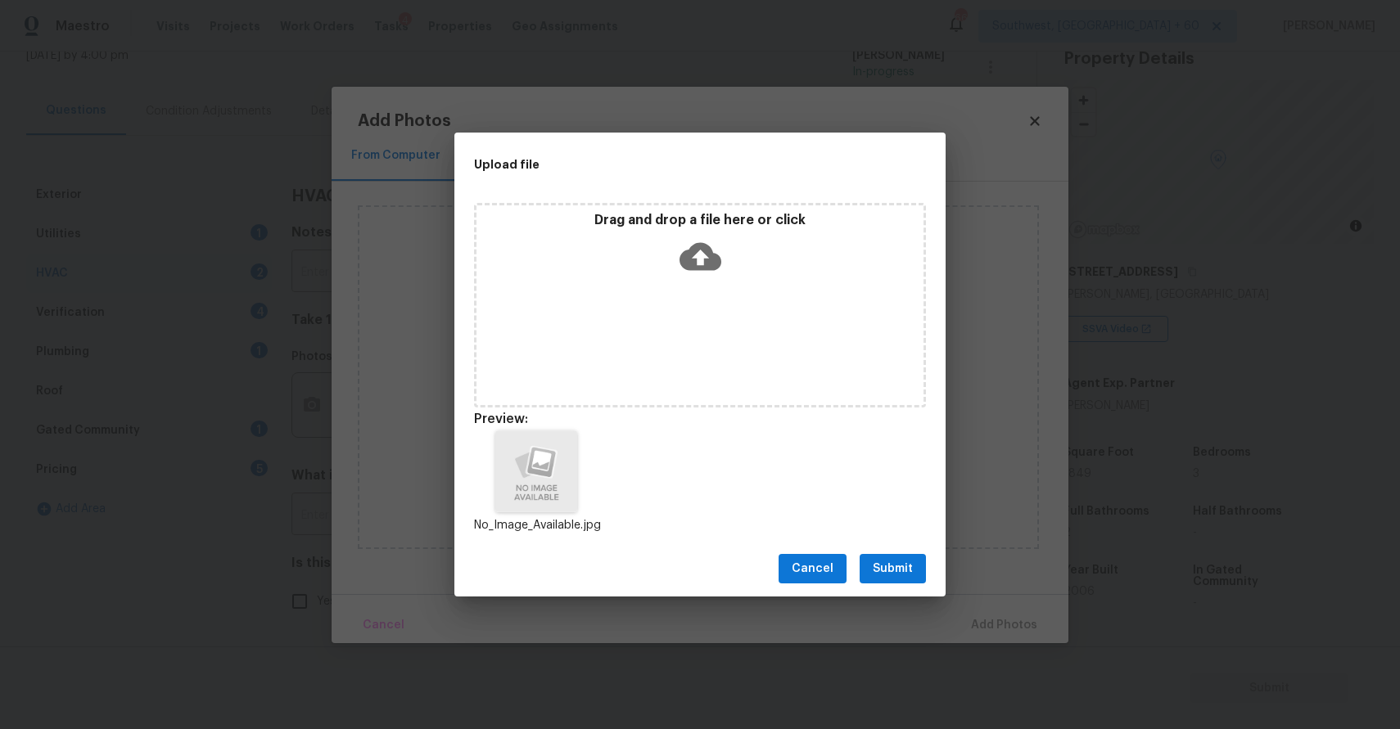
click at [904, 550] on div "Cancel Submit" at bounding box center [699, 569] width 491 height 56
click at [909, 577] on span "Submit" at bounding box center [892, 569] width 40 height 20
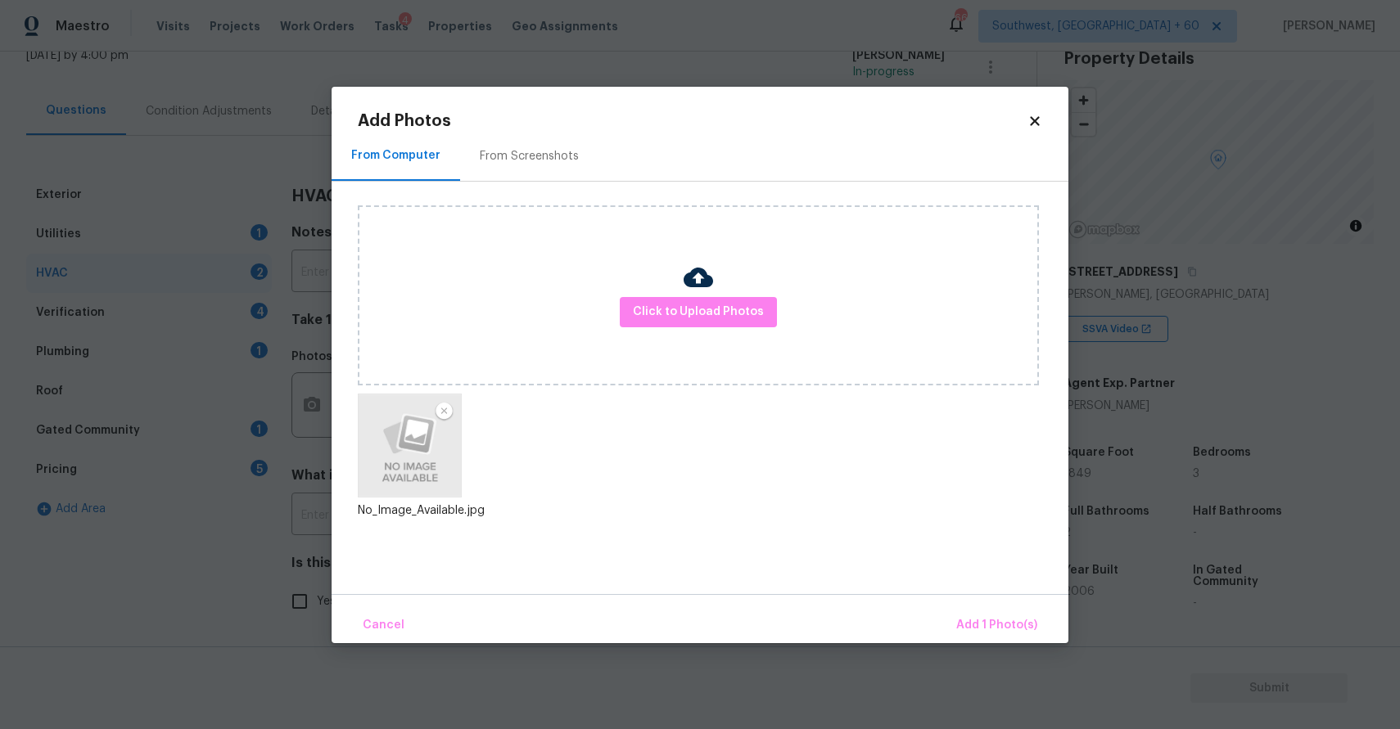
click at [980, 606] on div "Cancel Add 1 Photo(s)" at bounding box center [699, 618] width 737 height 49
click at [965, 616] on span "Add 1 Photo(s)" at bounding box center [996, 625] width 81 height 20
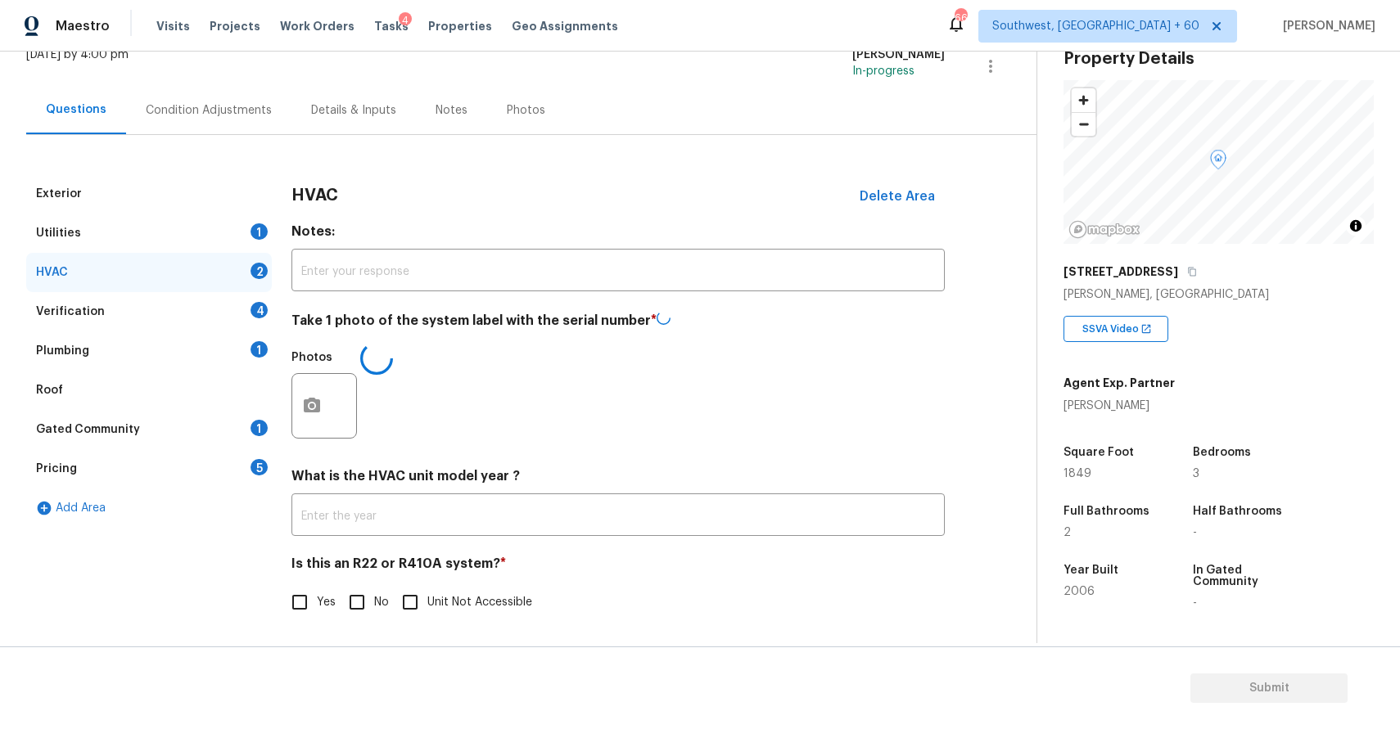
click at [348, 612] on input "No" at bounding box center [357, 602] width 34 height 34
checkbox input "true"
click at [230, 327] on div "Verification 4" at bounding box center [149, 312] width 246 height 39
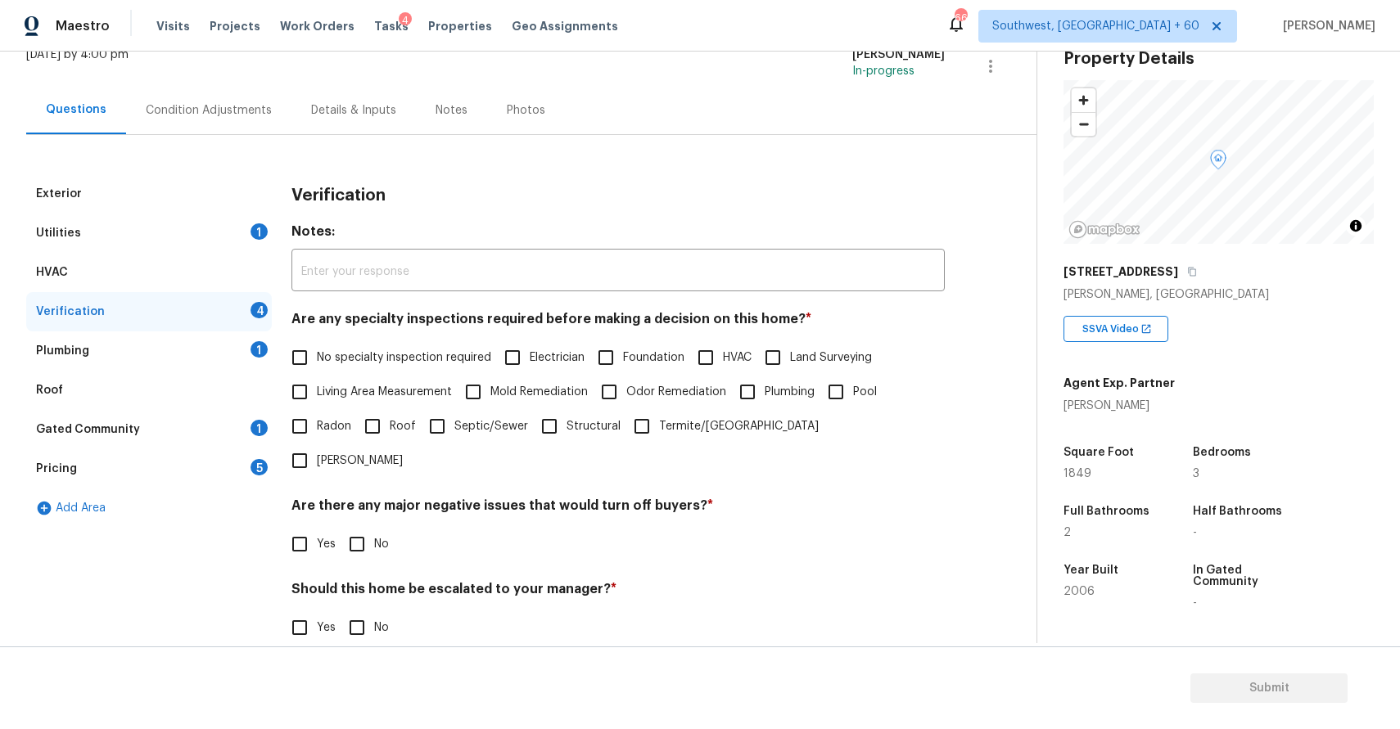
click at [375, 340] on div "Are any specialty inspections required before making a decision on this home? *…" at bounding box center [617, 394] width 653 height 167
click at [389, 363] on span "No specialty inspection required" at bounding box center [404, 357] width 174 height 17
click at [317, 363] on input "No specialty inspection required" at bounding box center [299, 357] width 34 height 34
checkbox input "true"
click at [359, 499] on h4 "Are there any major negative issues that would turn off buyers? *" at bounding box center [617, 510] width 653 height 23
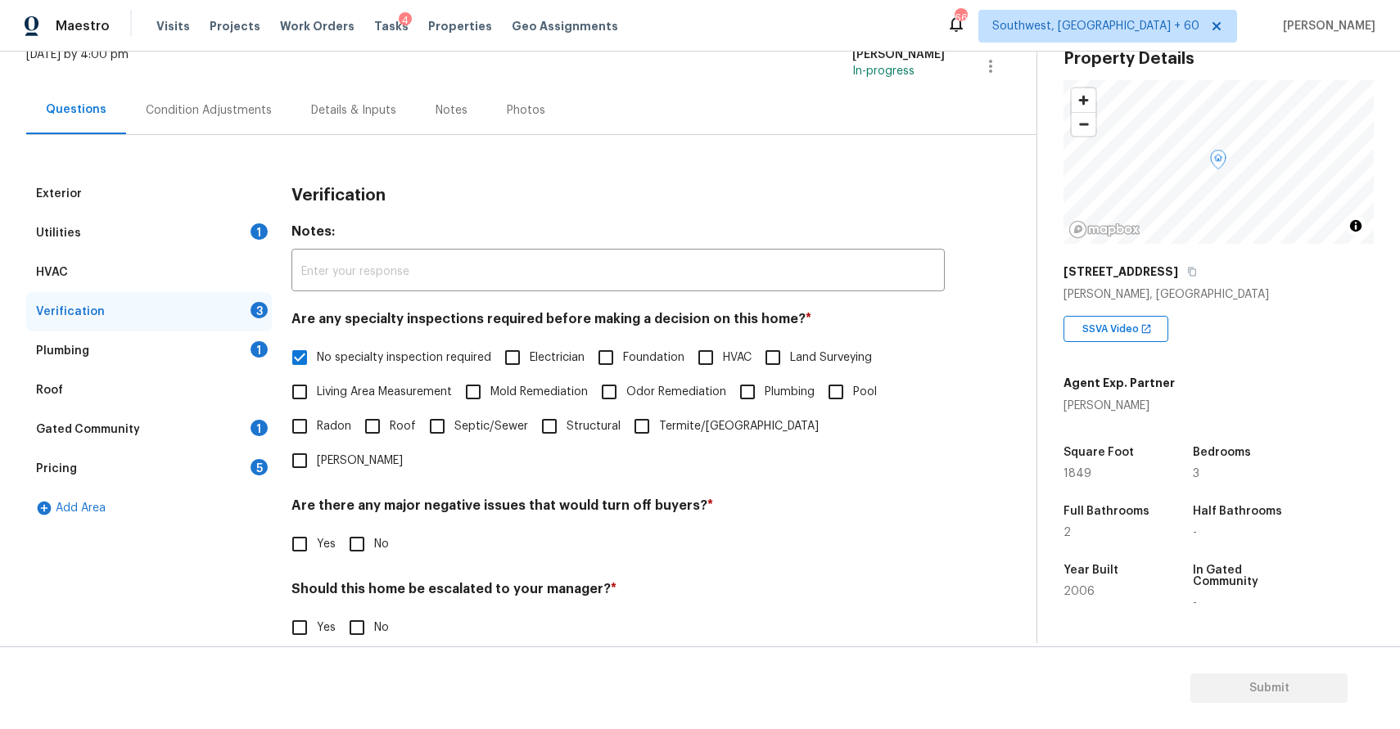
click at [359, 527] on input "No" at bounding box center [357, 544] width 34 height 34
checkbox input "true"
click at [335, 612] on div "Yes No" at bounding box center [617, 629] width 653 height 34
click at [360, 611] on input "No" at bounding box center [357, 628] width 34 height 34
checkbox input "true"
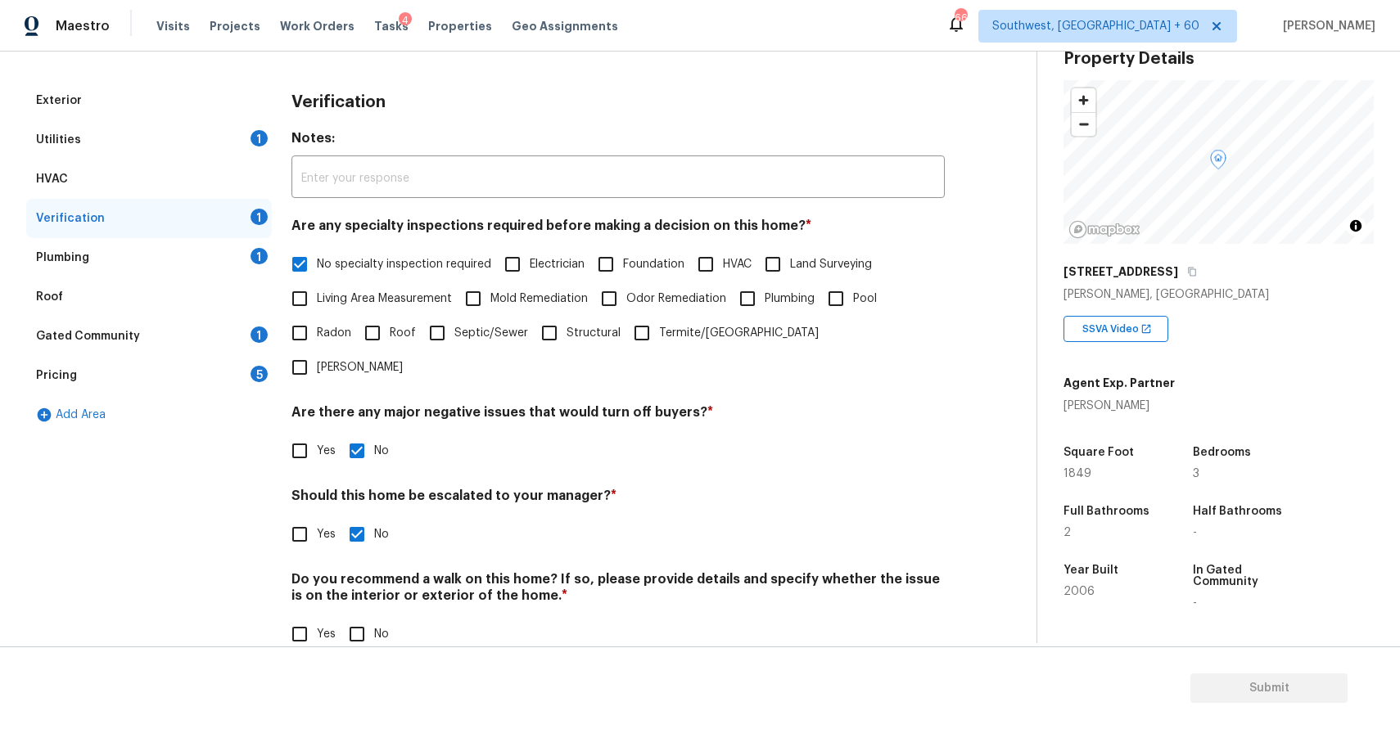
scroll to position [205, 0]
click at [363, 619] on input "No" at bounding box center [357, 636] width 34 height 34
checkbox input "true"
click at [204, 246] on div "Plumbing 1" at bounding box center [149, 259] width 246 height 39
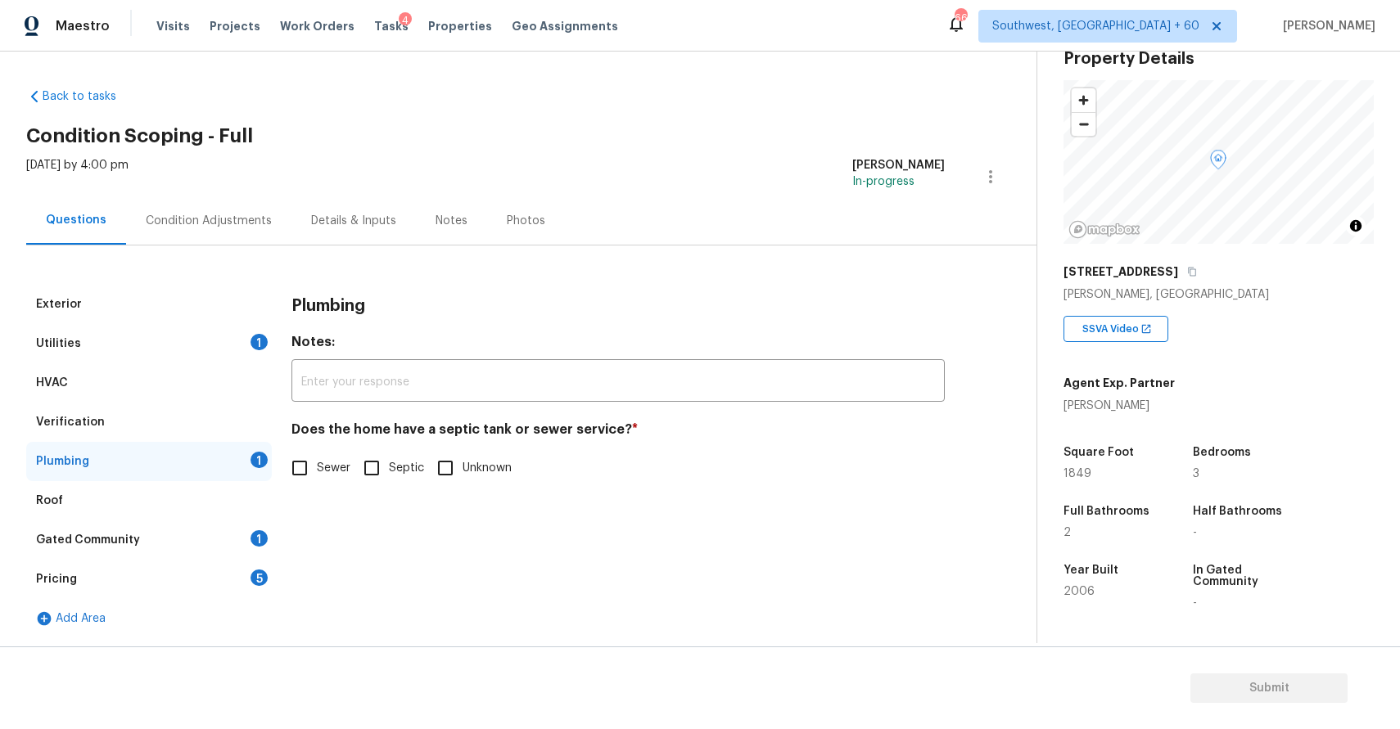
click at [275, 453] on div "Exterior Utilities 1 HVAC Verification Plumbing 1 Roof Gated Community 1 Pricin…" at bounding box center [511, 462] width 971 height 354
click at [301, 471] on input "Sewer" at bounding box center [299, 468] width 34 height 34
checkbox input "true"
click at [239, 575] on div "Pricing 5" at bounding box center [149, 579] width 246 height 39
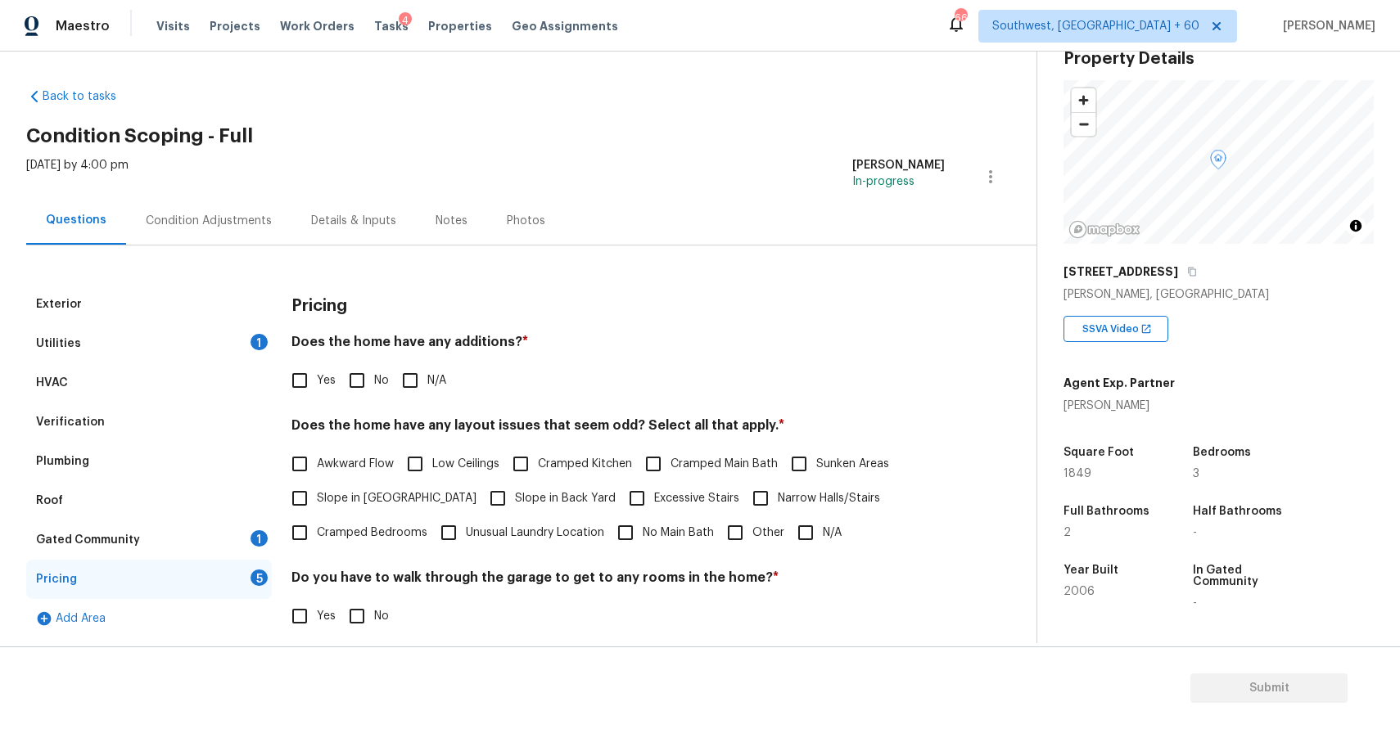
click at [256, 534] on div "1" at bounding box center [258, 538] width 17 height 16
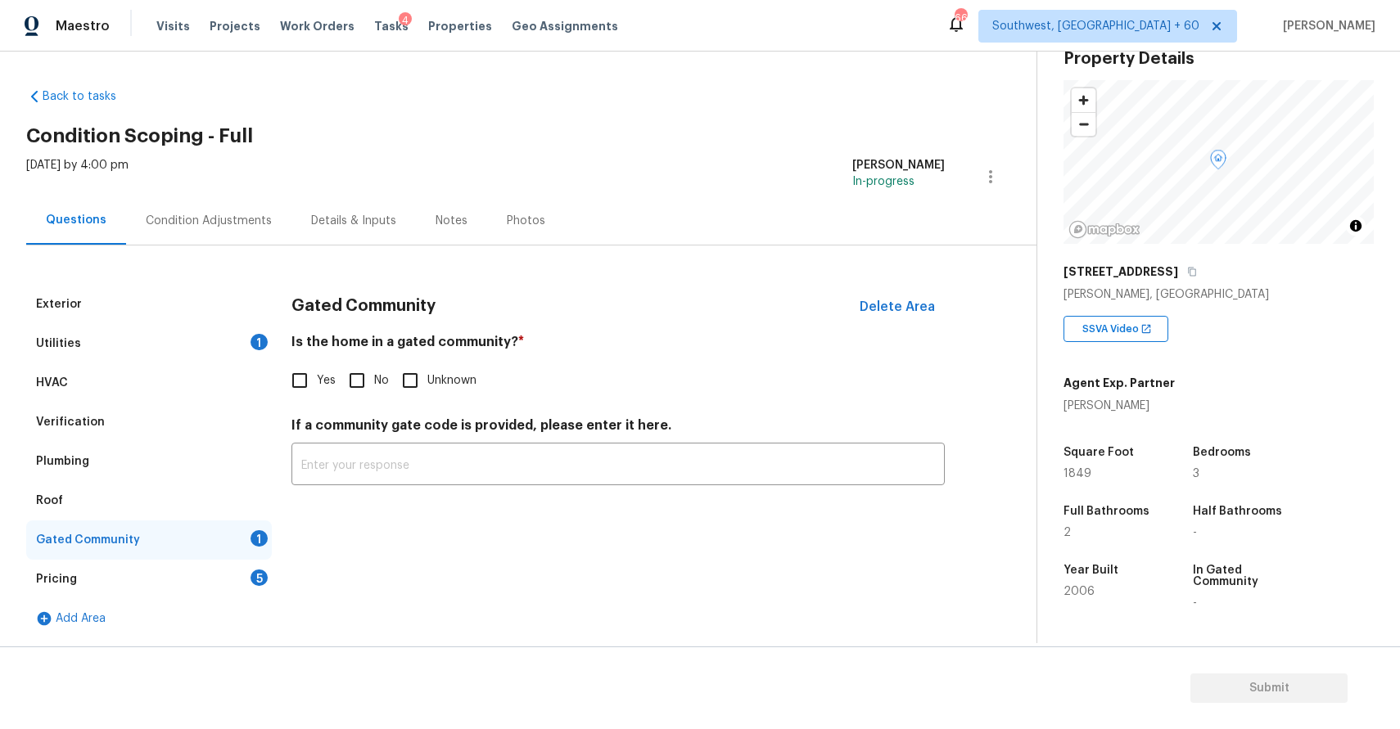
click at [394, 381] on input "Unknown" at bounding box center [410, 380] width 34 height 34
checkbox input "true"
click at [240, 591] on div "Pricing 5" at bounding box center [149, 579] width 246 height 39
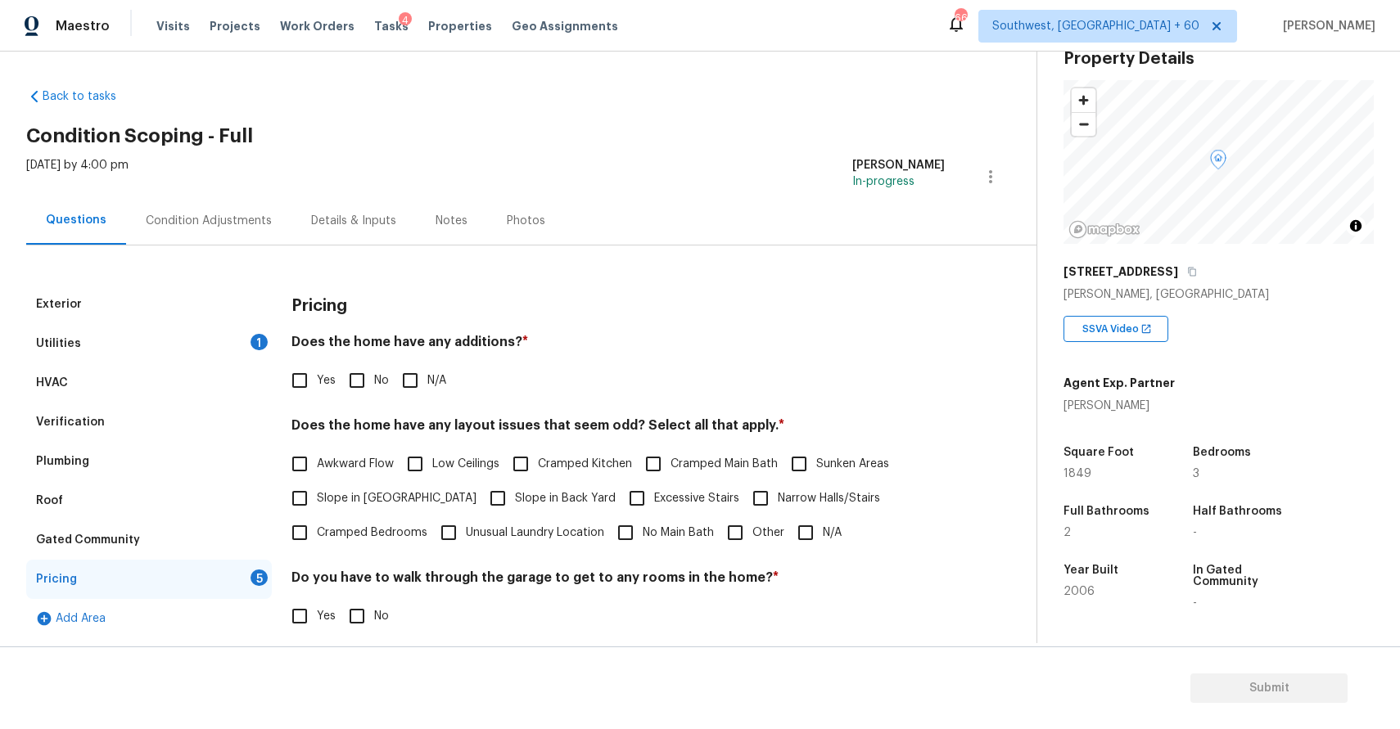
click at [408, 380] on input "N/A" at bounding box center [410, 380] width 34 height 34
checkbox input "true"
click at [825, 525] on span "N/A" at bounding box center [832, 533] width 19 height 17
click at [823, 525] on input "N/A" at bounding box center [805, 533] width 34 height 34
checkbox input "true"
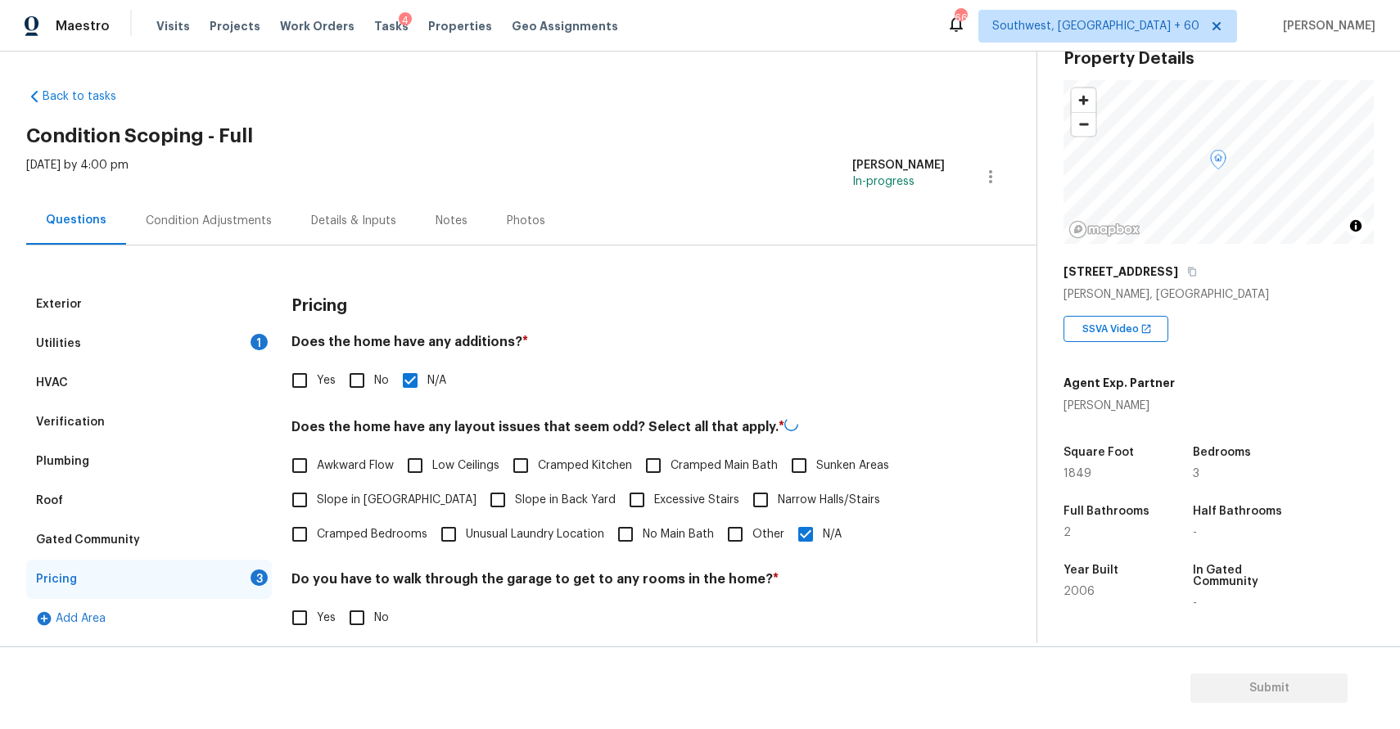
scroll to position [184, 0]
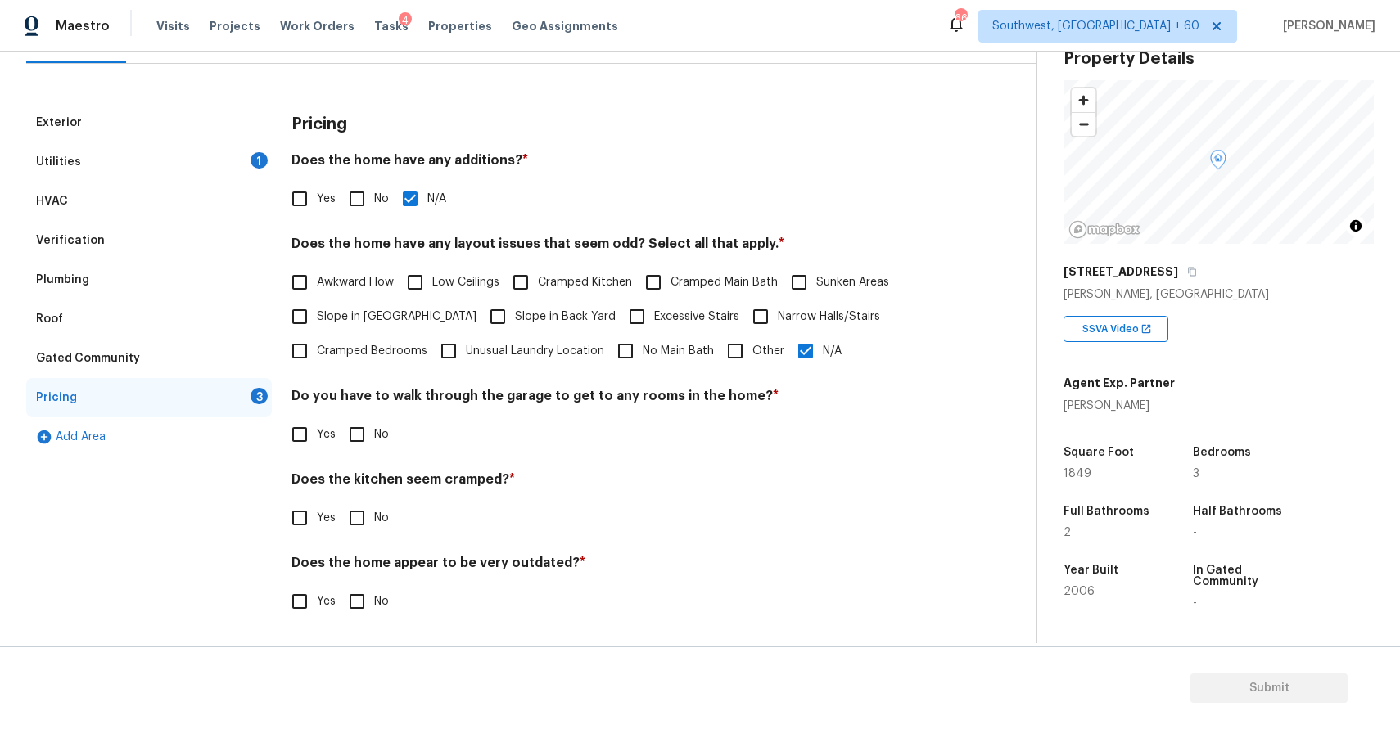
click at [365, 449] on input "No" at bounding box center [357, 434] width 34 height 34
checkbox input "true"
click at [358, 551] on div "Pricing Does the home have any additions? * Yes No N/A Does the home have any l…" at bounding box center [617, 371] width 653 height 537
click at [368, 516] on input "No" at bounding box center [357, 518] width 34 height 34
checkbox input "true"
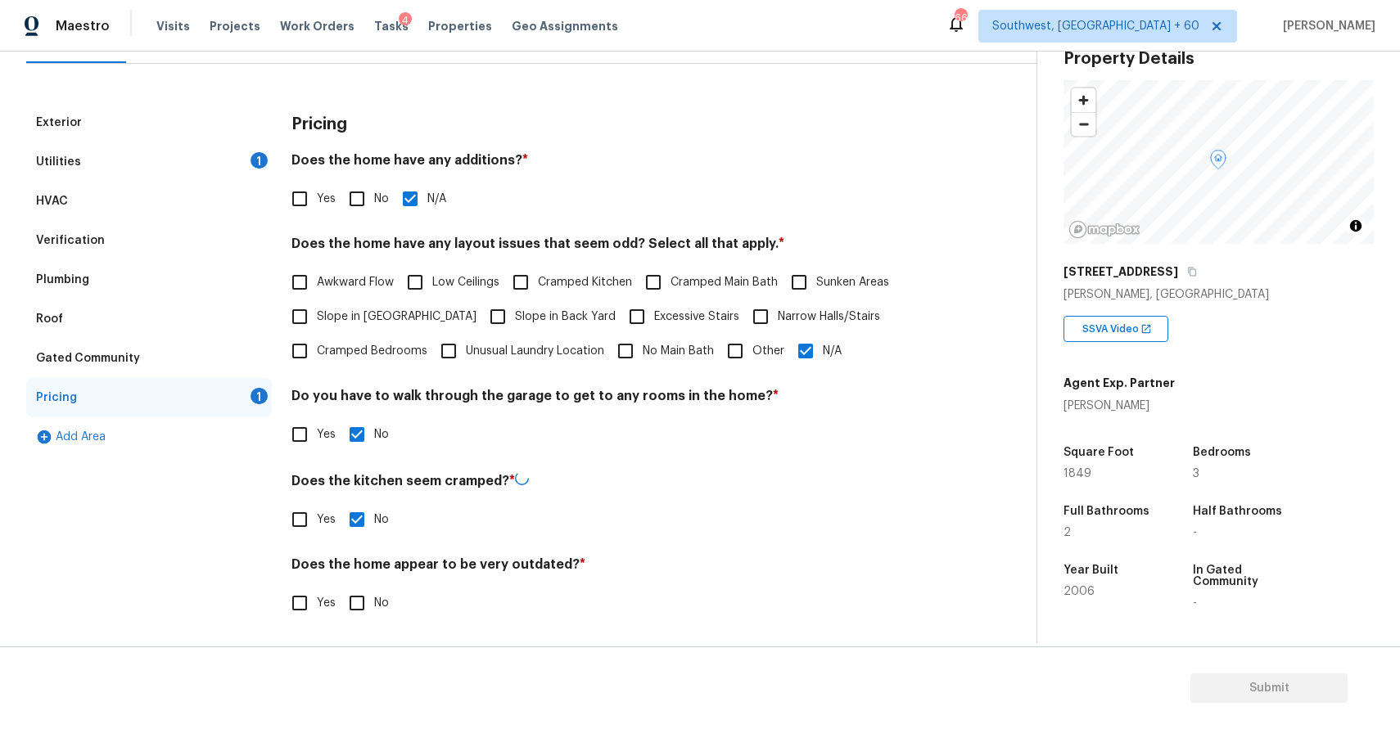
click at [369, 603] on input "No" at bounding box center [357, 603] width 34 height 34
checkbox input "true"
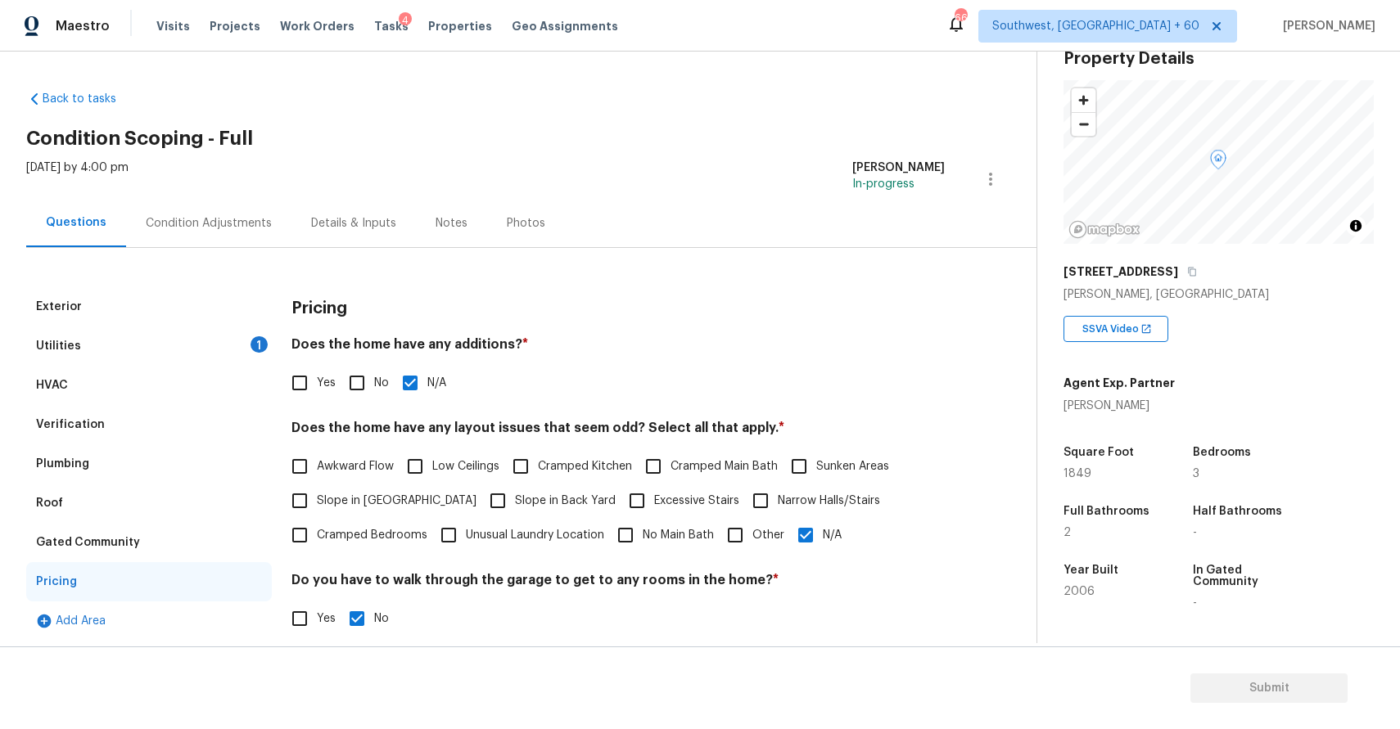
click at [95, 348] on div "Utilities 1" at bounding box center [149, 346] width 246 height 39
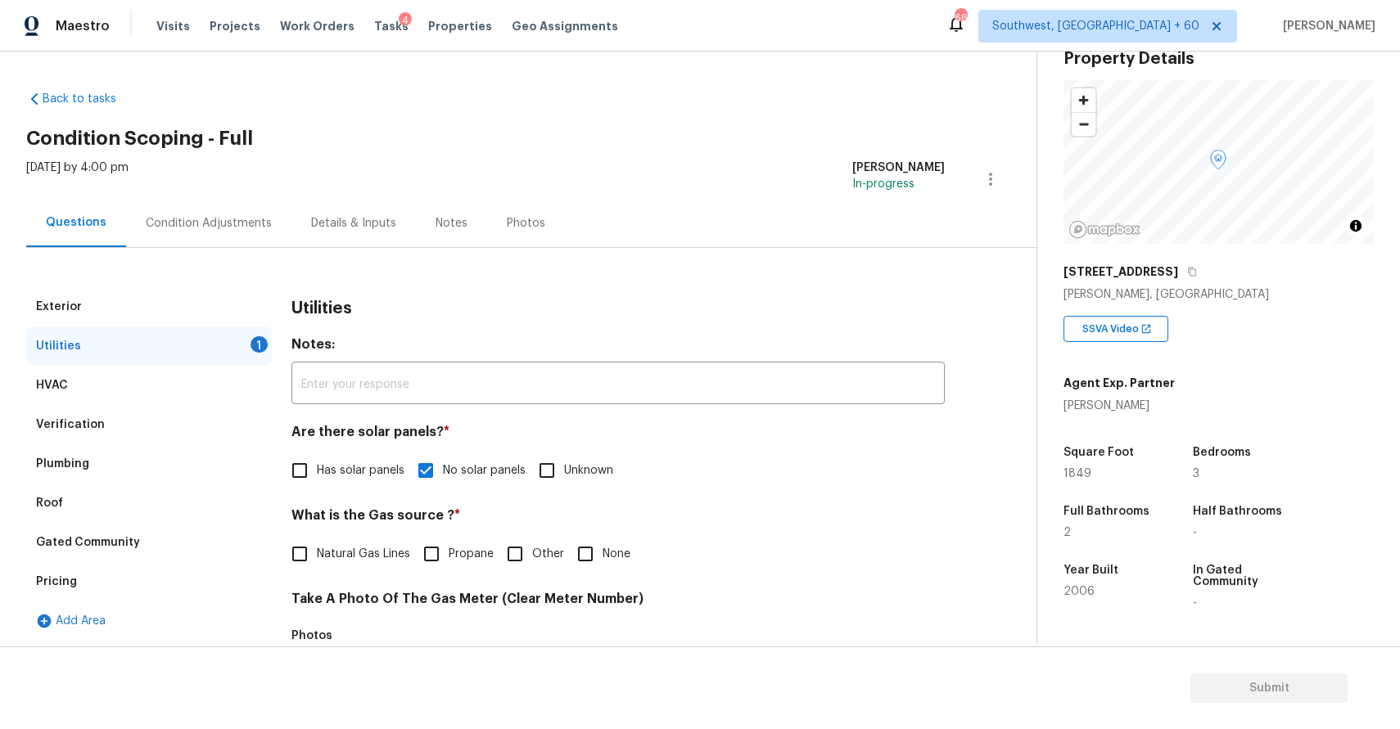
click at [183, 234] on div "Condition Adjustments" at bounding box center [208, 223] width 165 height 48
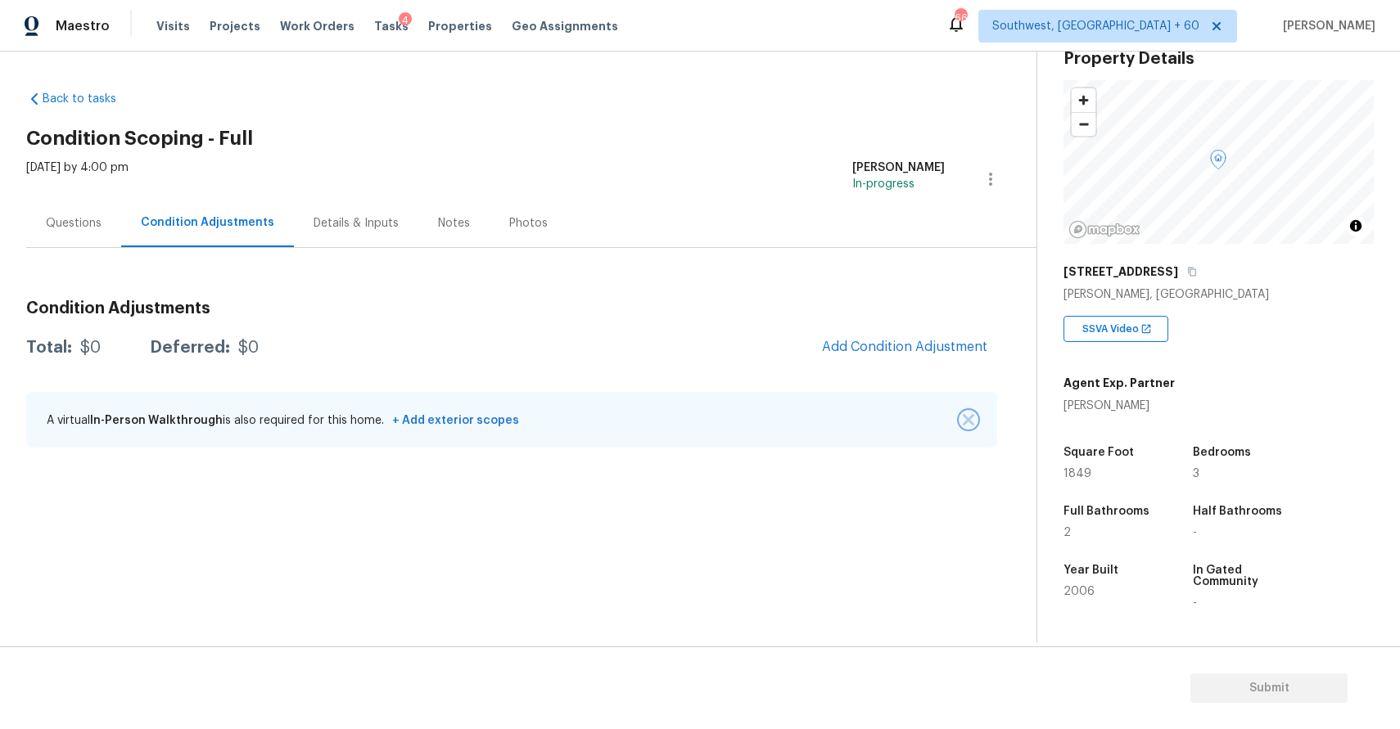
click at [966, 414] on img "button" at bounding box center [967, 419] width 11 height 11
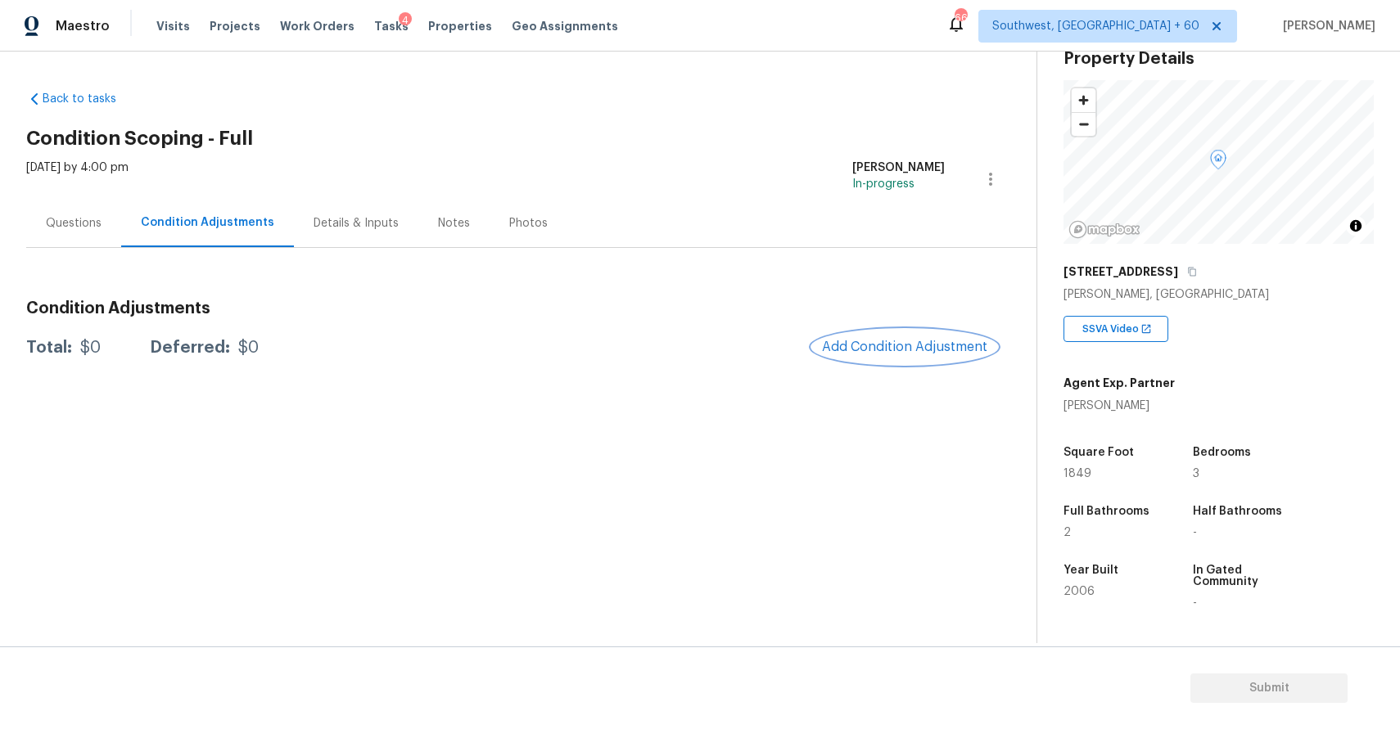
click at [941, 340] on span "Add Condition Adjustment" at bounding box center [904, 347] width 165 height 15
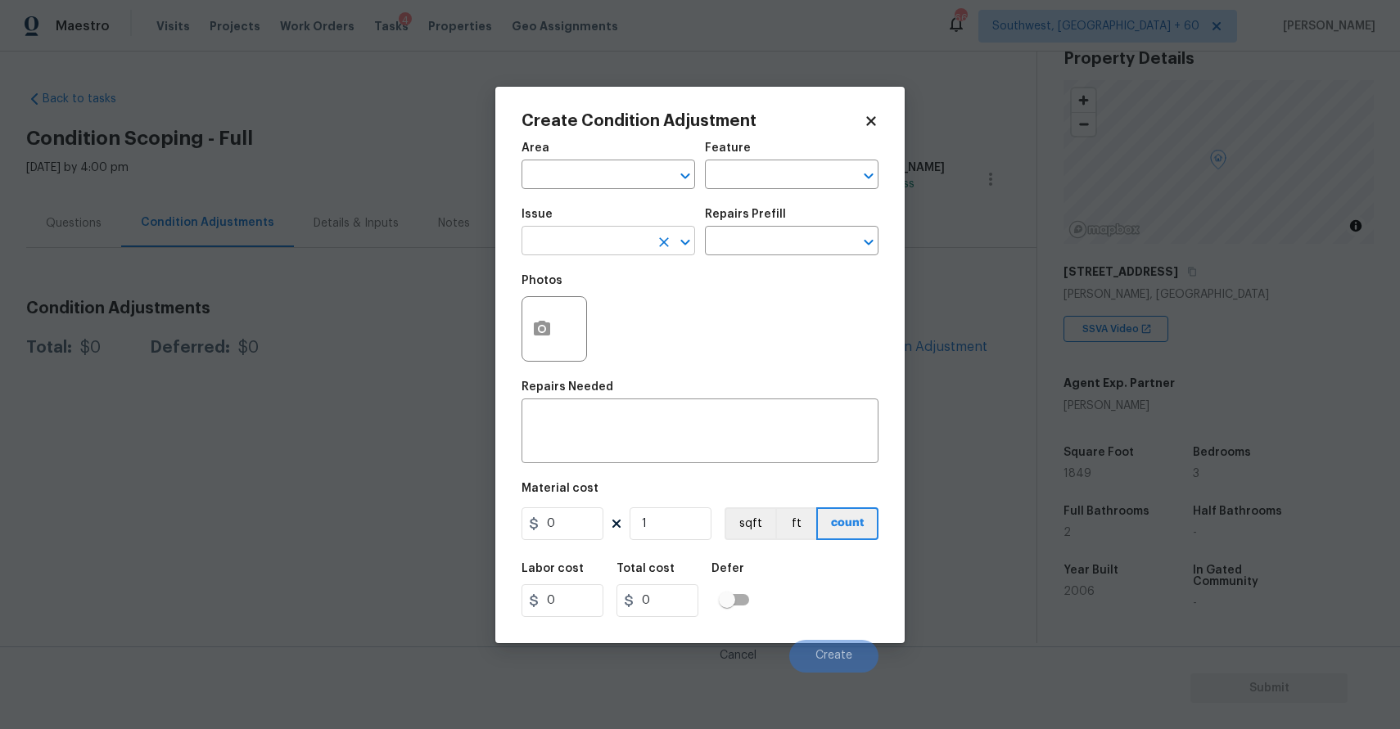
click at [574, 243] on input "text" at bounding box center [585, 242] width 128 height 25
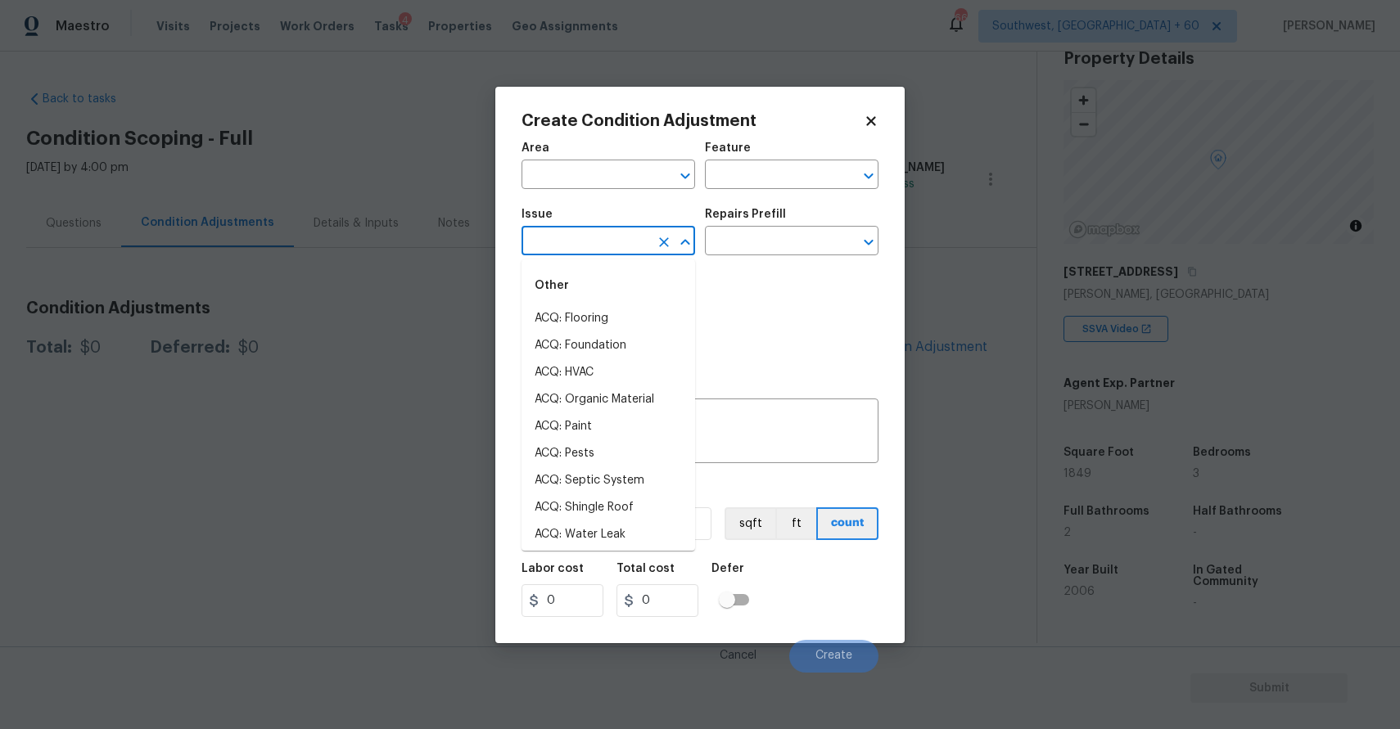
click at [574, 243] on input "text" at bounding box center [585, 242] width 128 height 25
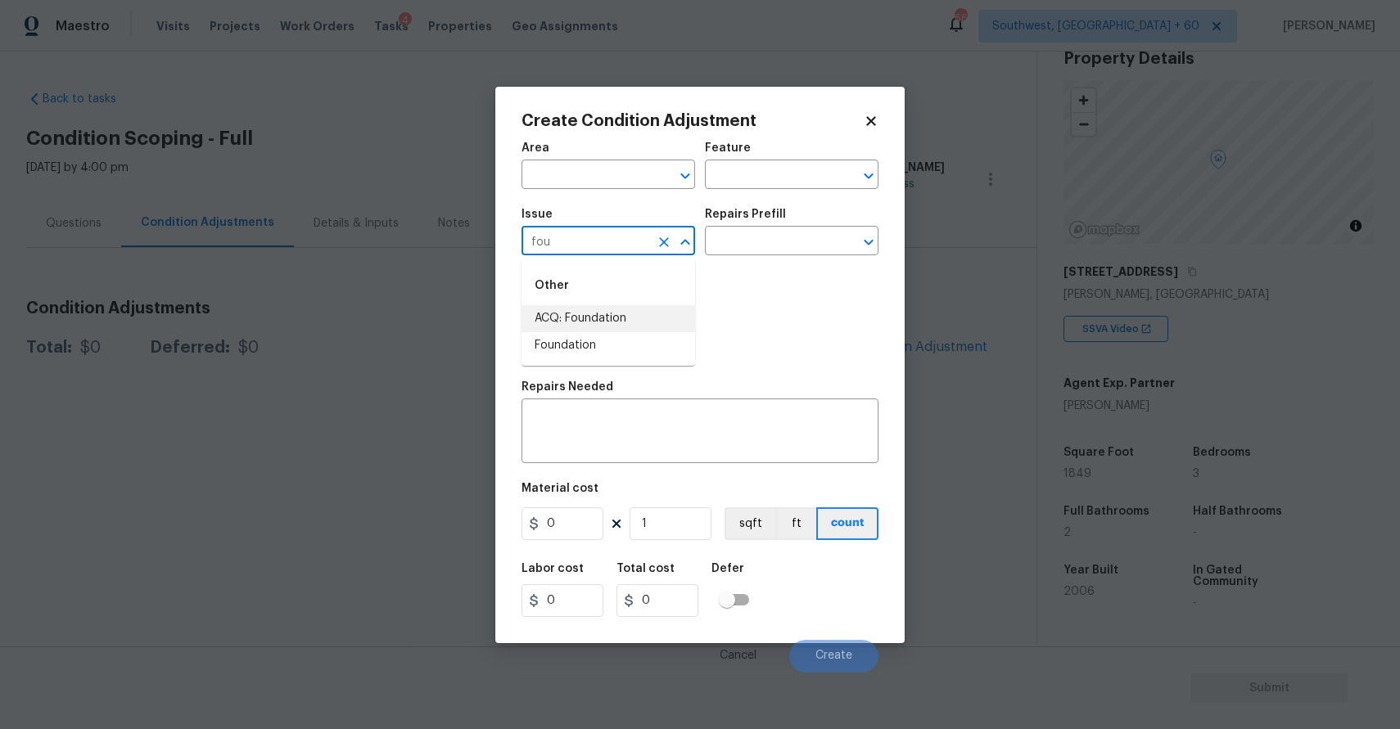
click at [635, 313] on li "ACQ: Foundation" at bounding box center [608, 318] width 174 height 27
type input "ACQ: Foundation"
click at [789, 241] on input "text" at bounding box center [769, 242] width 128 height 25
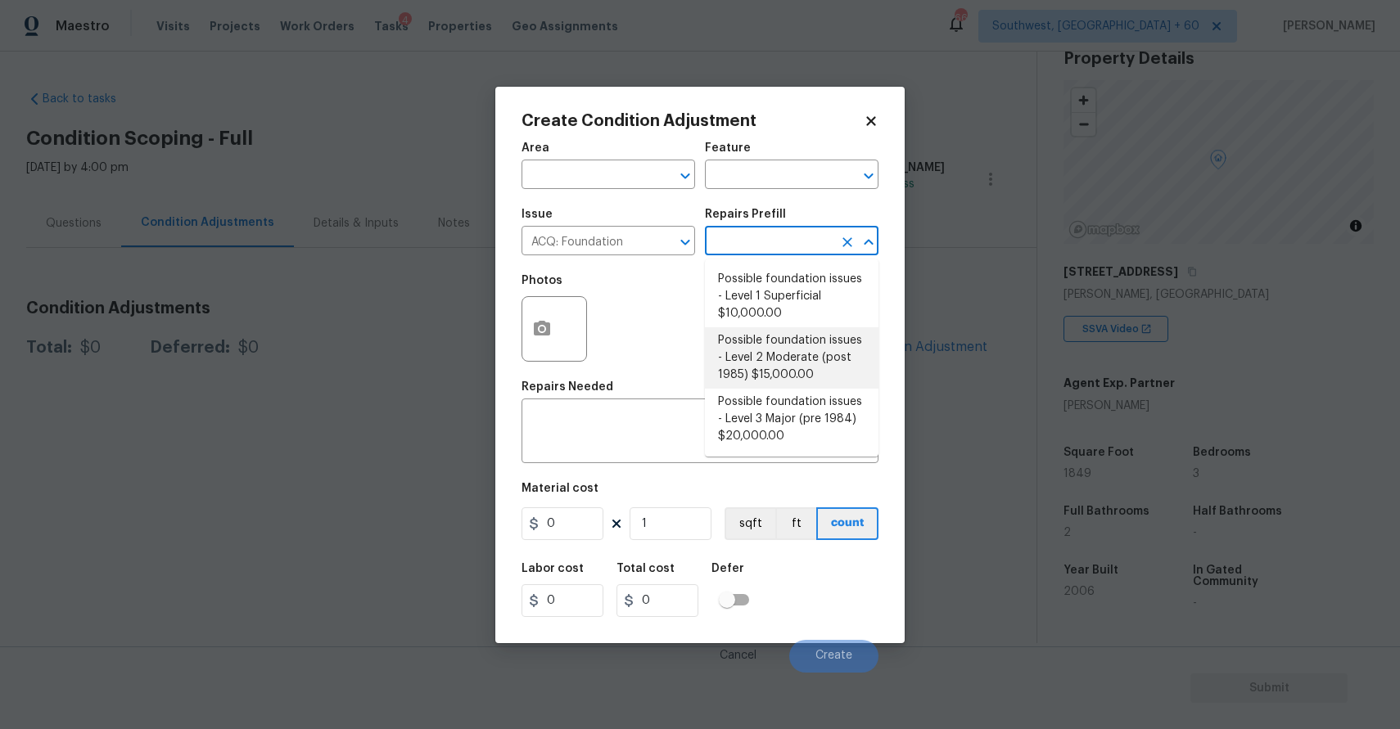
click at [815, 348] on li "Possible foundation issues - Level 2 Moderate (post 1985) $15,000.00" at bounding box center [792, 357] width 174 height 61
type input "Acquisition"
type textarea "Possible foundation issues - Level 2 Moderate: Disclaimer: This is NOT a techni…"
type input "15000"
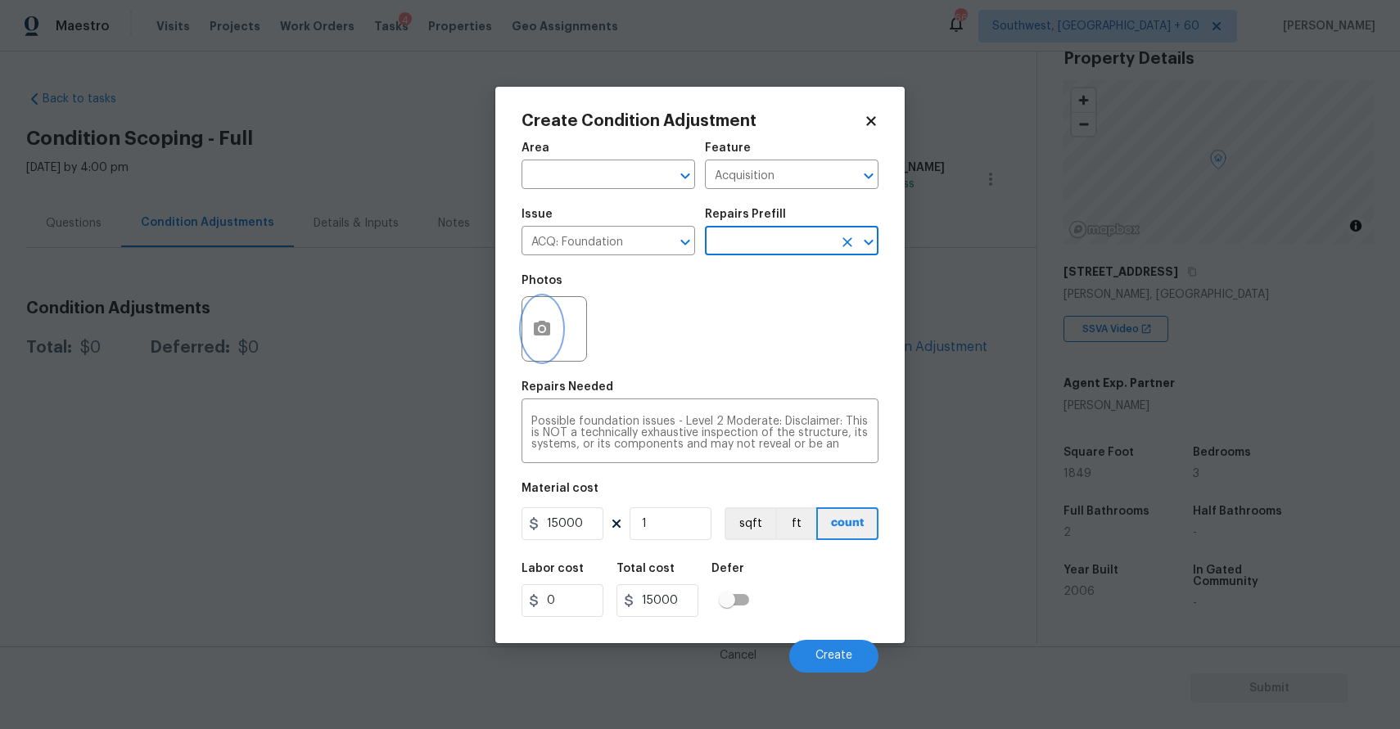
click at [534, 341] on button "button" at bounding box center [541, 329] width 39 height 64
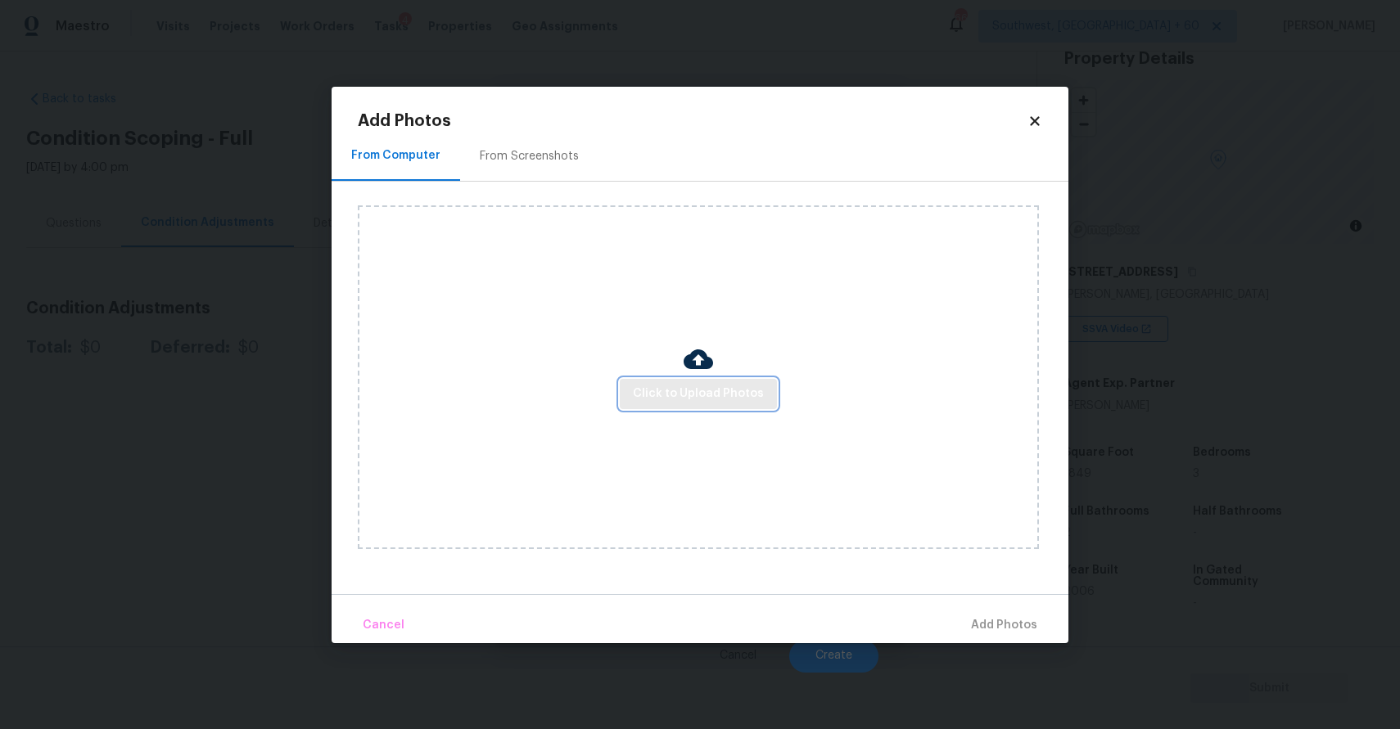
click at [670, 396] on span "Click to Upload Photos" at bounding box center [698, 394] width 131 height 20
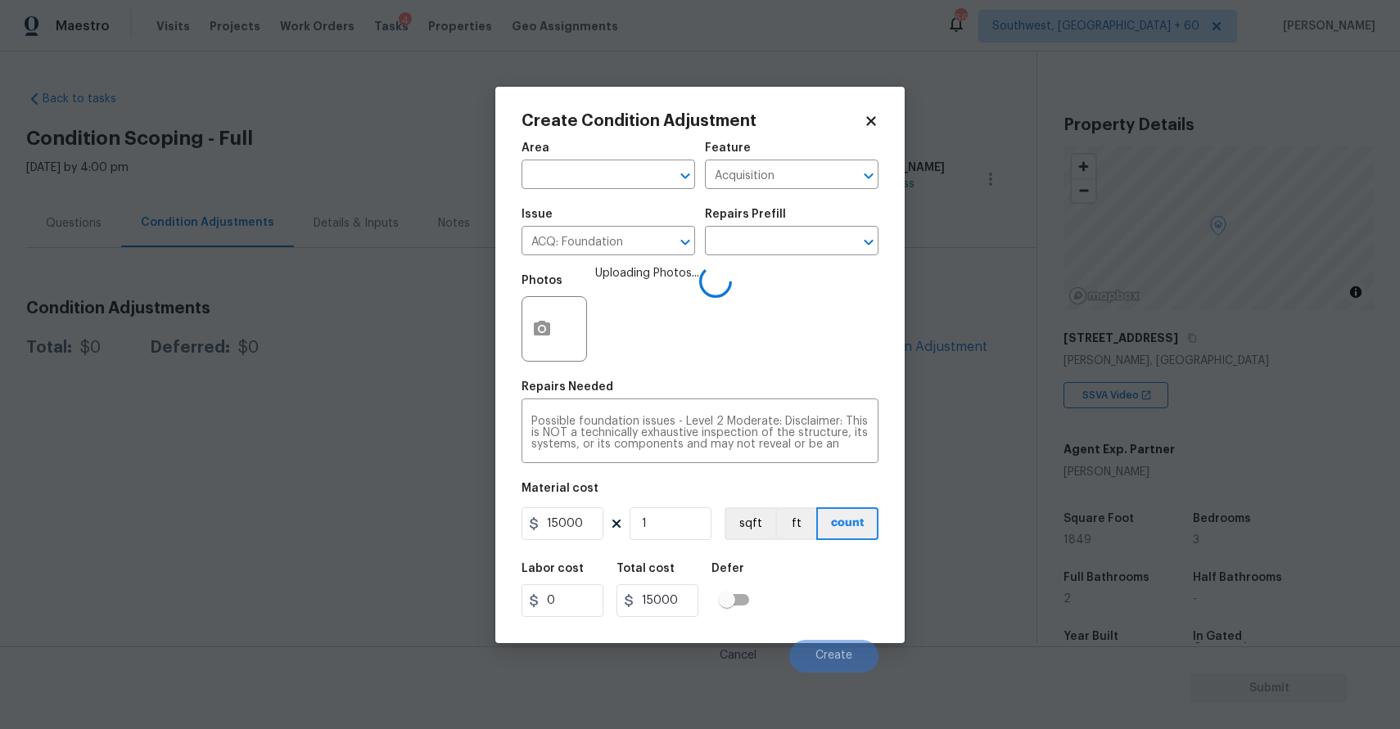
scroll to position [66, 0]
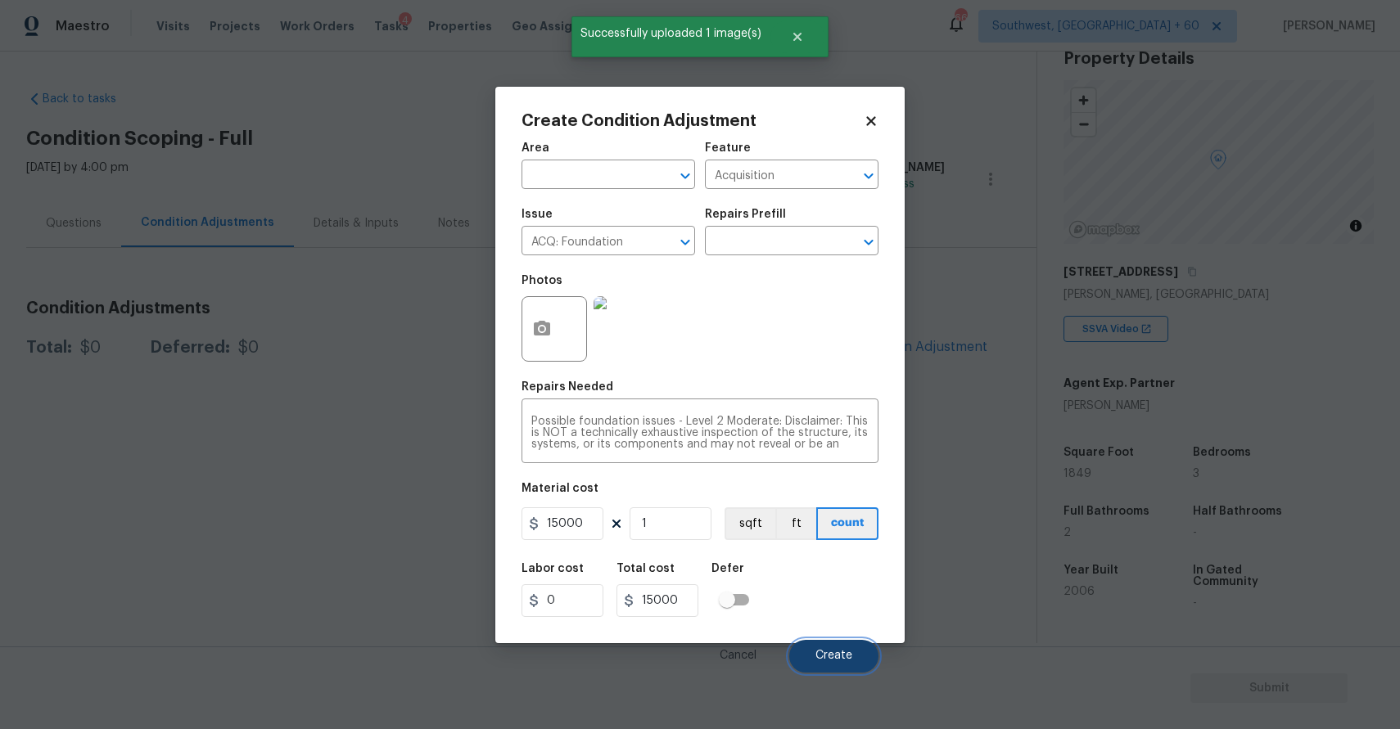
click at [836, 647] on button "Create" at bounding box center [833, 656] width 89 height 33
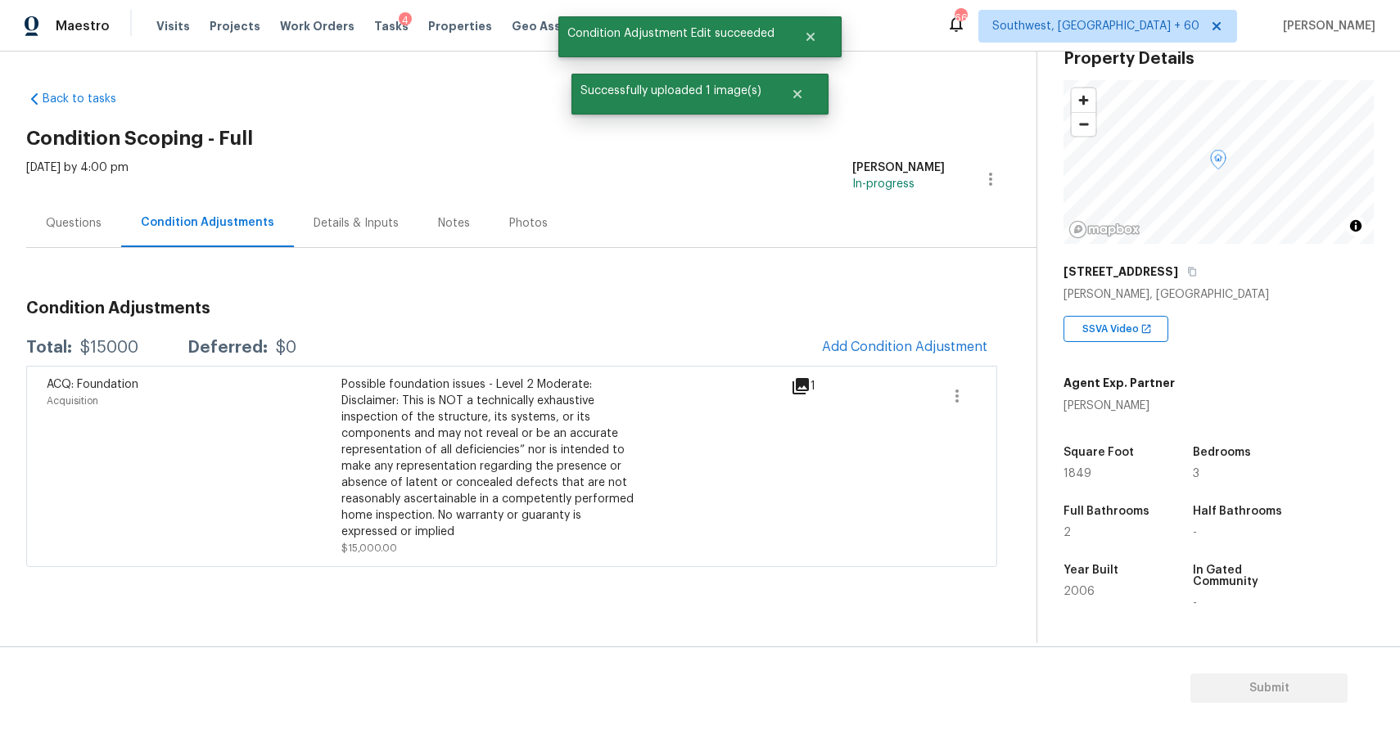
click at [58, 195] on div "[DATE] by 4:00 pm" at bounding box center [77, 179] width 102 height 39
click at [66, 213] on div "Questions" at bounding box center [73, 223] width 95 height 48
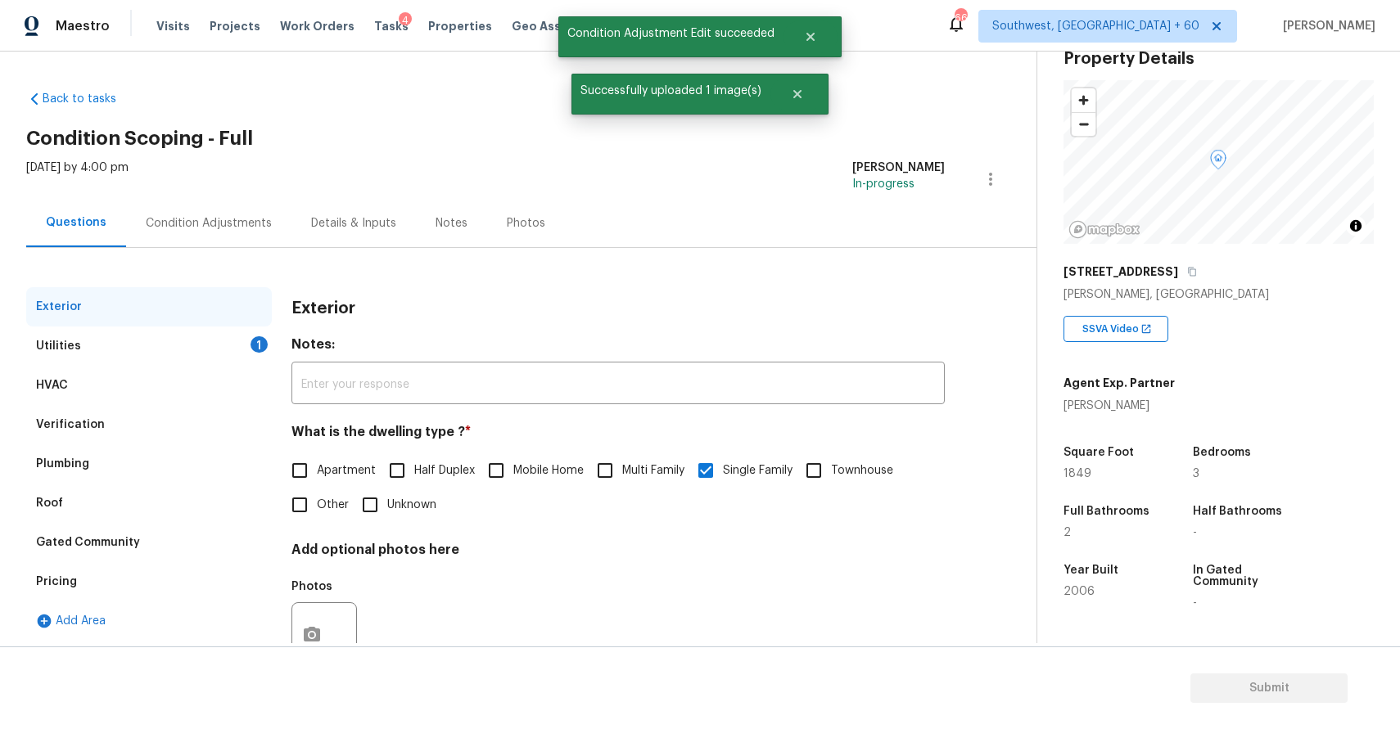
scroll to position [59, 0]
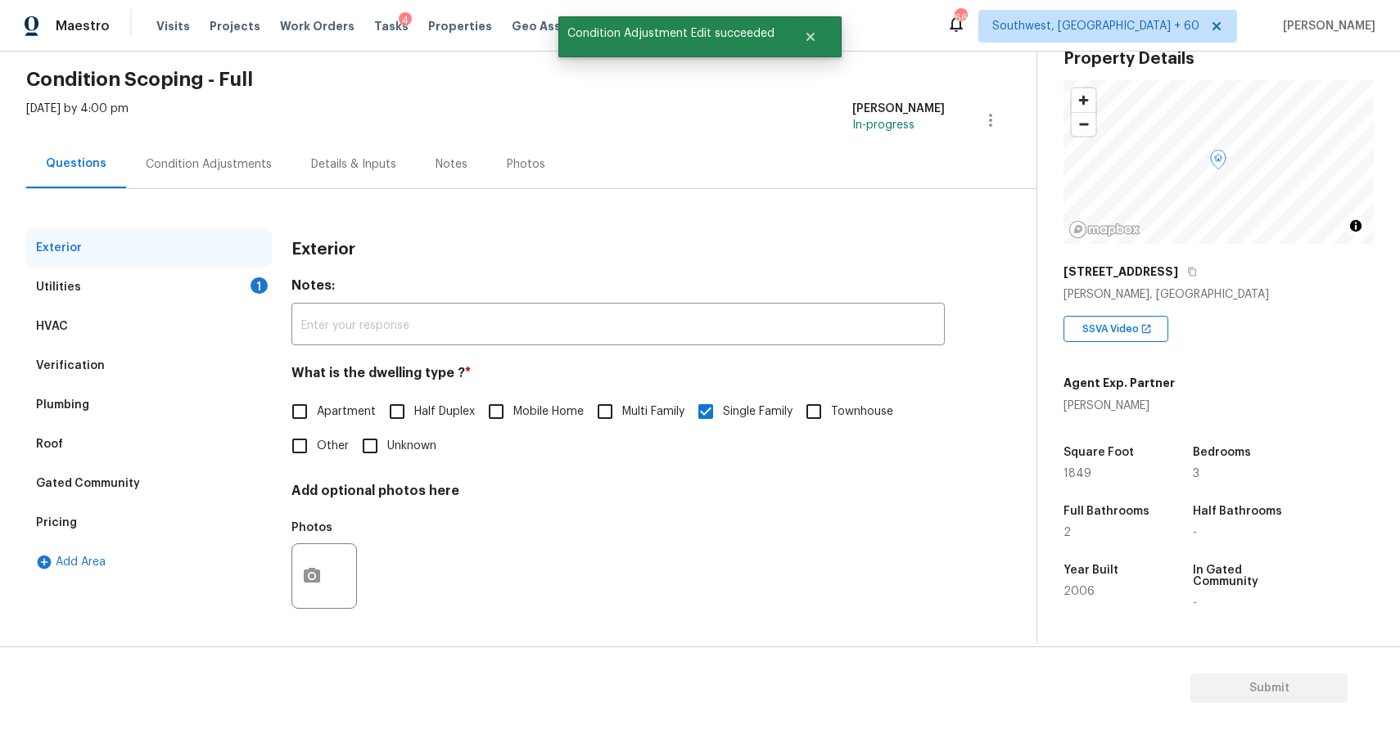
click at [156, 381] on div "Verification" at bounding box center [149, 365] width 246 height 39
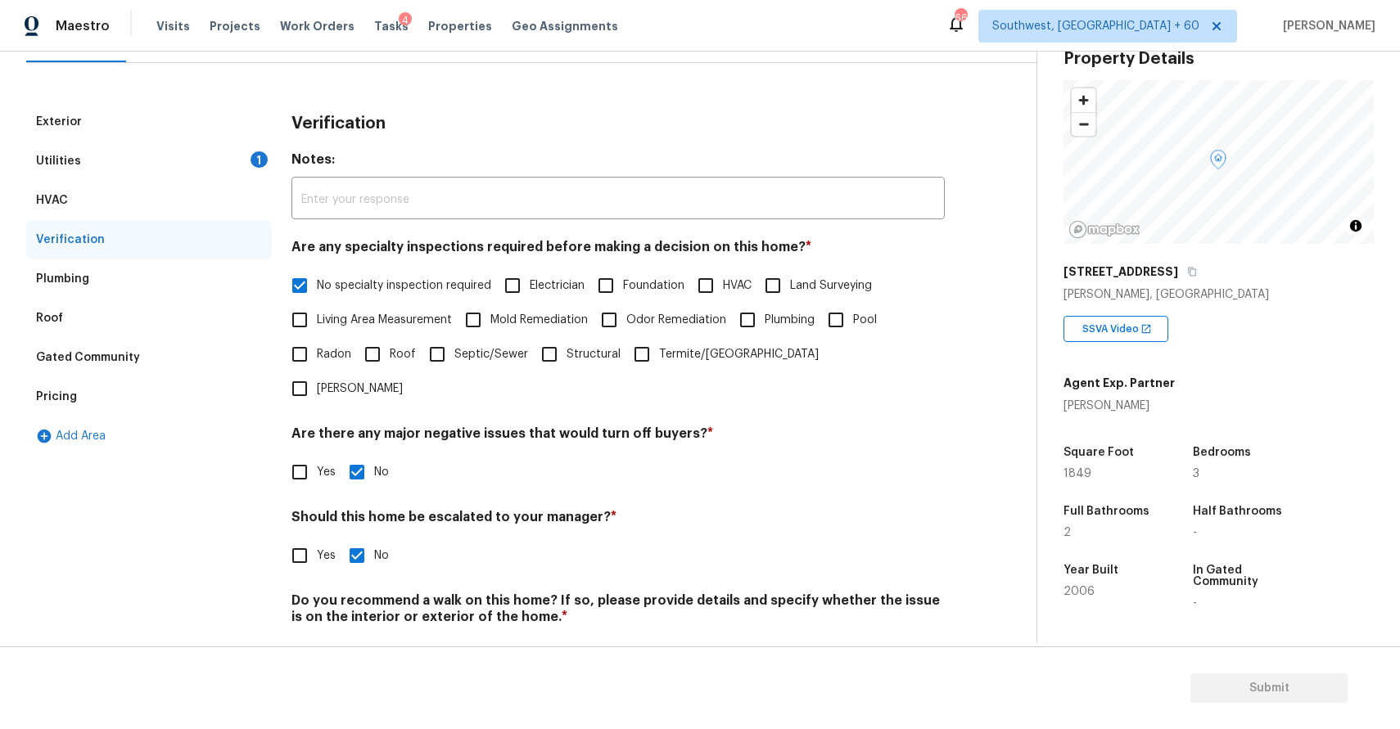
scroll to position [205, 0]
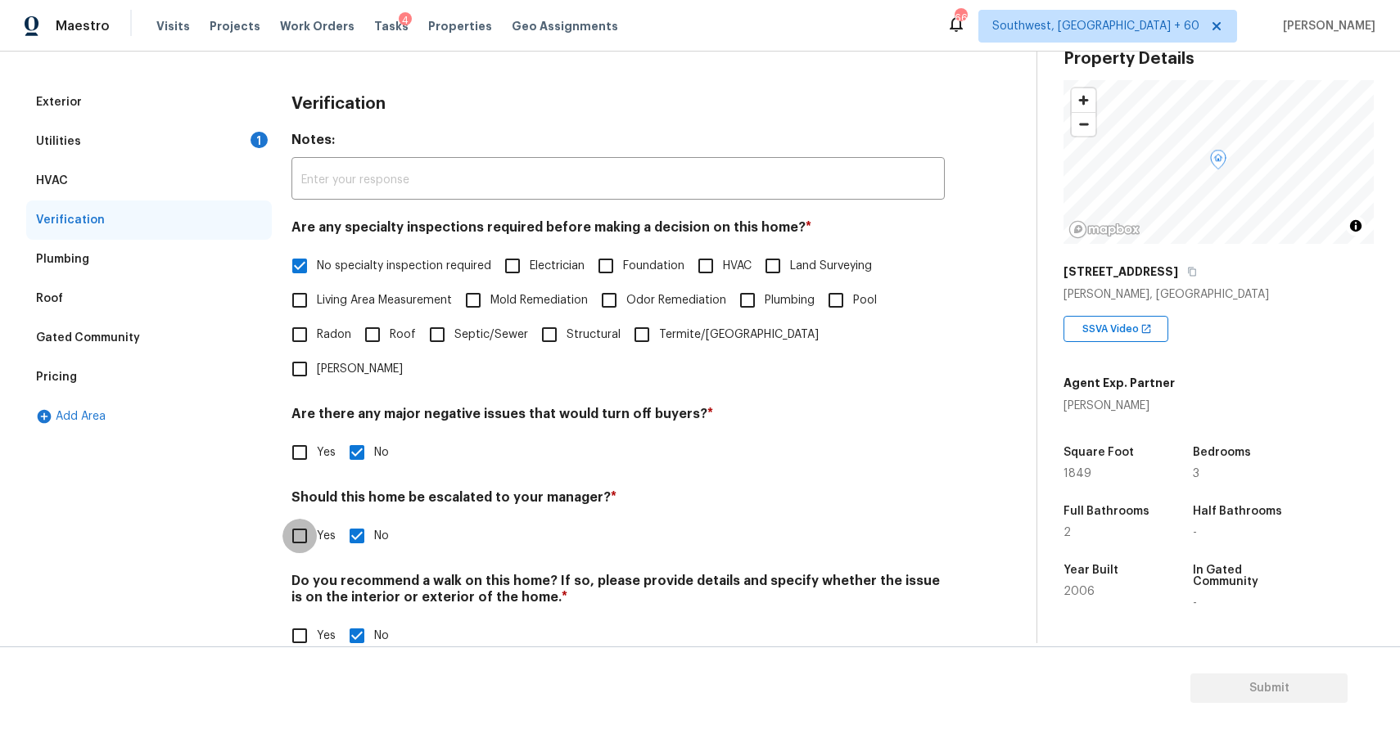
click at [314, 519] on input "Yes" at bounding box center [299, 536] width 34 height 34
checkbox input "true"
checkbox input "false"
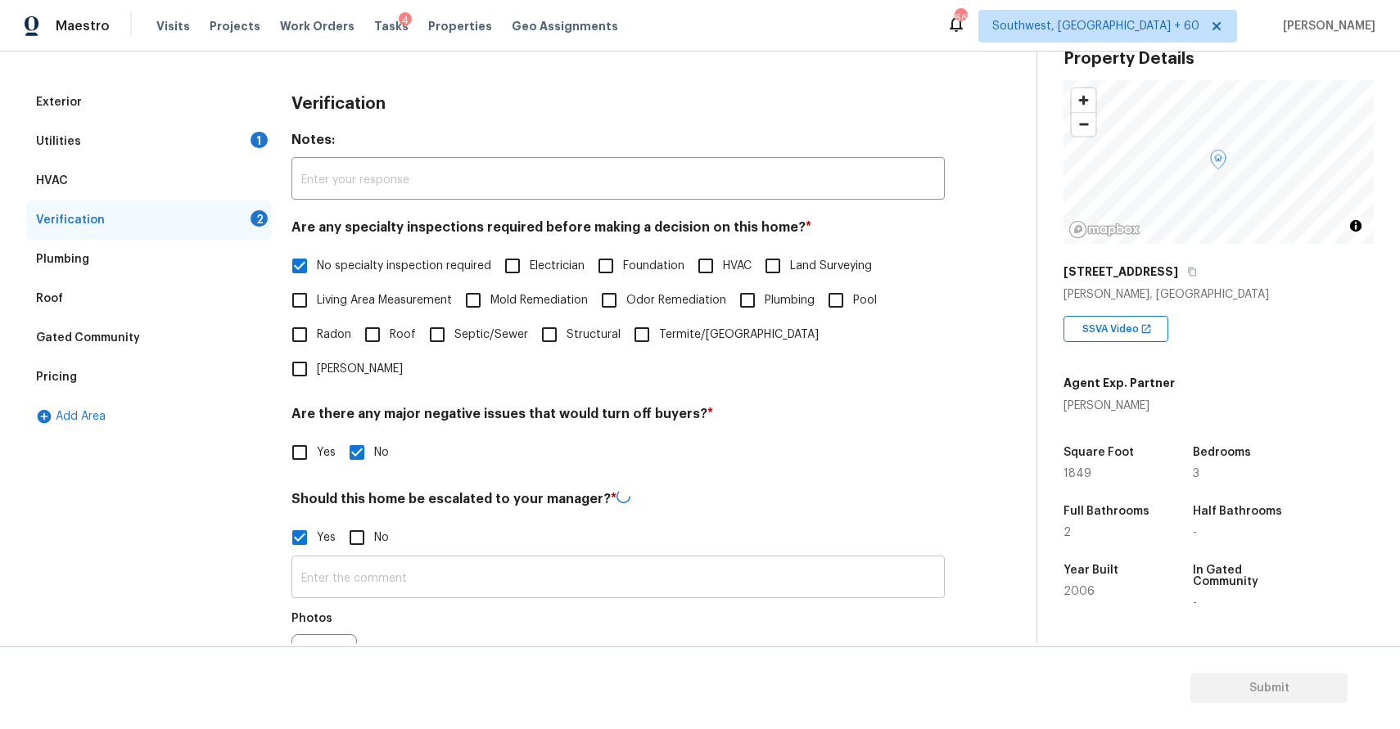
click at [385, 560] on input "text" at bounding box center [617, 579] width 653 height 38
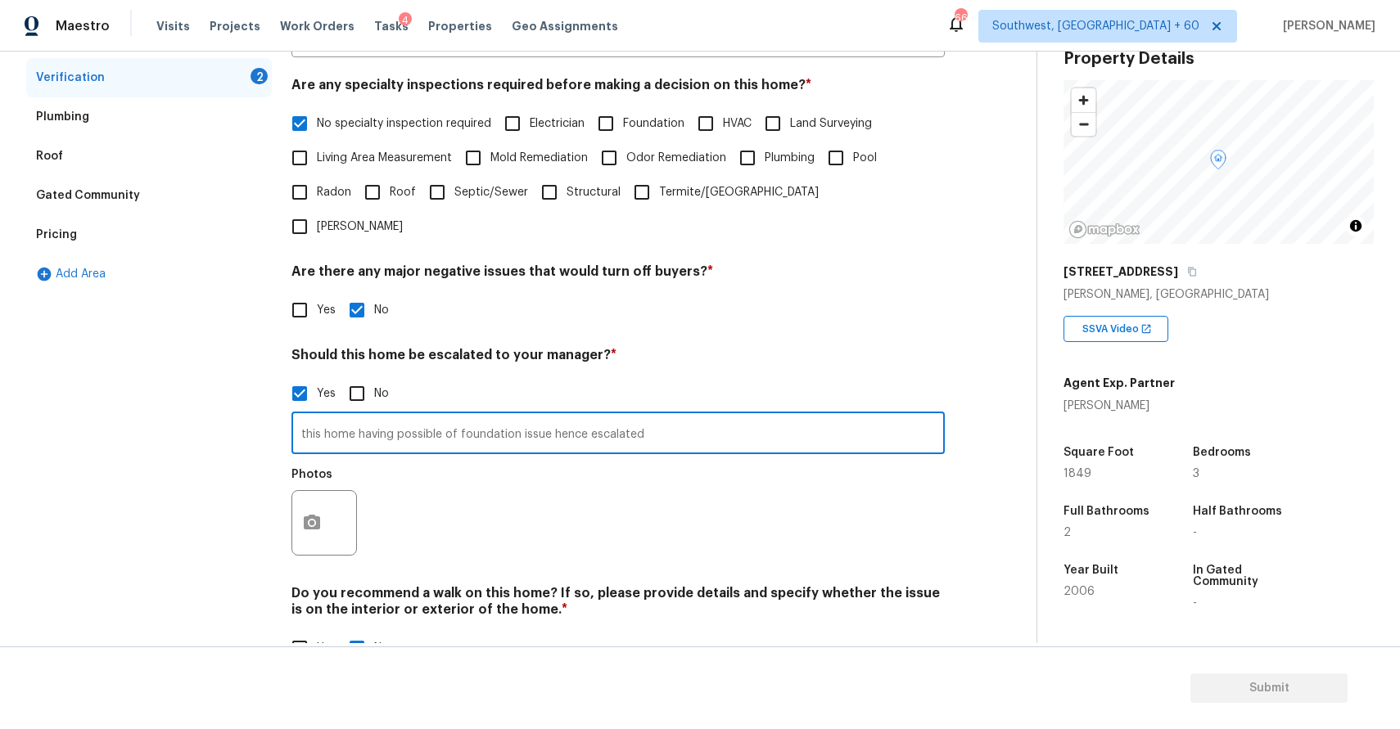
scroll to position [360, 0]
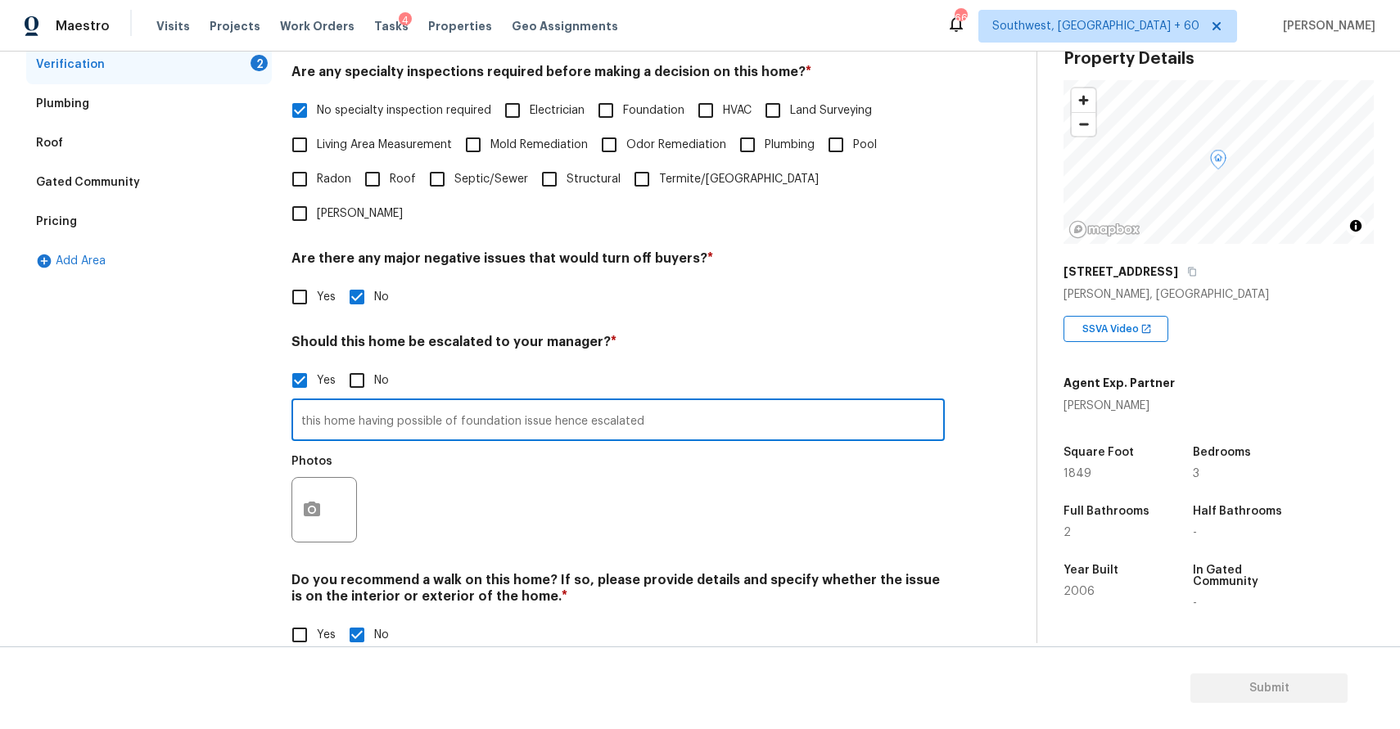
type input "this home having possible of foundation issue hence escalated"
click at [324, 478] on button "button" at bounding box center [311, 510] width 39 height 64
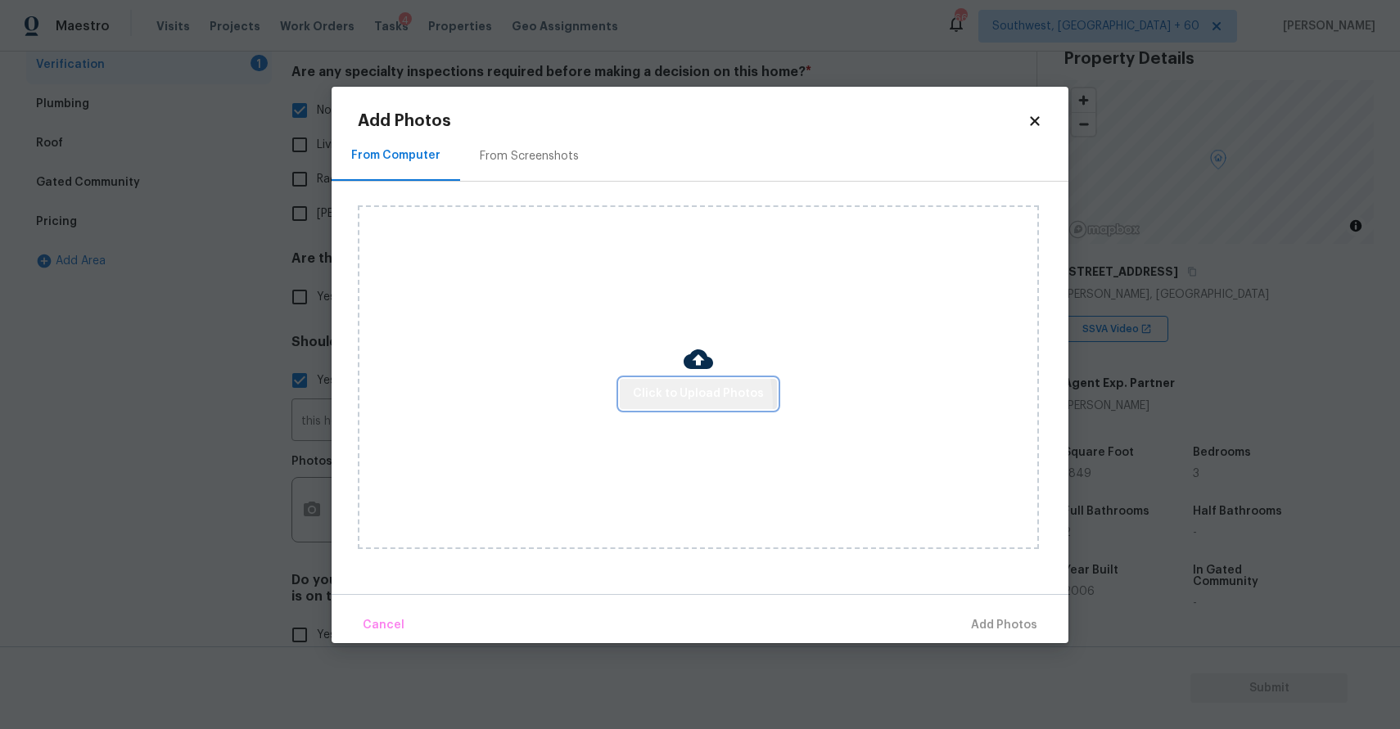
click at [645, 403] on span "Click to Upload Photos" at bounding box center [698, 394] width 131 height 20
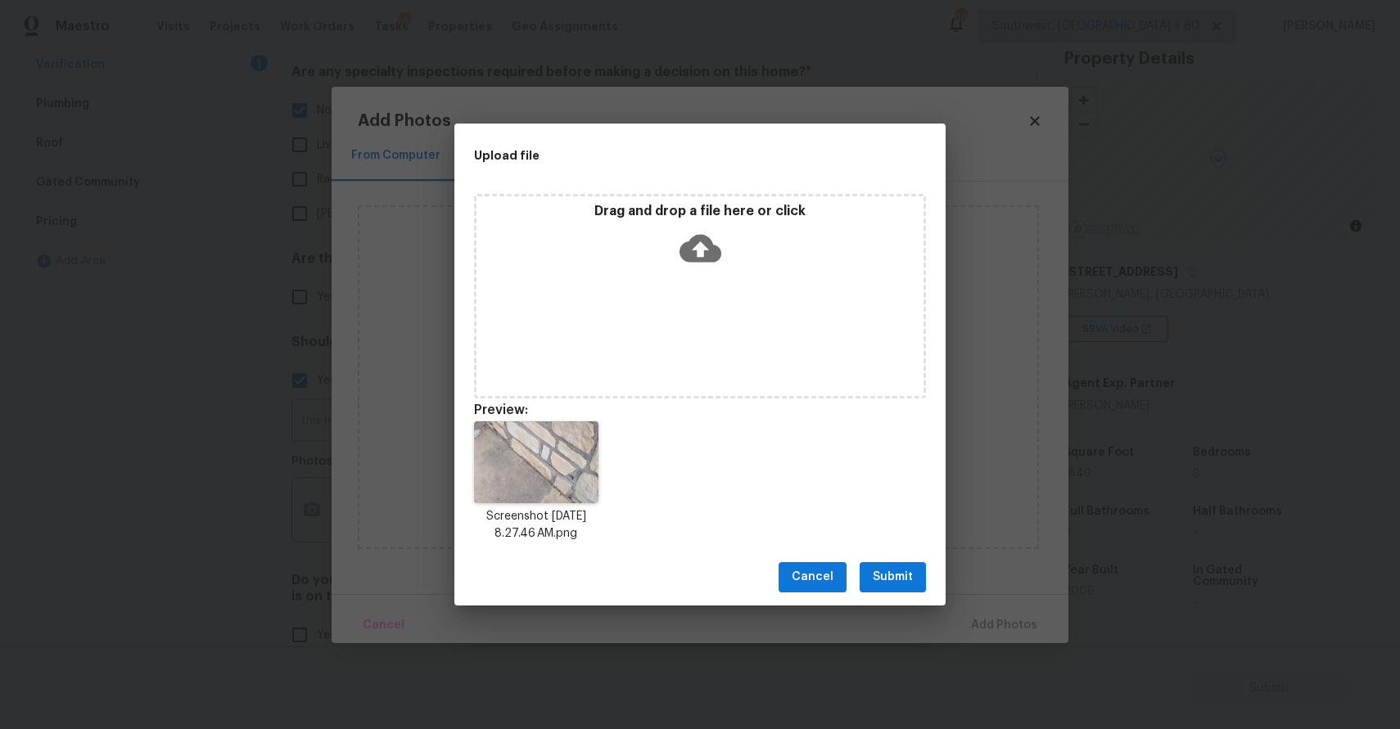
click at [886, 567] on span "Submit" at bounding box center [892, 577] width 40 height 20
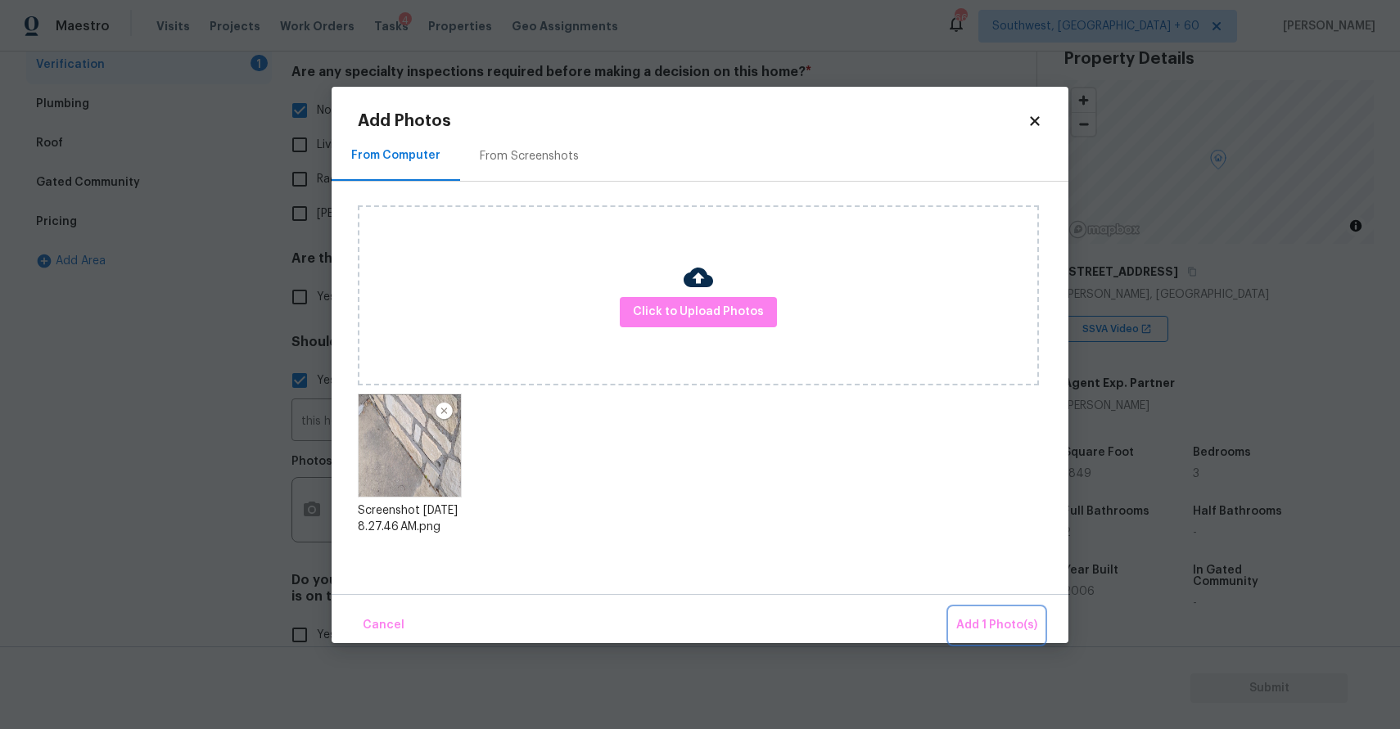
click at [1007, 615] on span "Add 1 Photo(s)" at bounding box center [996, 625] width 81 height 20
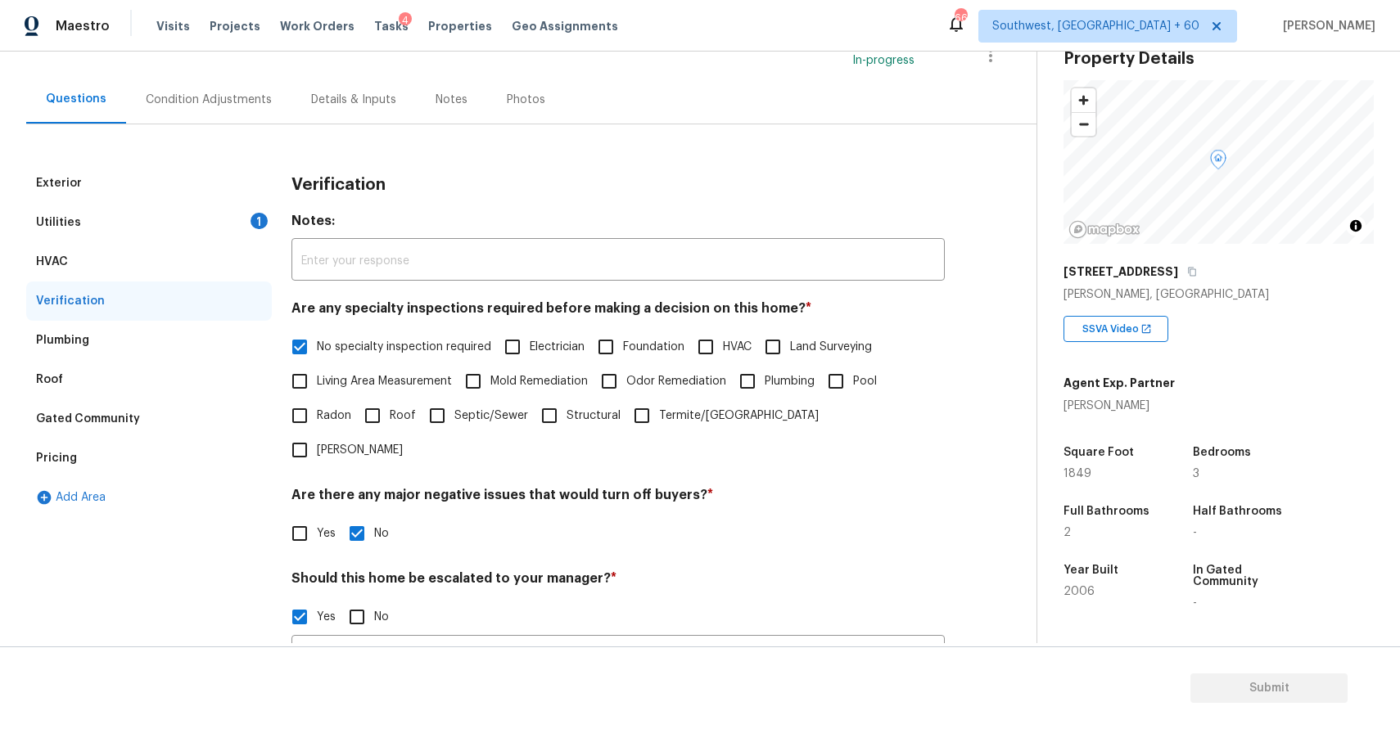
scroll to position [119, 0]
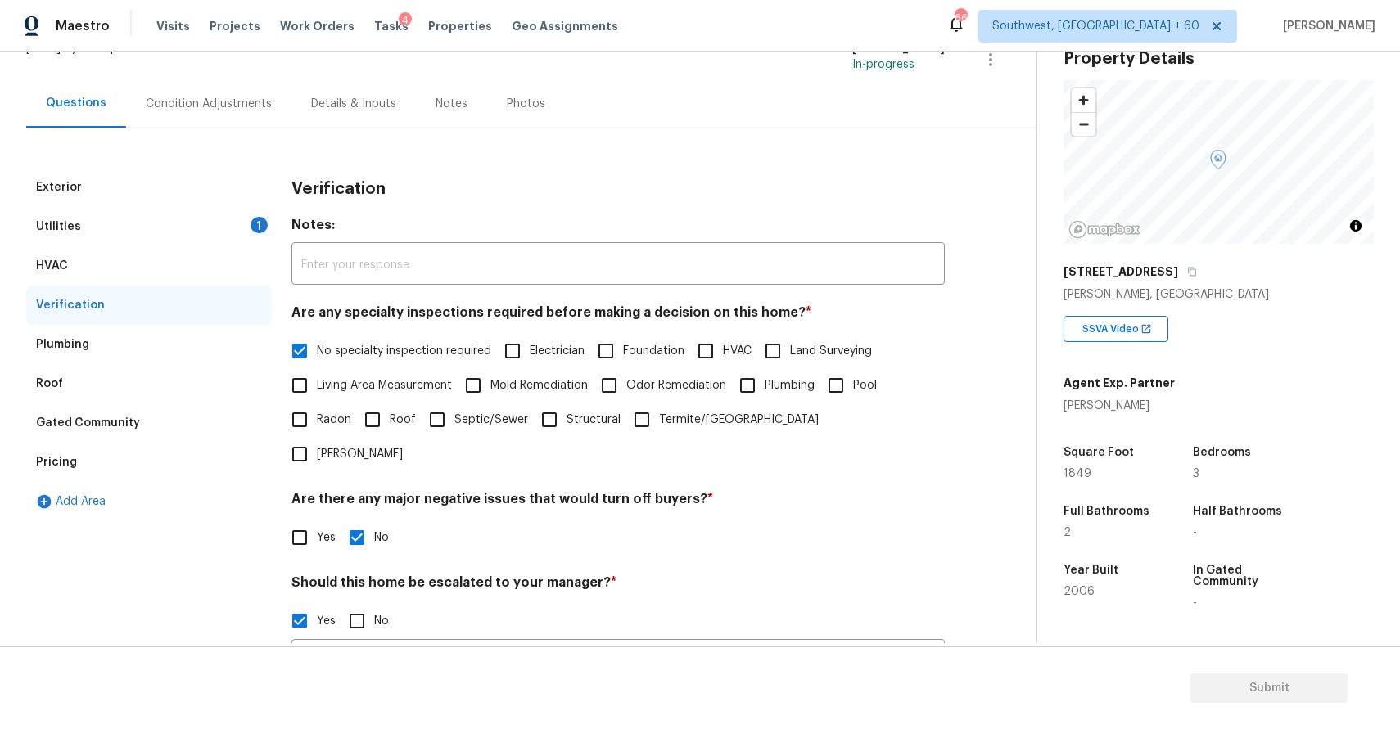
click at [182, 215] on div "Utilities 1" at bounding box center [149, 226] width 246 height 39
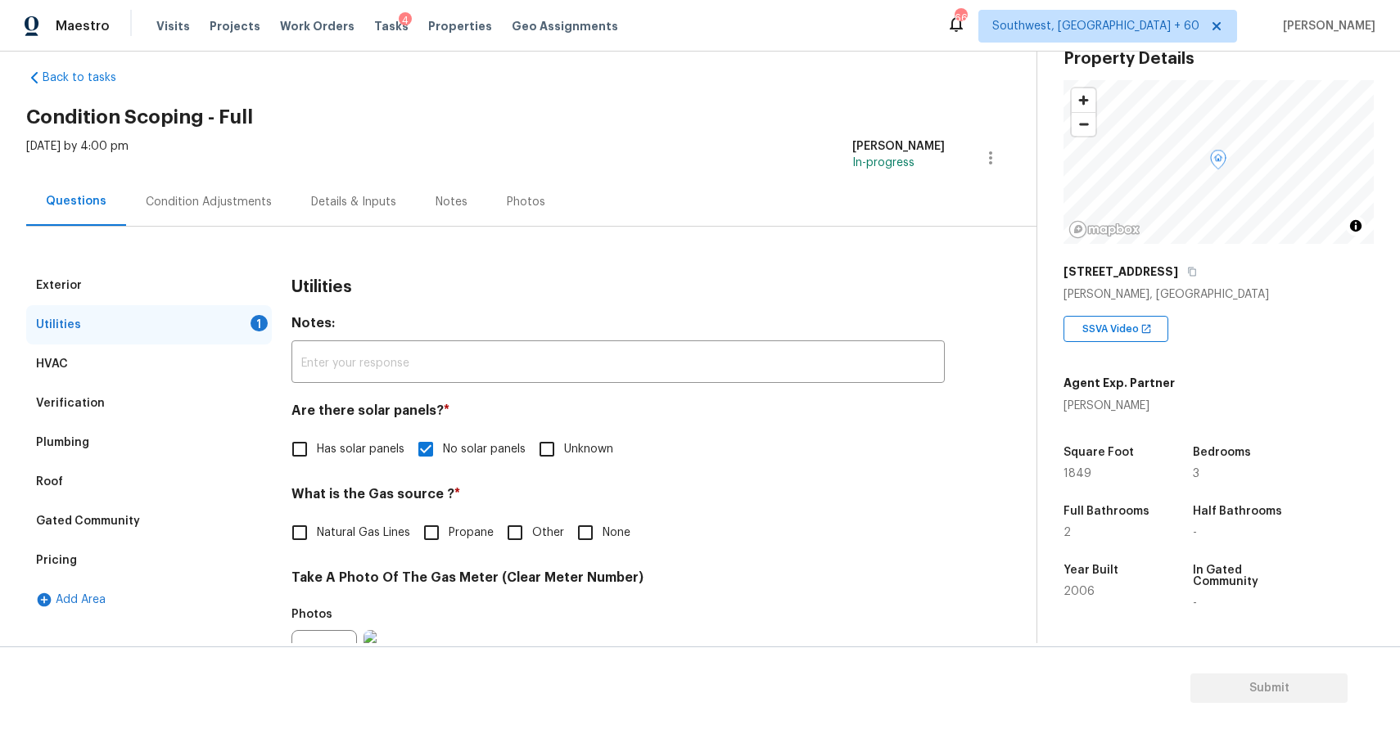
scroll to position [0, 0]
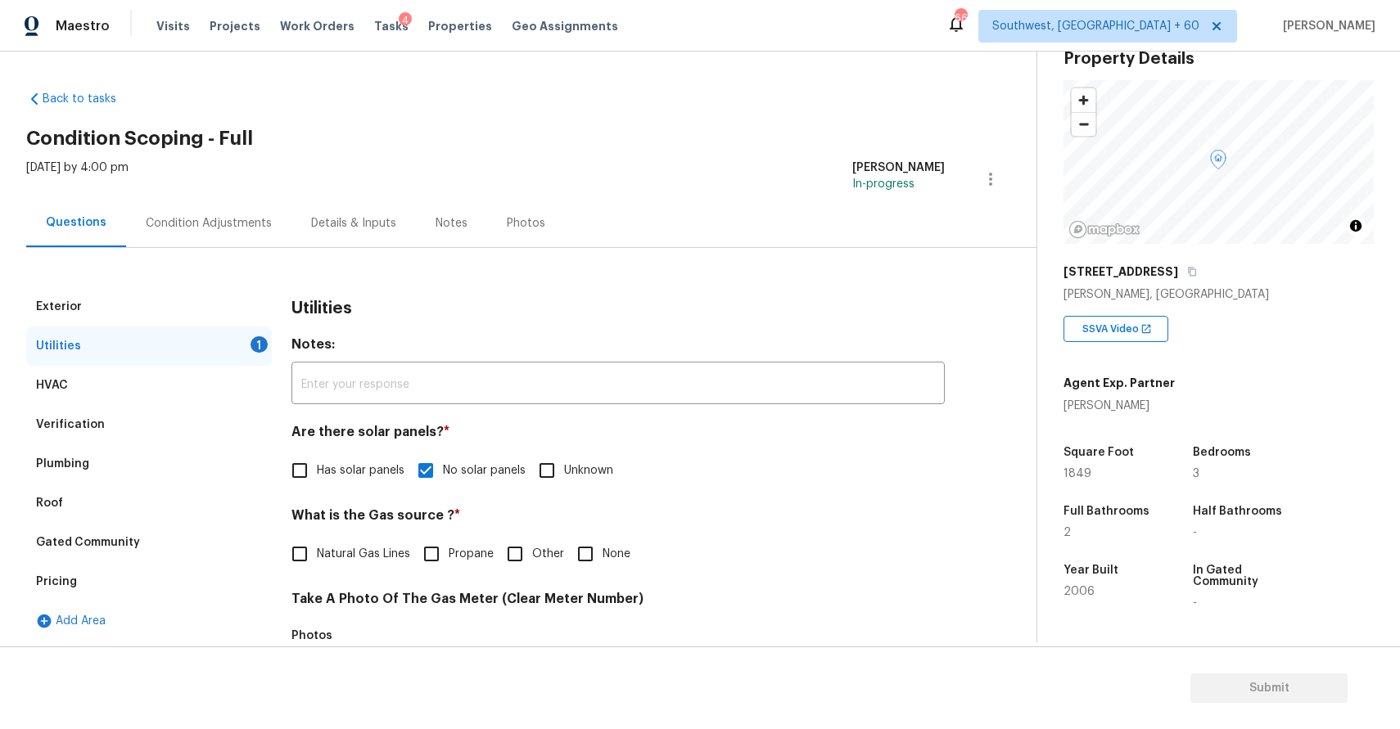
click at [257, 239] on div "Condition Adjustments" at bounding box center [208, 223] width 165 height 48
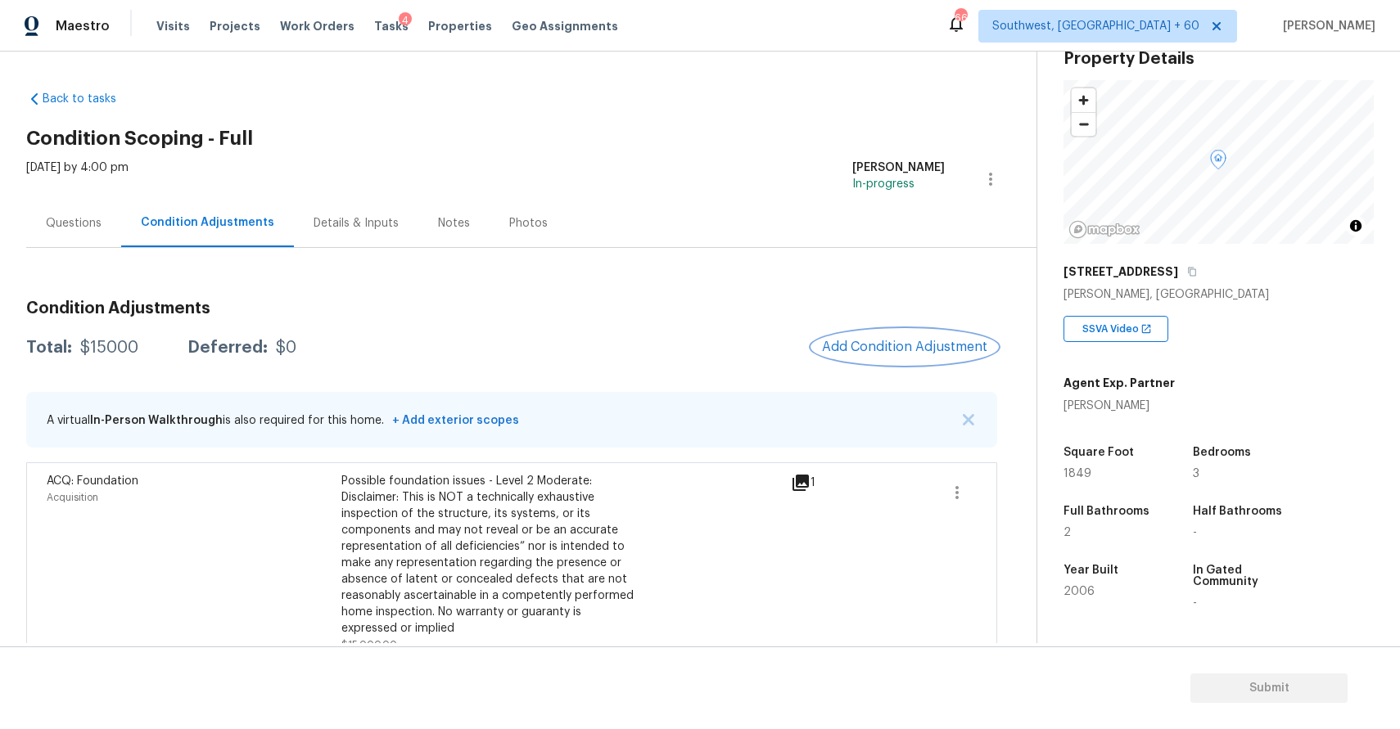
click at [899, 333] on button "Add Condition Adjustment" at bounding box center [904, 347] width 185 height 34
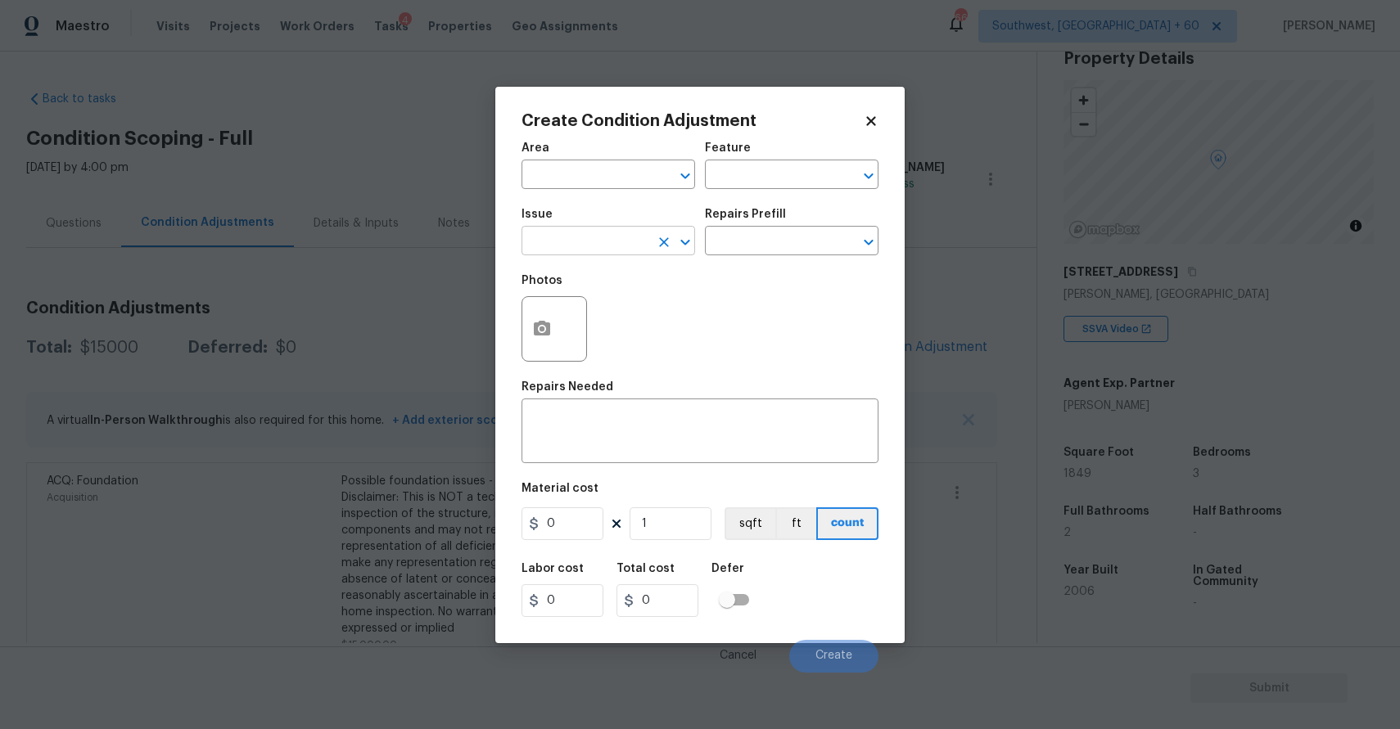
click at [607, 234] on input "text" at bounding box center [585, 242] width 128 height 25
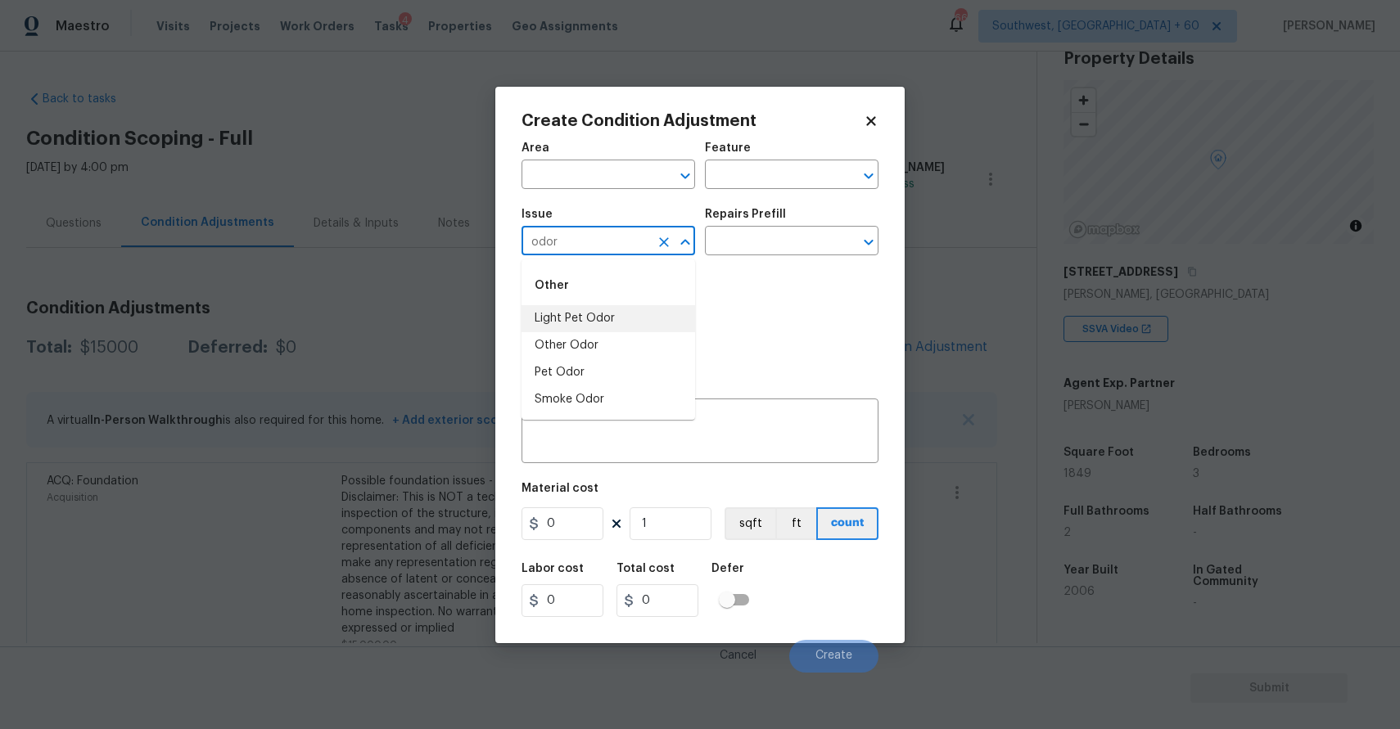
click at [606, 307] on li "Light Pet Odor" at bounding box center [608, 318] width 174 height 27
type input "Light Pet Odor"
click at [800, 250] on input "text" at bounding box center [769, 242] width 128 height 25
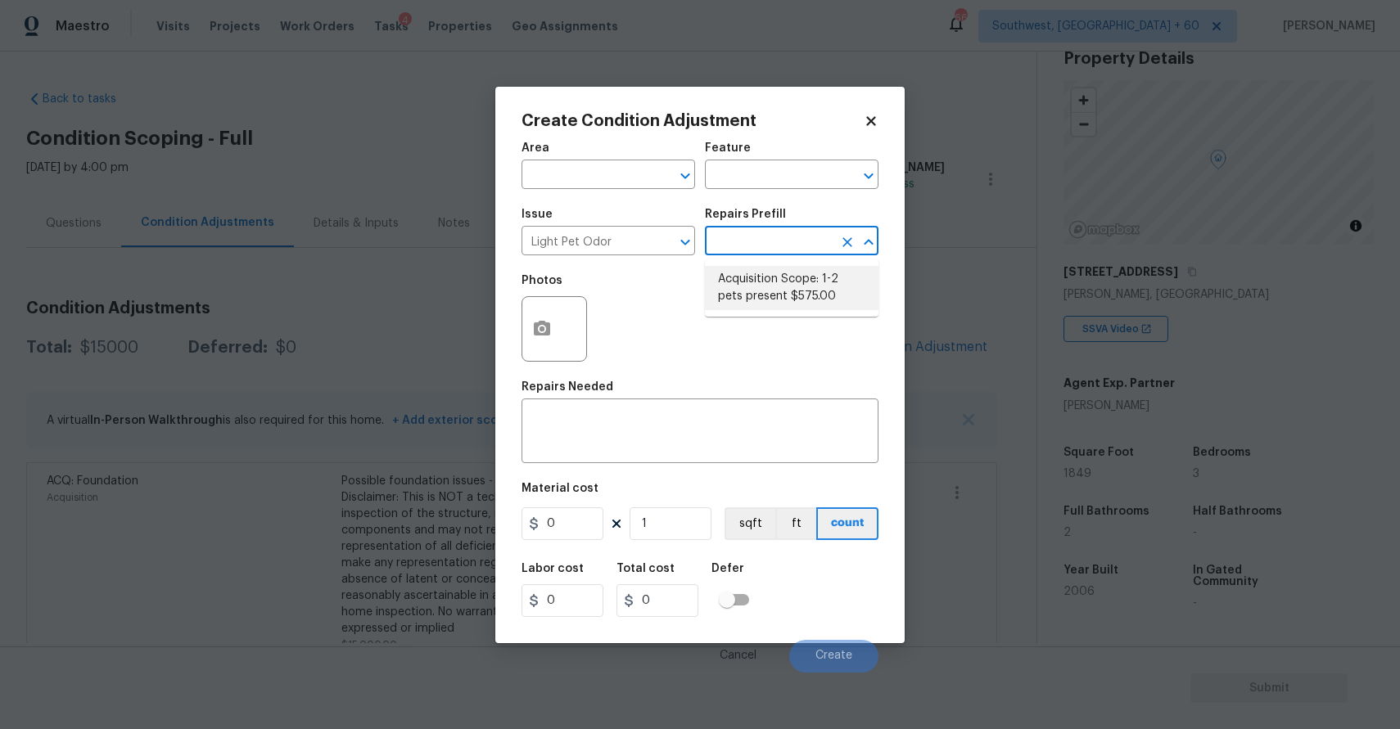
click at [798, 291] on li "Acquisition Scope: 1-2 pets present $575.00" at bounding box center [792, 288] width 174 height 44
type textarea "Acquisition Scope: 1-2 pets present"
type input "575"
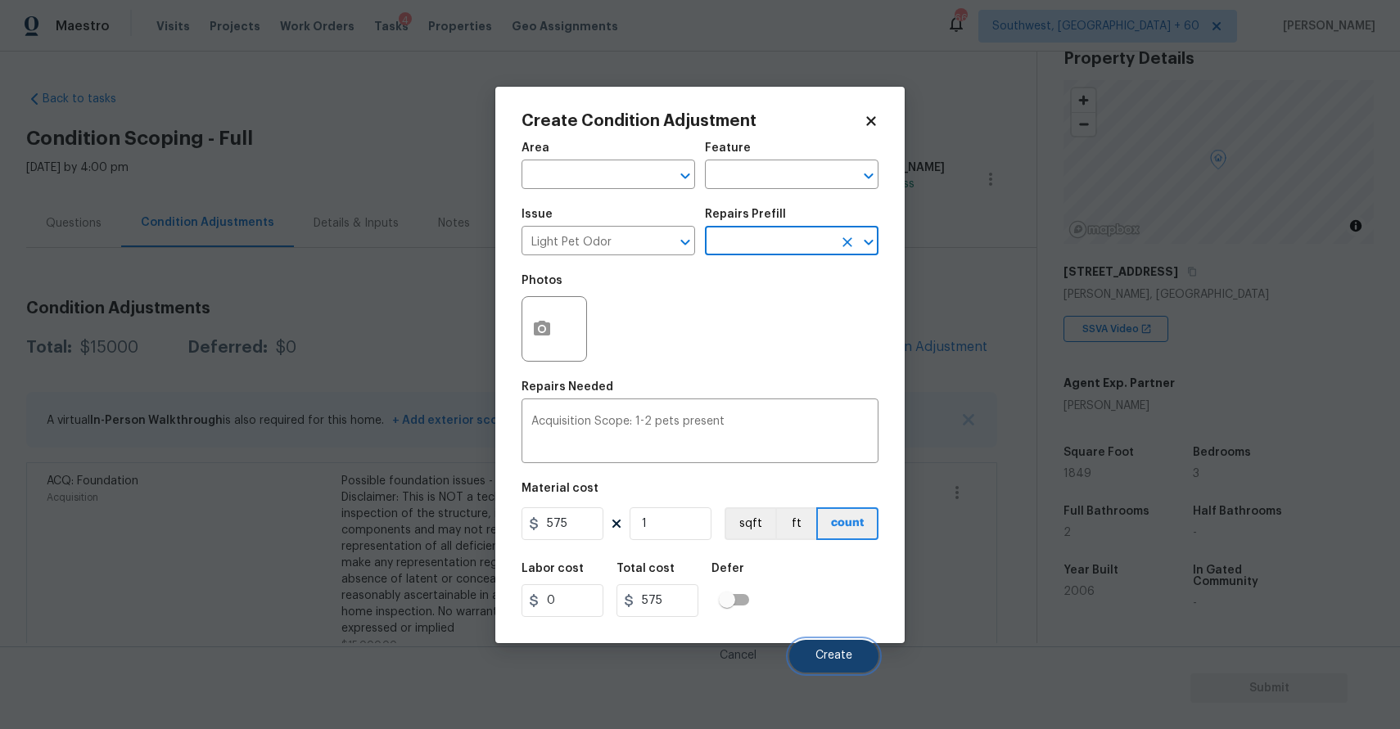
click at [845, 651] on span "Create" at bounding box center [833, 656] width 37 height 12
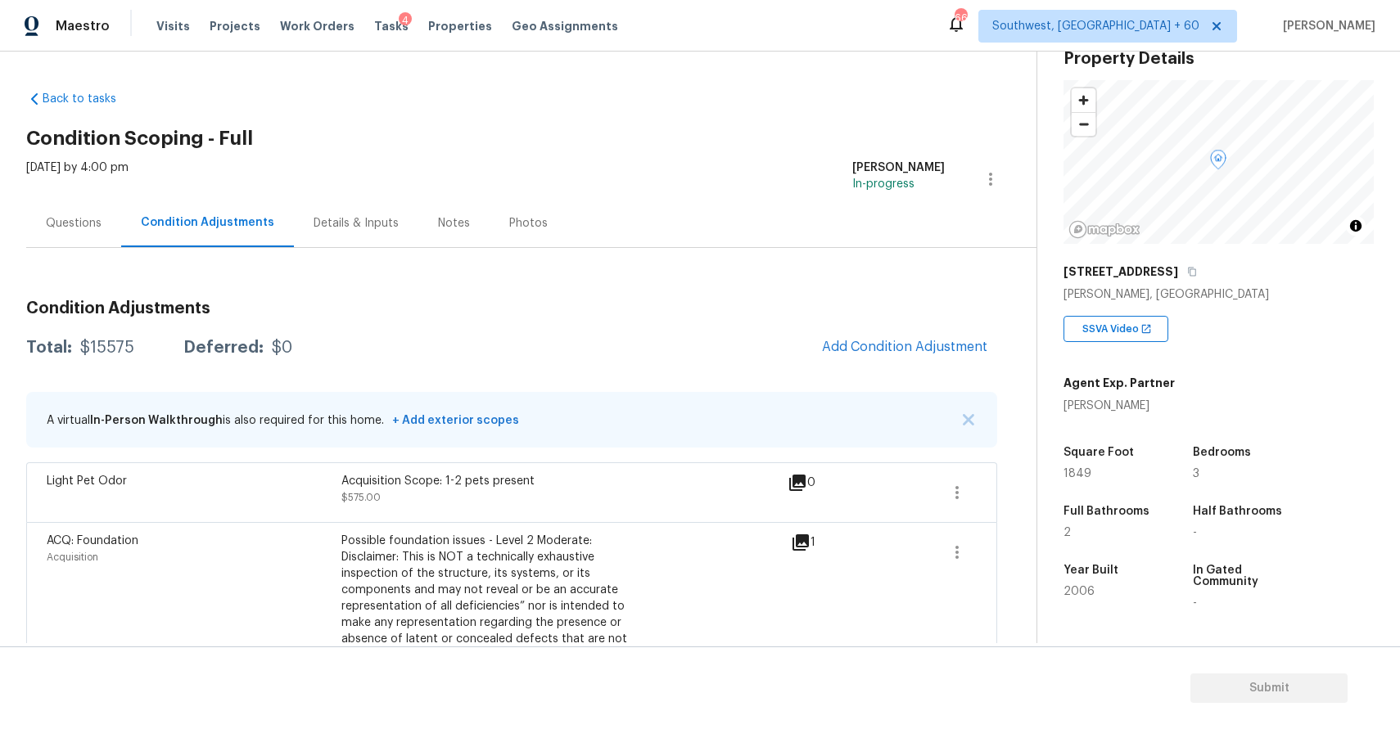
scroll to position [85, 0]
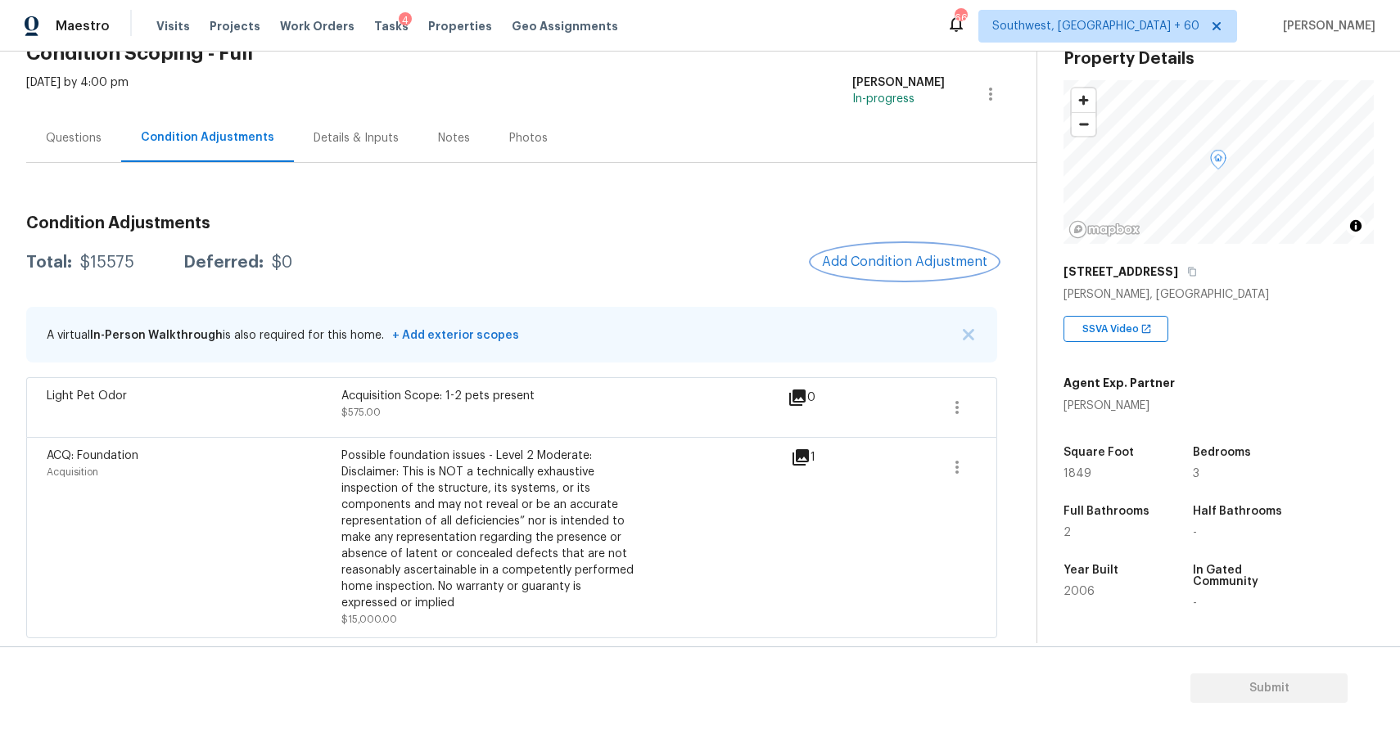
click at [920, 260] on span "Add Condition Adjustment" at bounding box center [904, 262] width 165 height 15
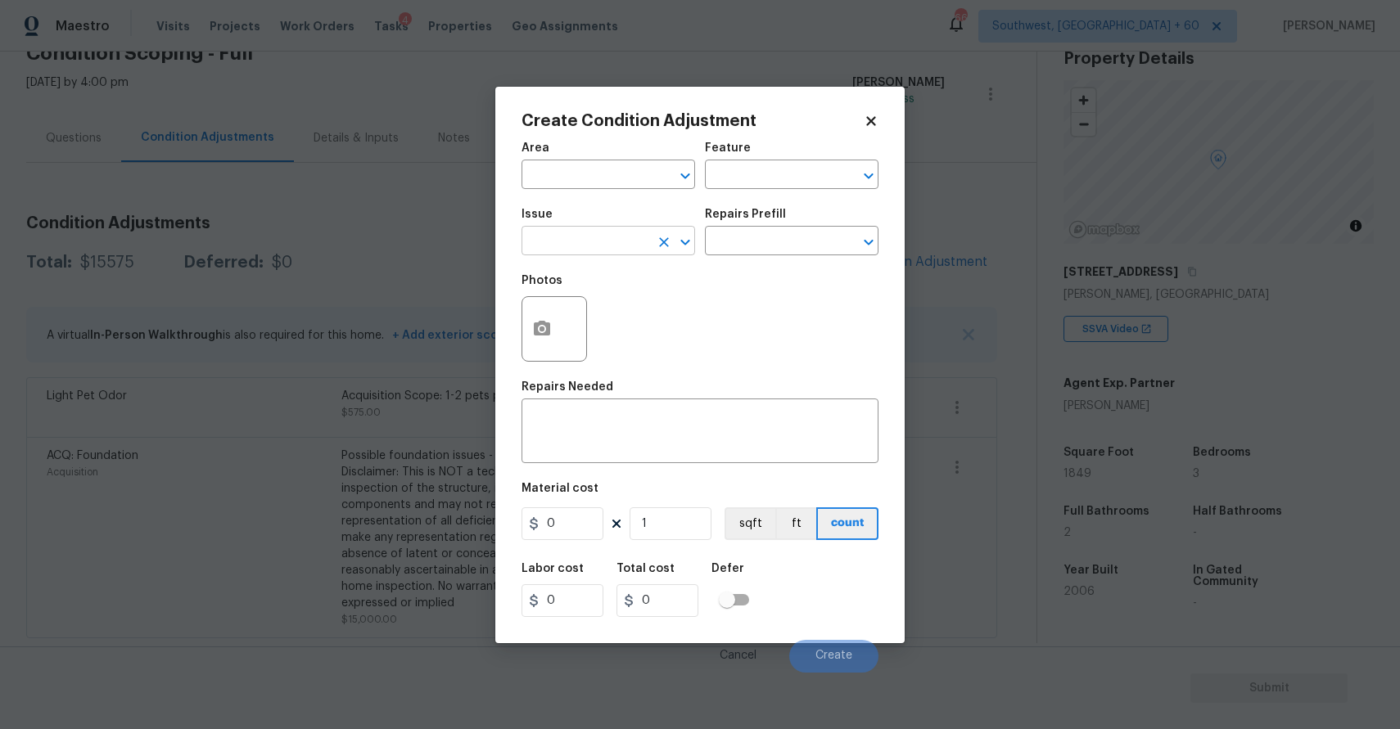
click at [606, 241] on input "text" at bounding box center [585, 242] width 128 height 25
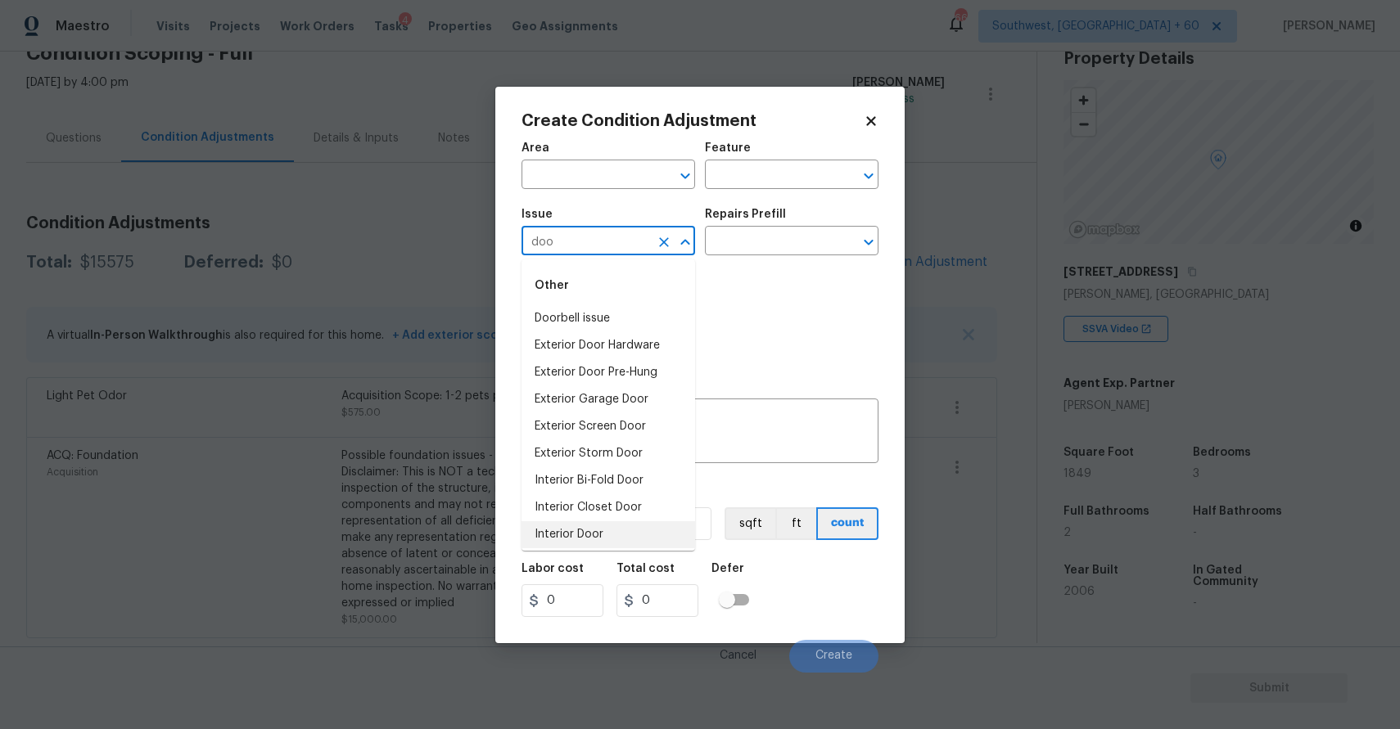
click at [606, 531] on li "Interior Door" at bounding box center [608, 534] width 174 height 27
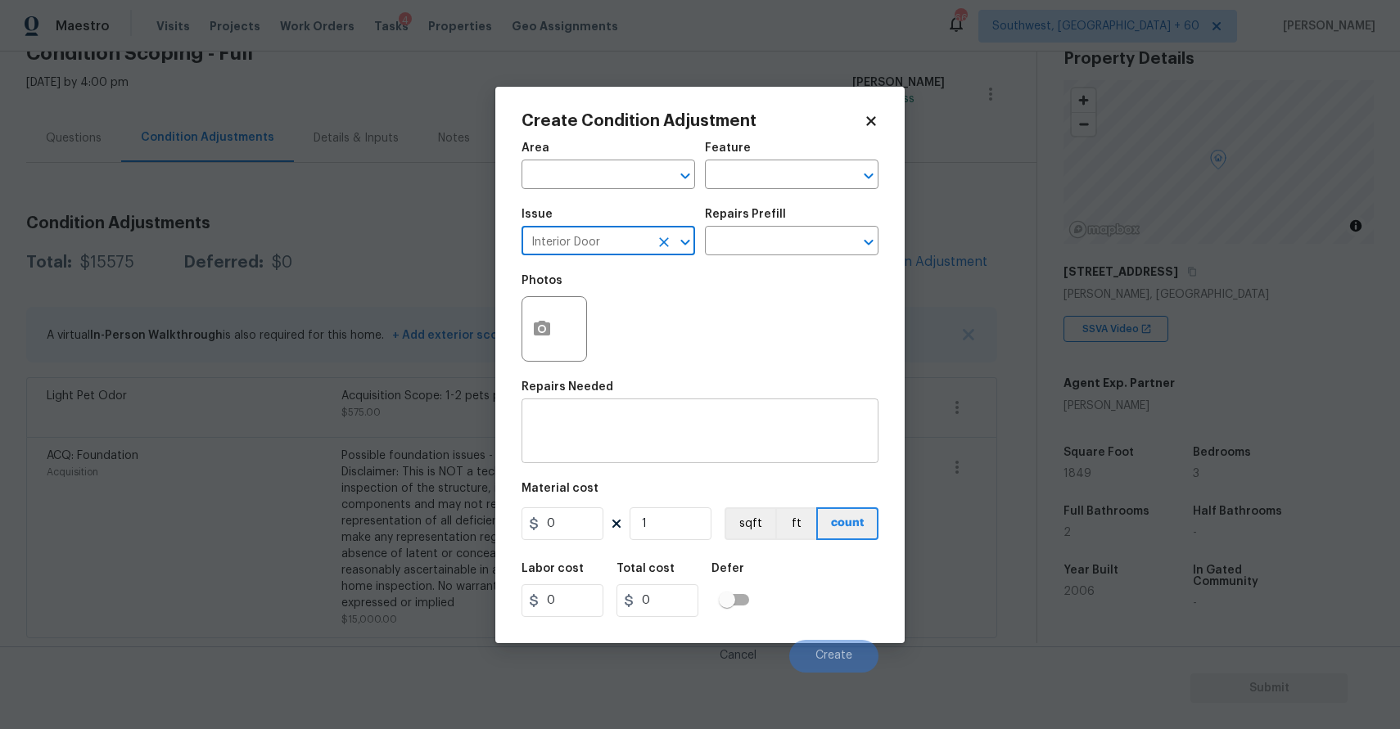
type input "Interior Door"
click at [702, 447] on textarea at bounding box center [699, 433] width 337 height 34
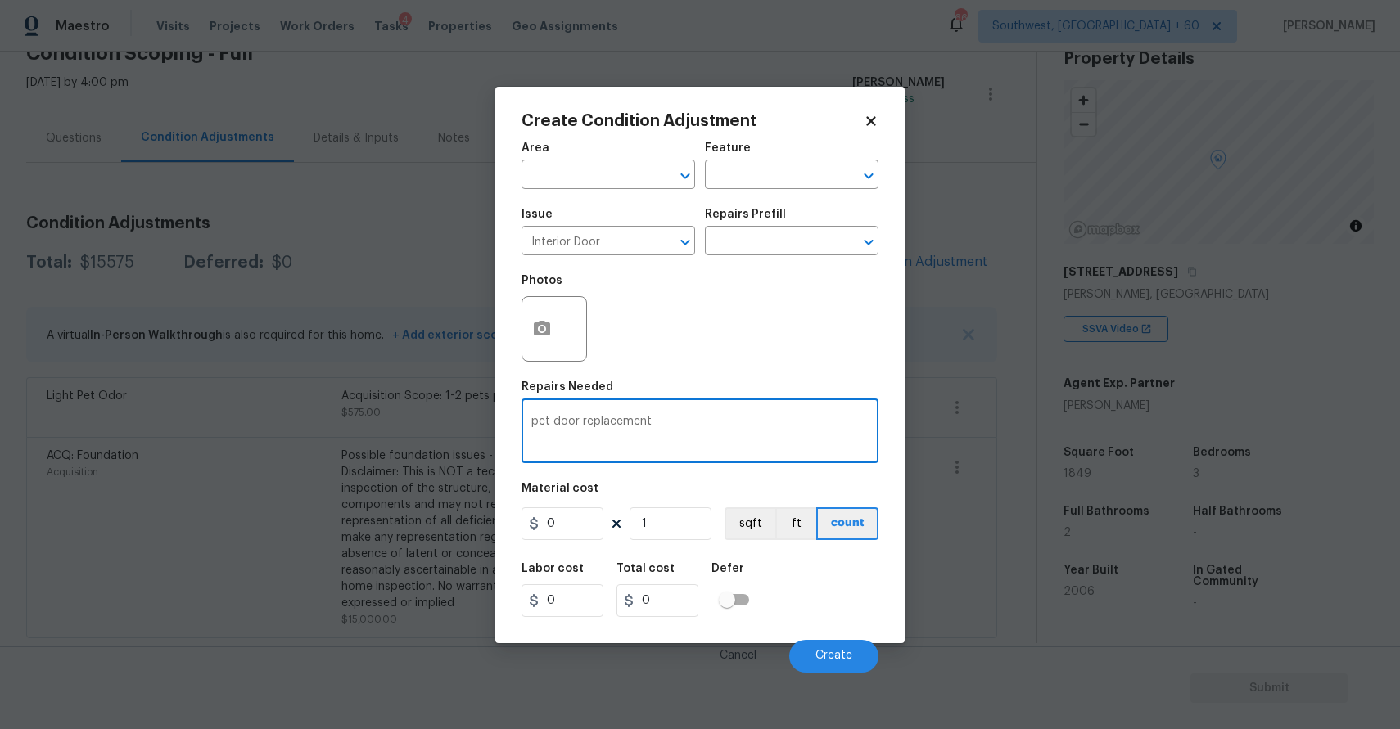
type textarea "pet door replacement"
click at [552, 530] on input "0" at bounding box center [562, 523] width 82 height 33
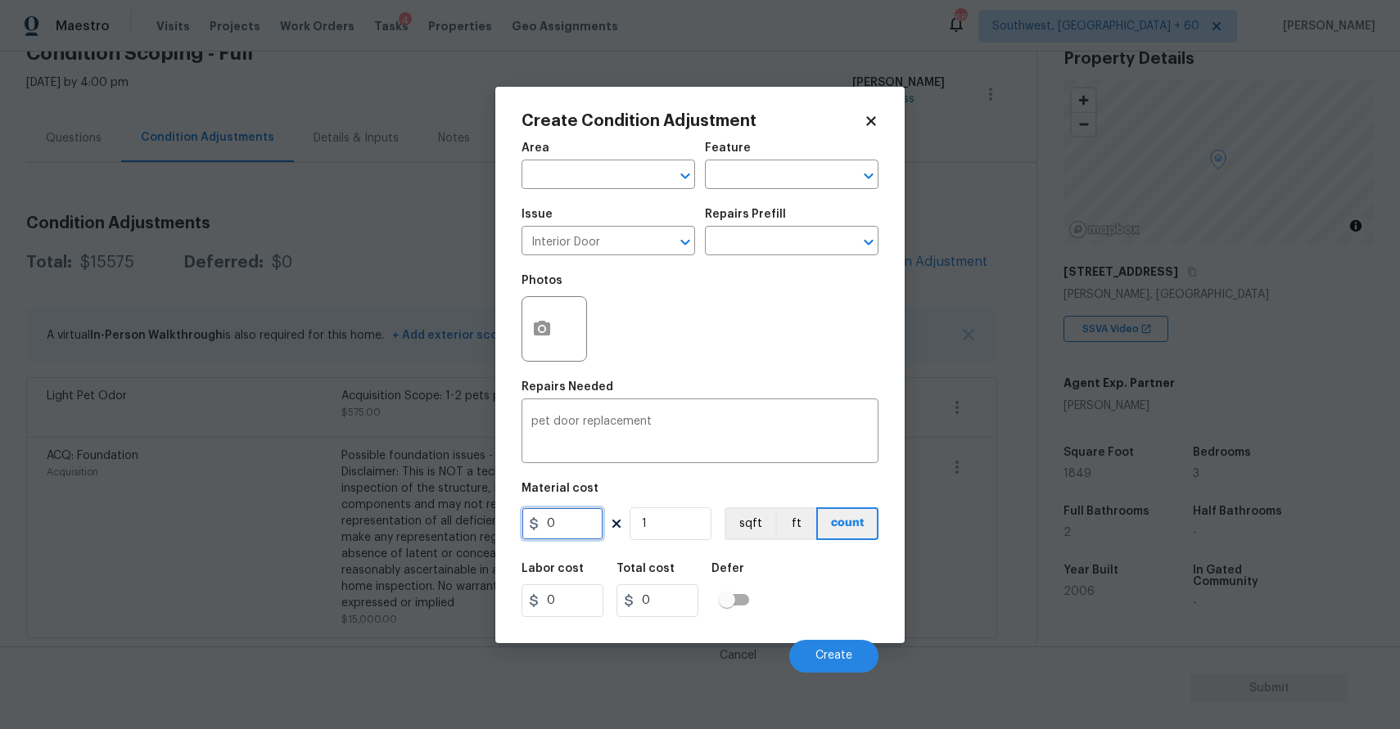
click at [552, 530] on input "0" at bounding box center [562, 523] width 82 height 33
type input "250"
click at [562, 331] on div at bounding box center [553, 328] width 65 height 65
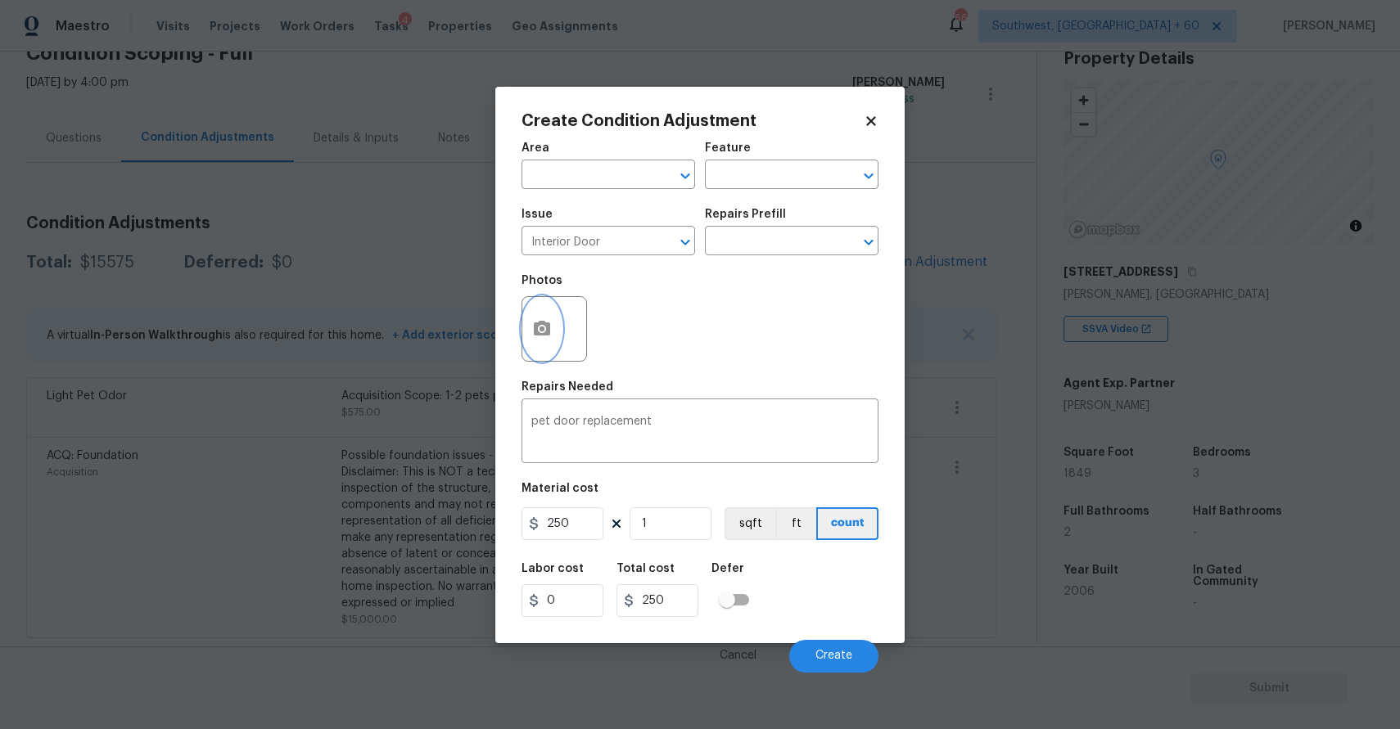
click at [544, 330] on icon "button" at bounding box center [542, 329] width 20 height 20
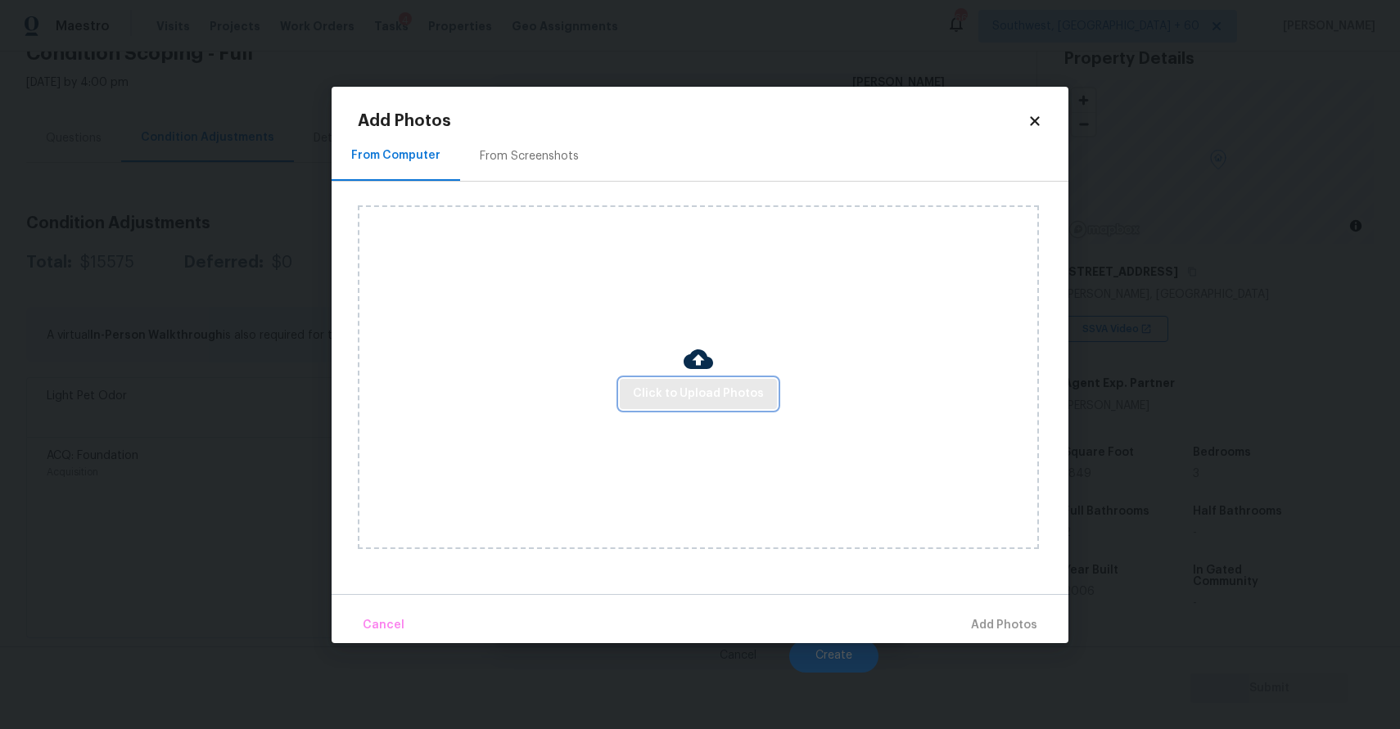
click at [715, 402] on span "Click to Upload Photos" at bounding box center [698, 394] width 131 height 20
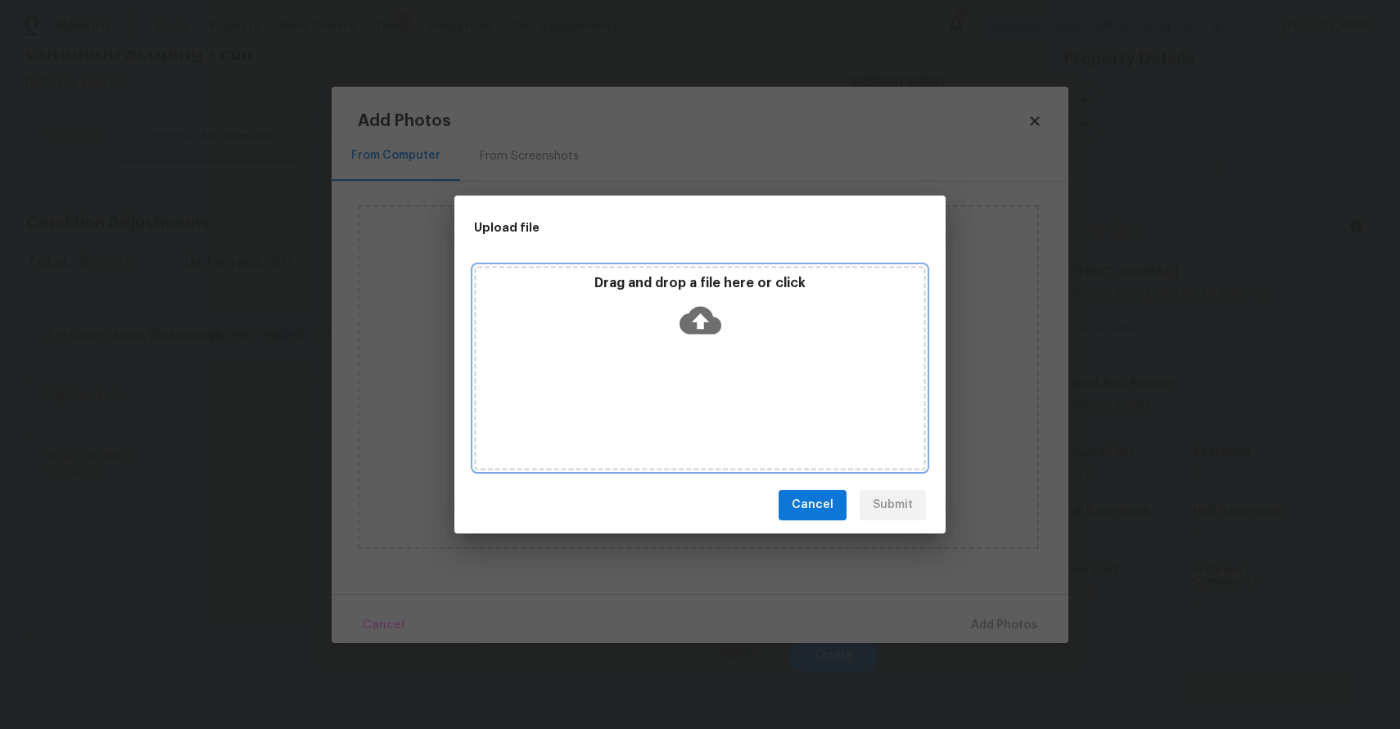
click at [715, 402] on div "Drag and drop a file here or click" at bounding box center [700, 368] width 452 height 205
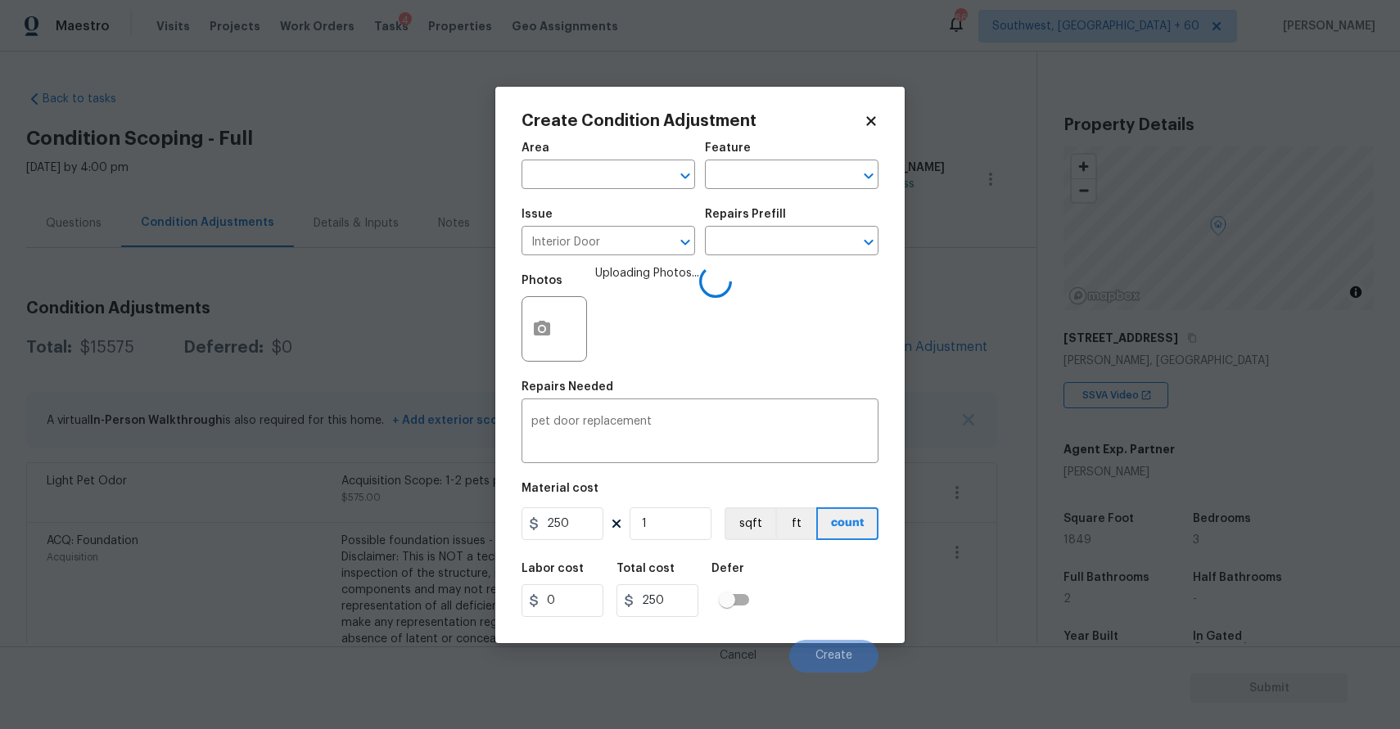
scroll to position [66, 0]
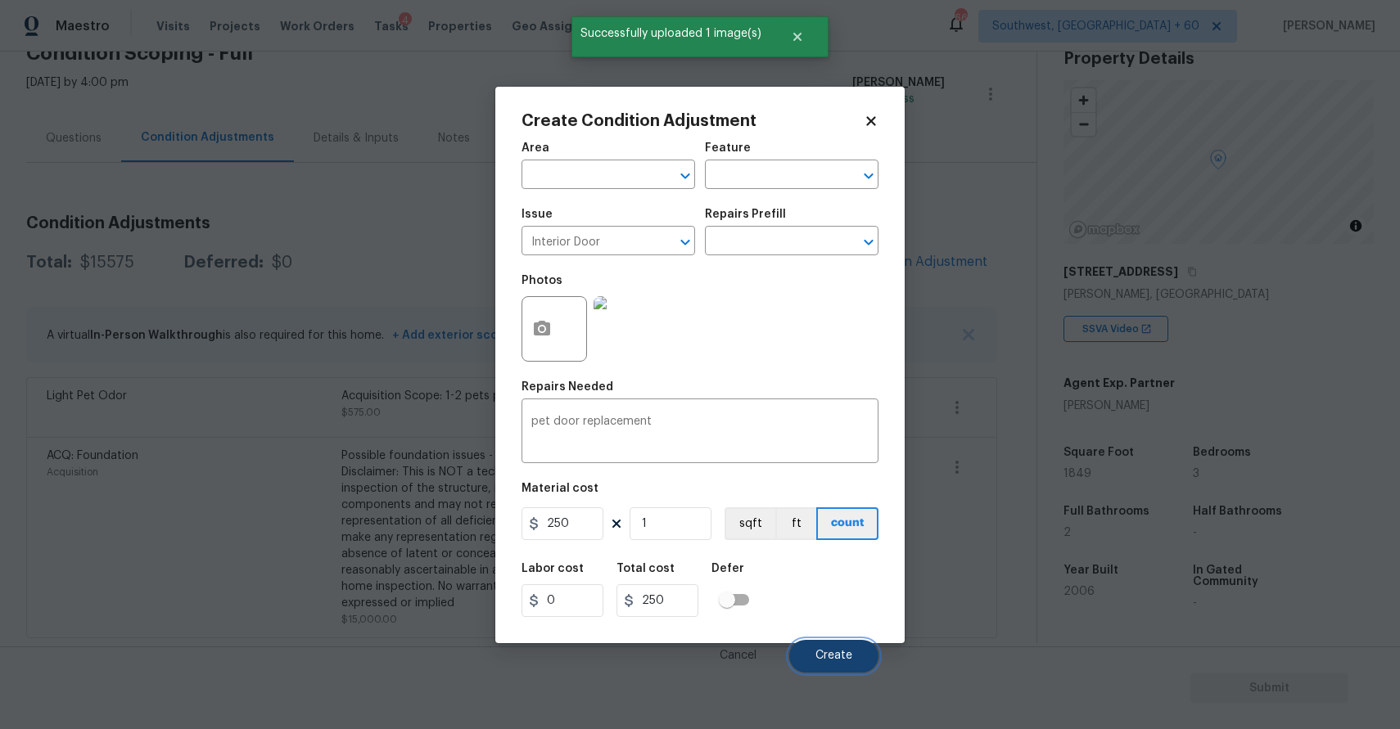
click at [839, 654] on span "Create" at bounding box center [833, 656] width 37 height 12
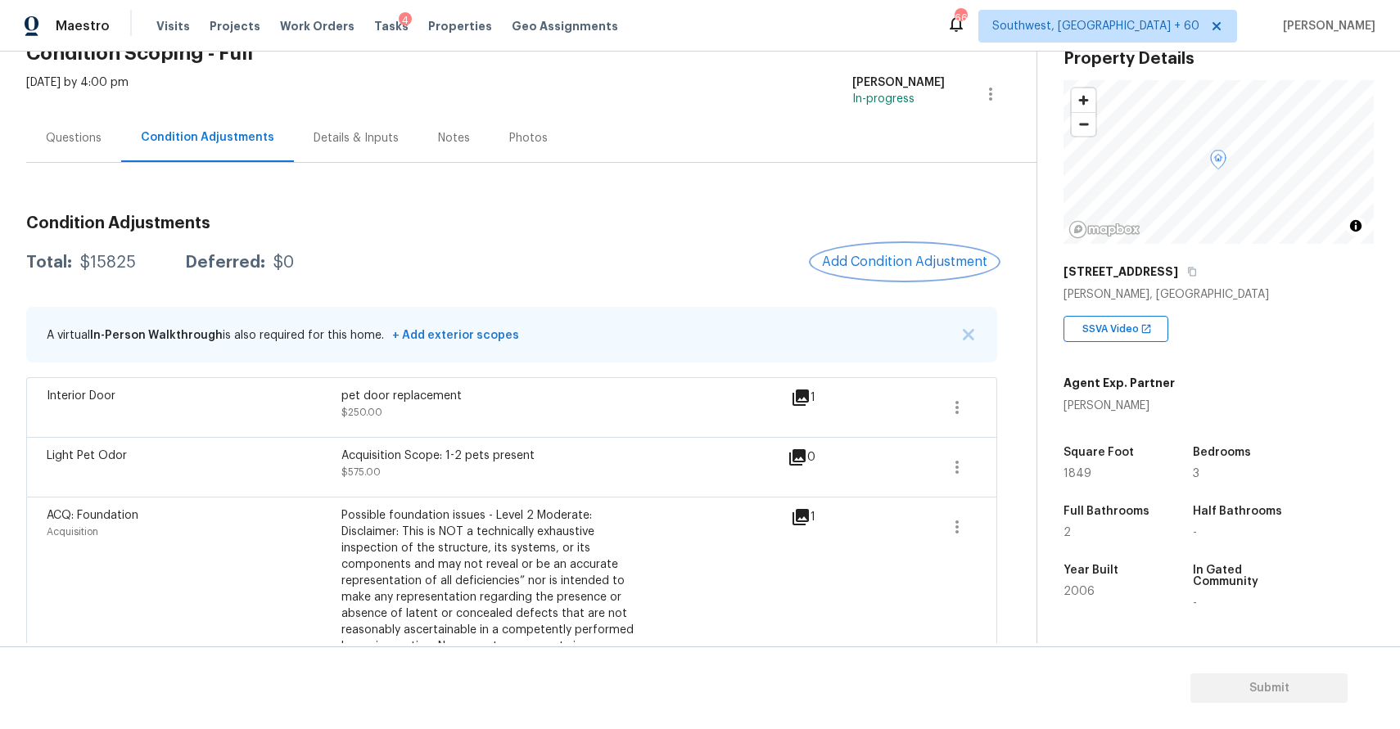
click at [914, 275] on button "Add Condition Adjustment" at bounding box center [904, 262] width 185 height 34
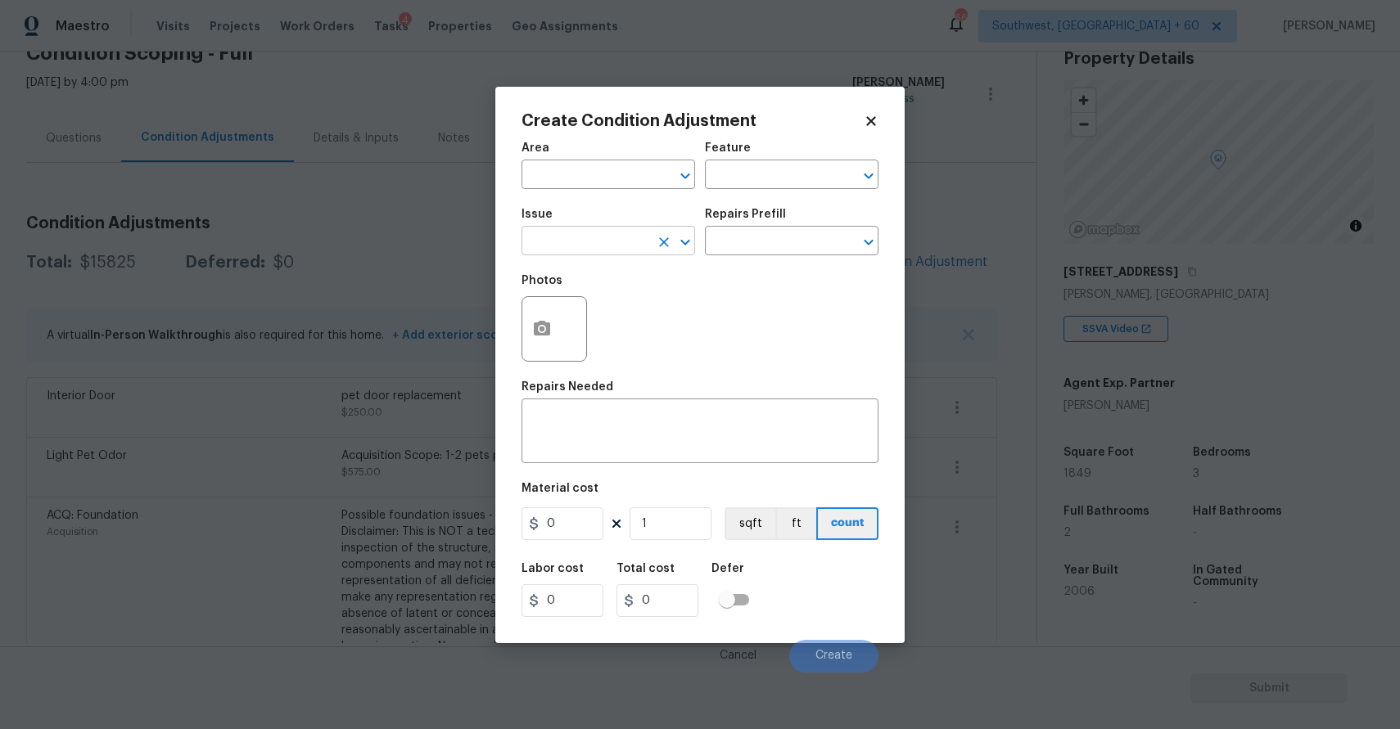
click at [590, 240] on input "text" at bounding box center [585, 242] width 128 height 25
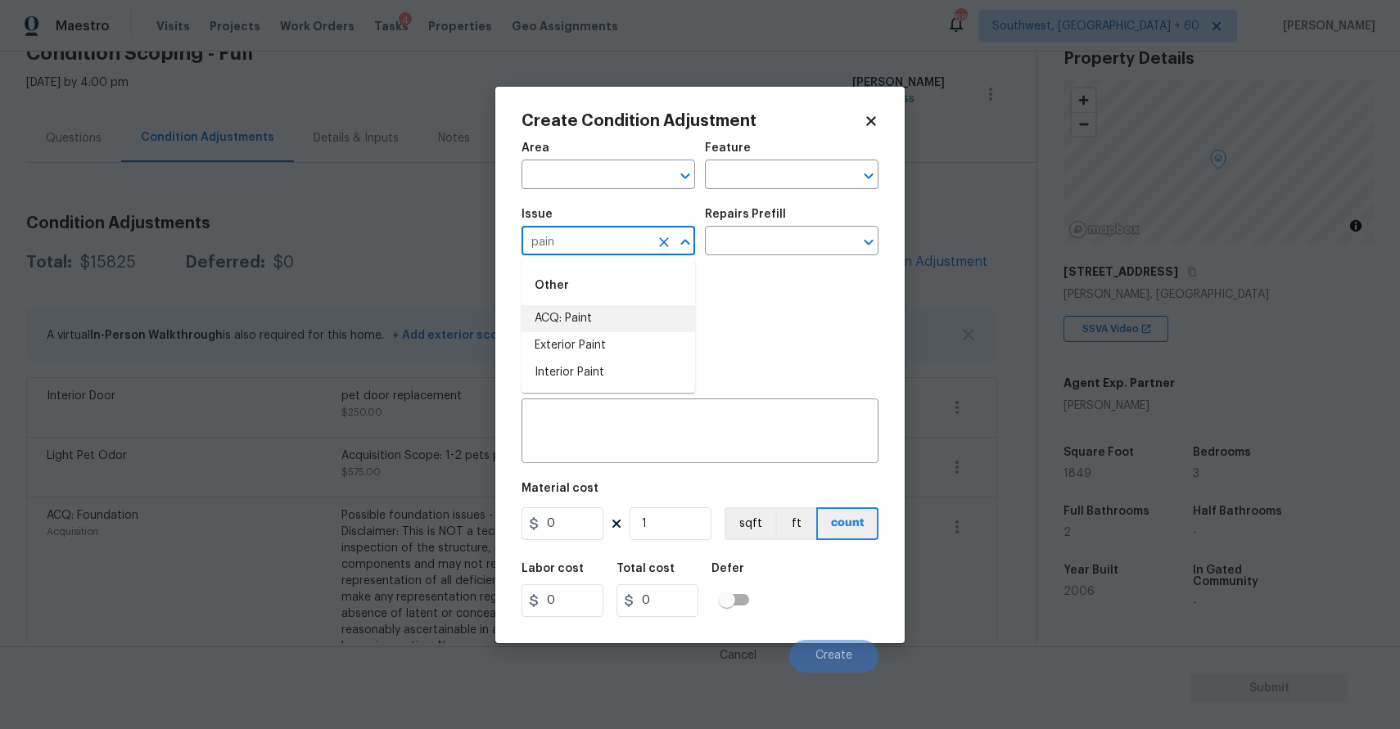
click at [584, 314] on li "ACQ: Paint" at bounding box center [608, 318] width 174 height 27
type input "ACQ: Paint"
click at [710, 259] on div "Issue ACQ: Paint ​ Repairs Prefill ​" at bounding box center [699, 232] width 357 height 66
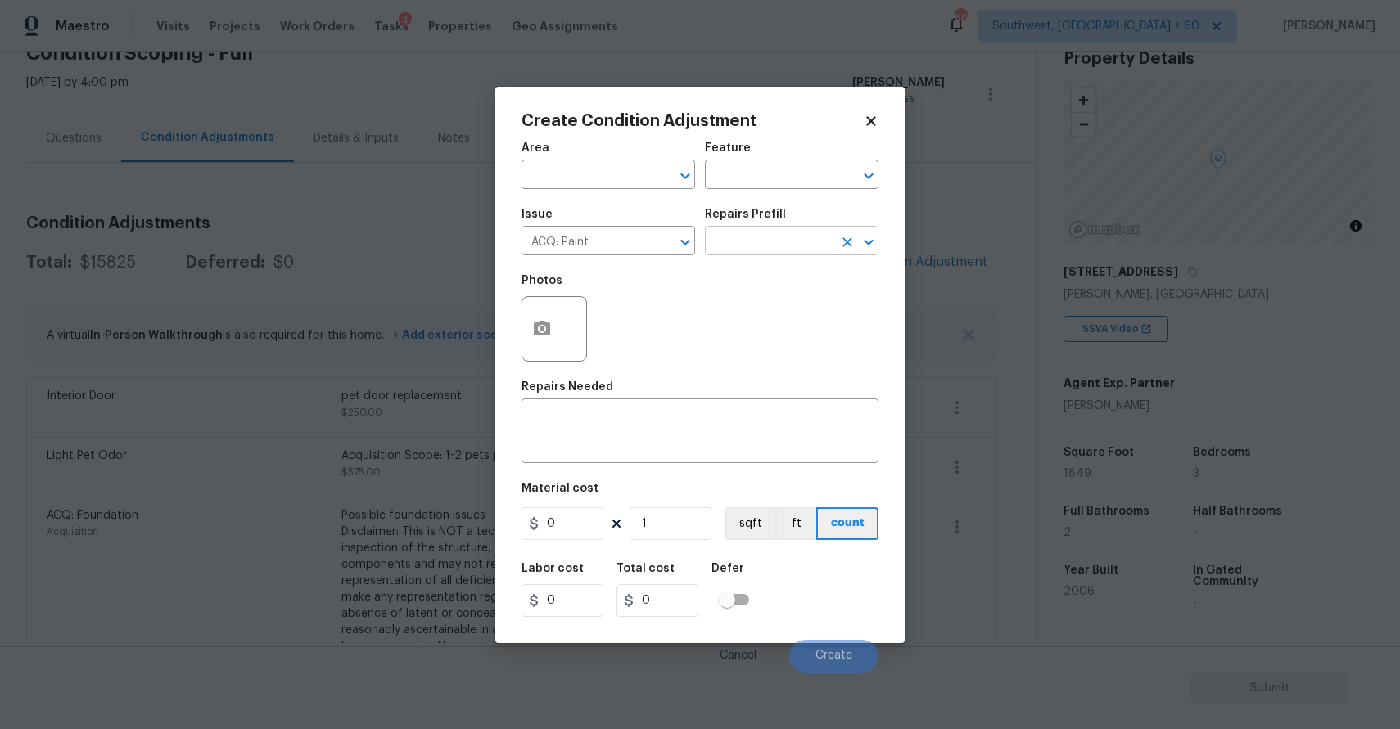
click at [754, 235] on input "text" at bounding box center [769, 242] width 128 height 25
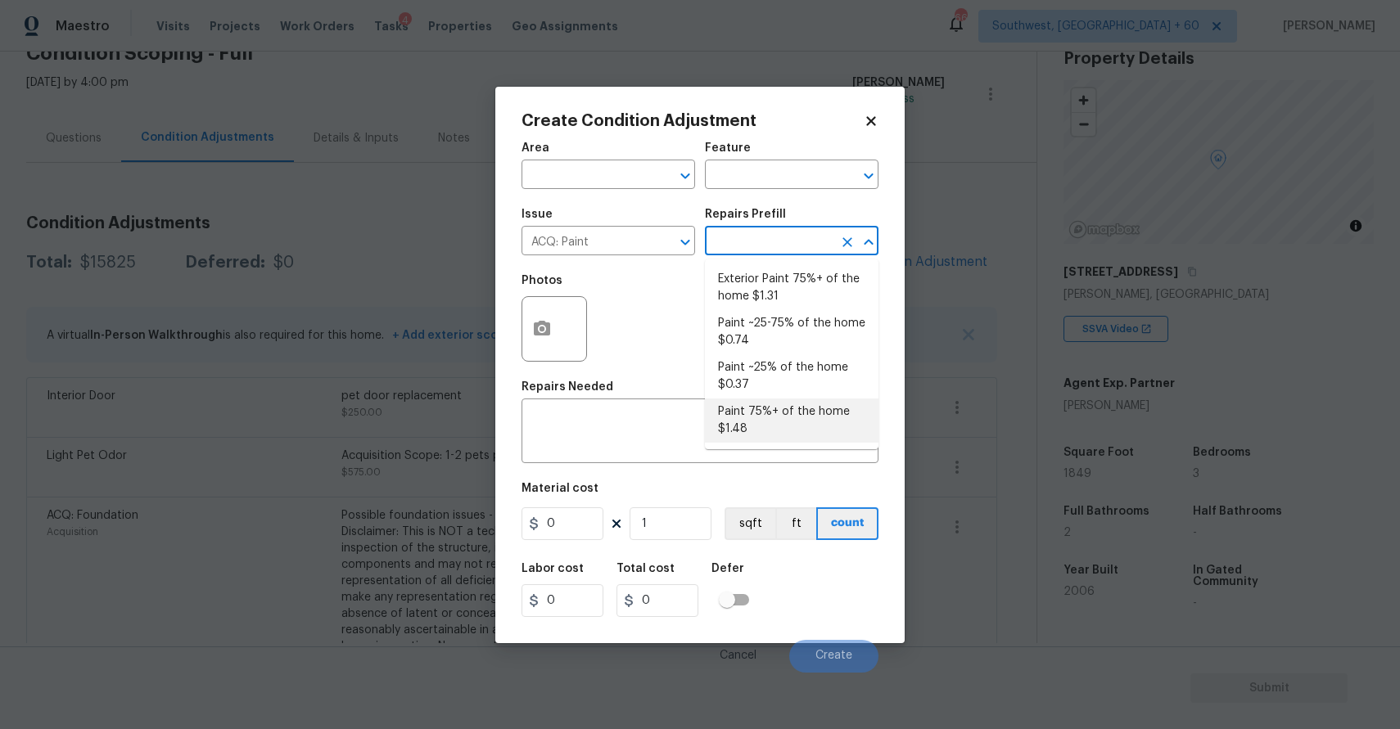
click at [791, 411] on li "Paint 75%+ of the home $1.48" at bounding box center [792, 421] width 174 height 44
type input "Acquisition"
type textarea "Acquisition Scope: 75%+ of the home will likely require interior paint"
type input "1.48"
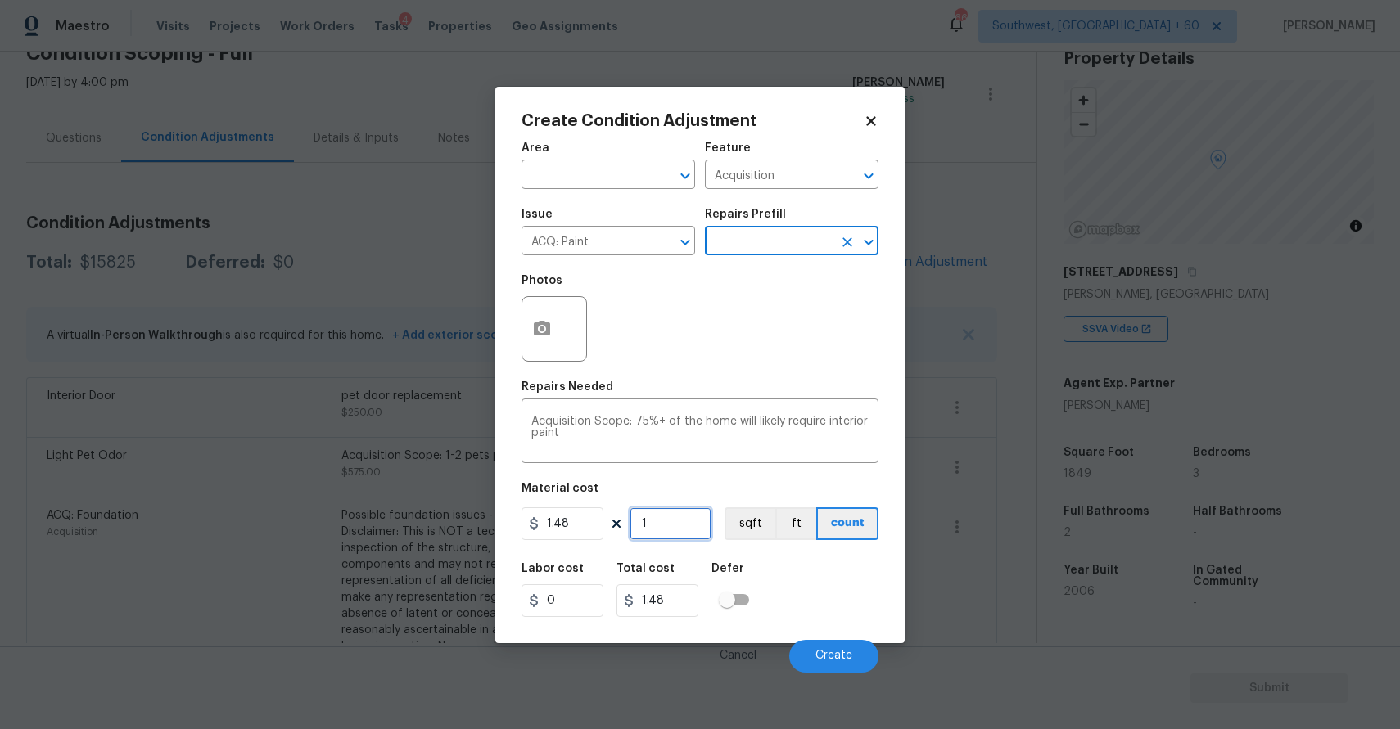
click at [651, 529] on input "1" at bounding box center [670, 523] width 82 height 33
type input "0"
type input "1"
type input "1.48"
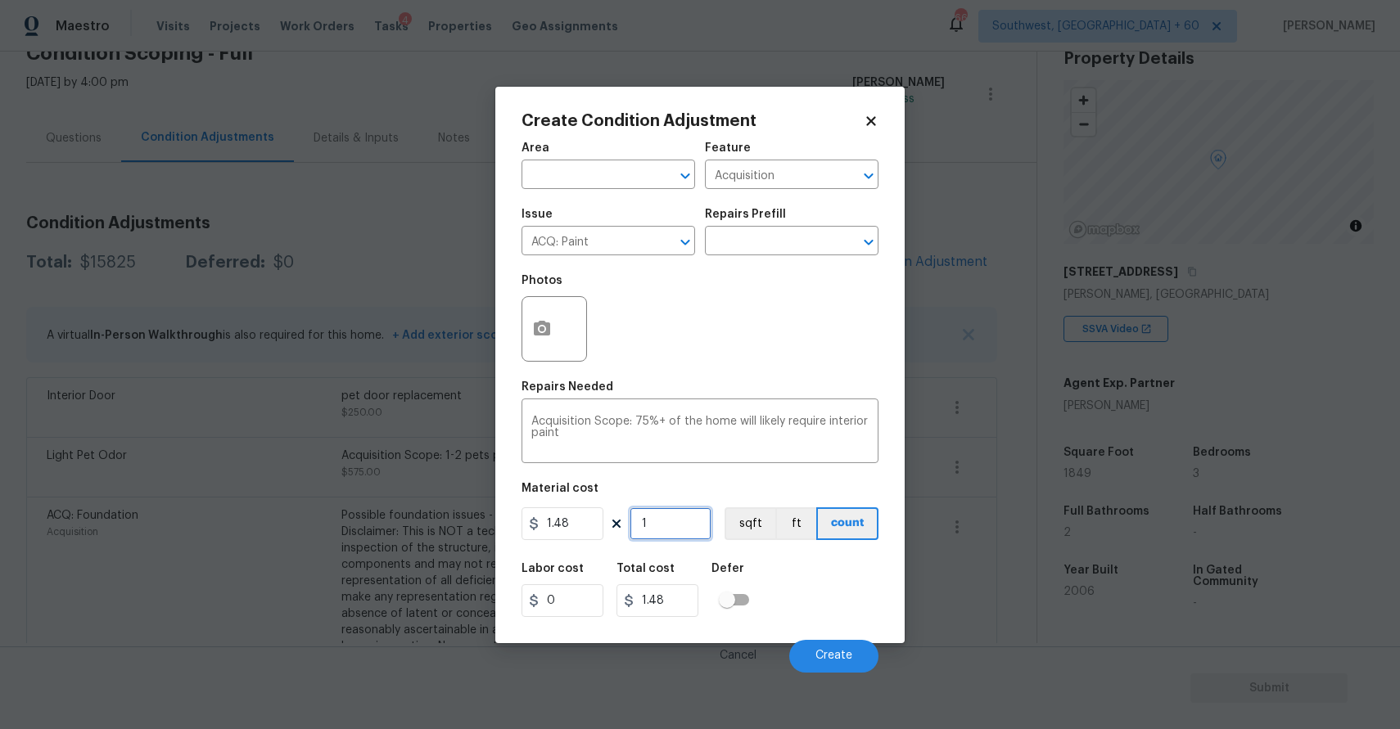
type input "18"
type input "26.64"
type input "184"
type input "272.32"
type input "1849"
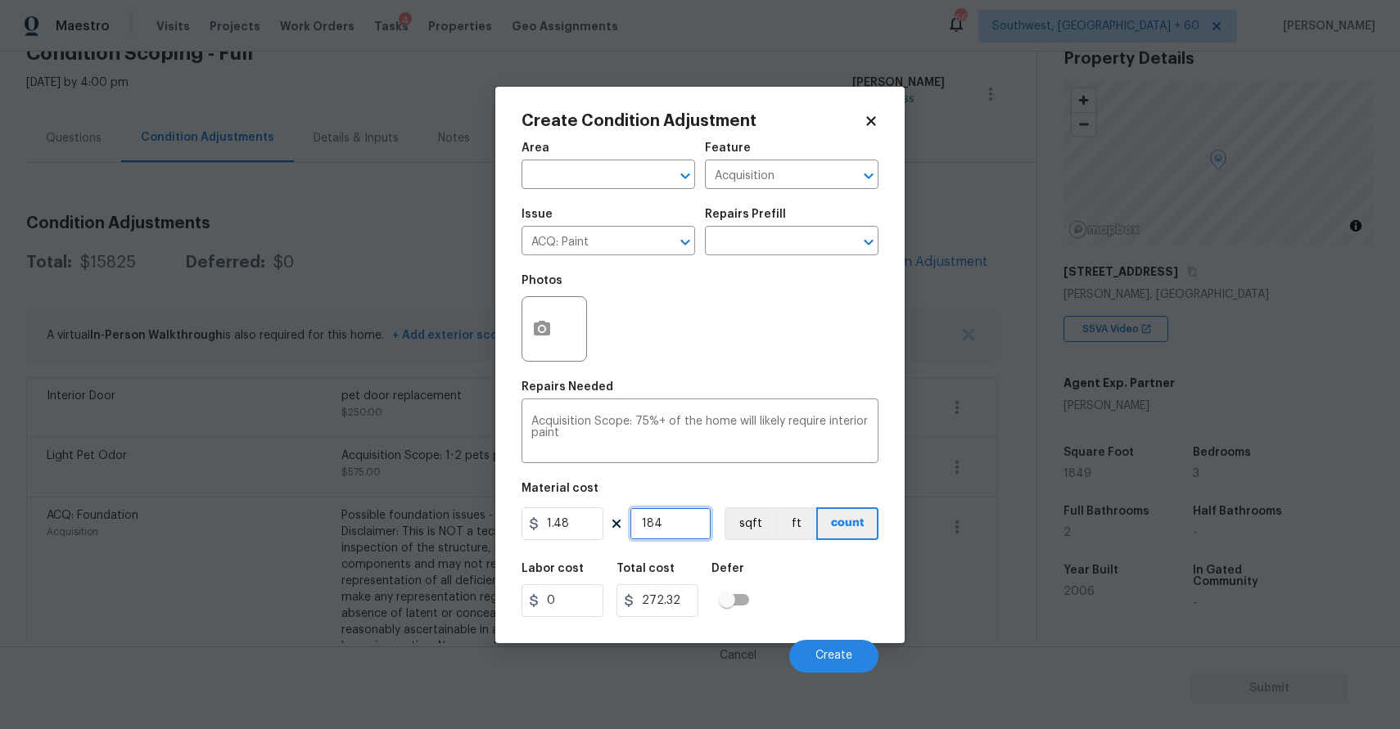
type input "2736.52"
type input "1849"
click at [537, 332] on icon "button" at bounding box center [542, 328] width 16 height 15
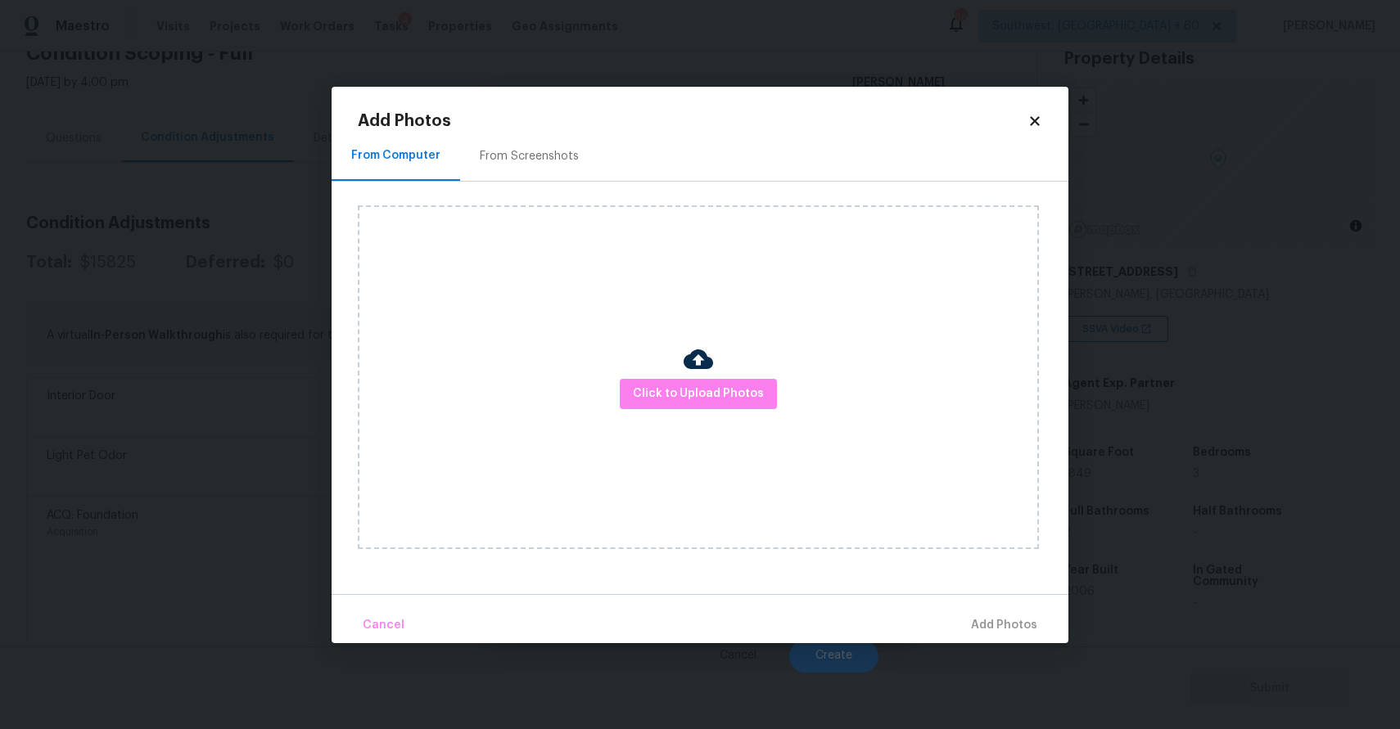
click at [638, 377] on div "Click to Upload Photos" at bounding box center [698, 377] width 681 height 344
click at [656, 394] on span "Click to Upload Photos" at bounding box center [698, 394] width 131 height 20
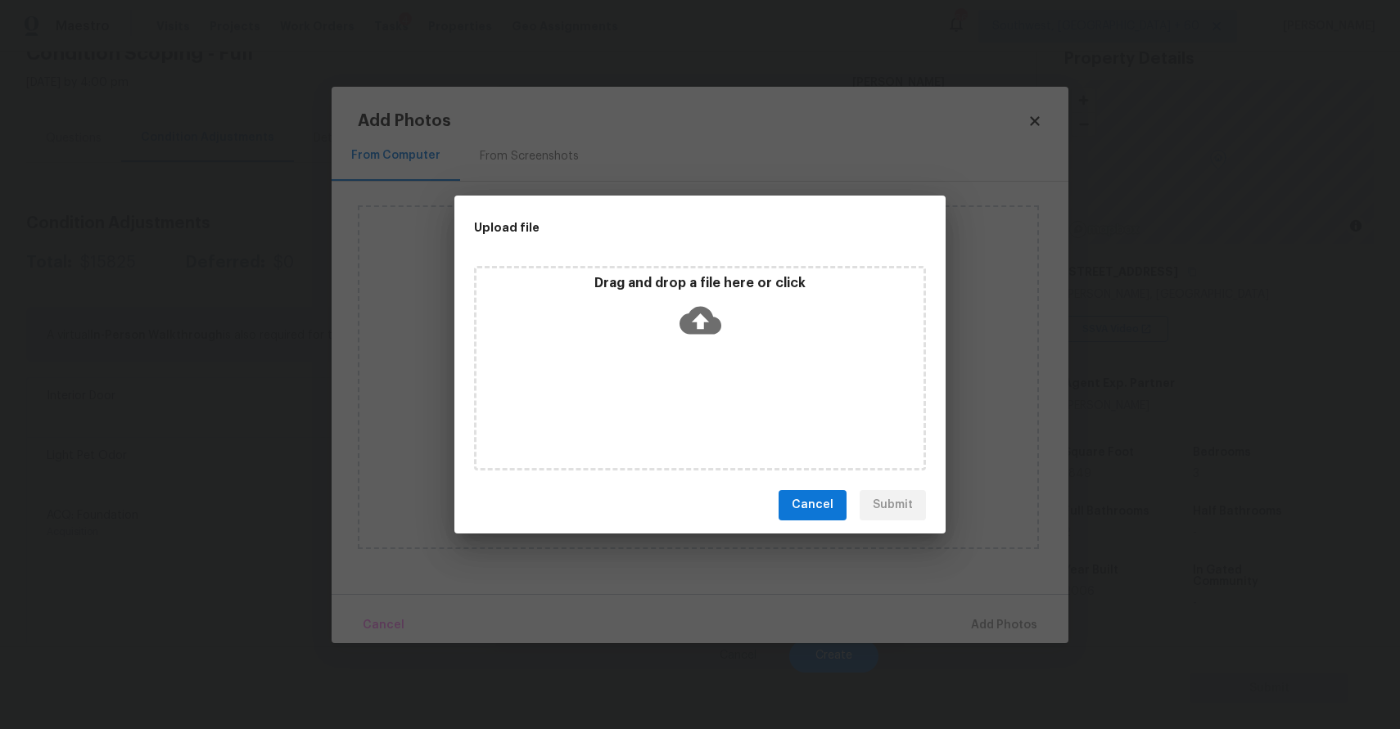
click at [656, 394] on div "Drag and drop a file here or click" at bounding box center [700, 368] width 452 height 205
